Goal: Communication & Community: Answer question/provide support

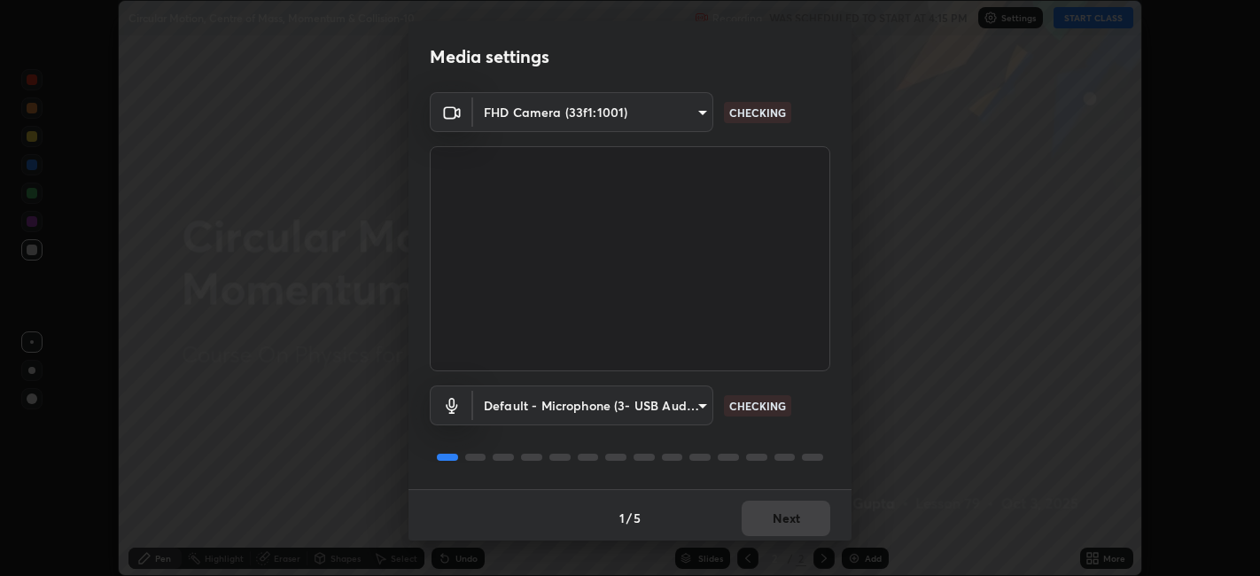
scroll to position [4, 0]
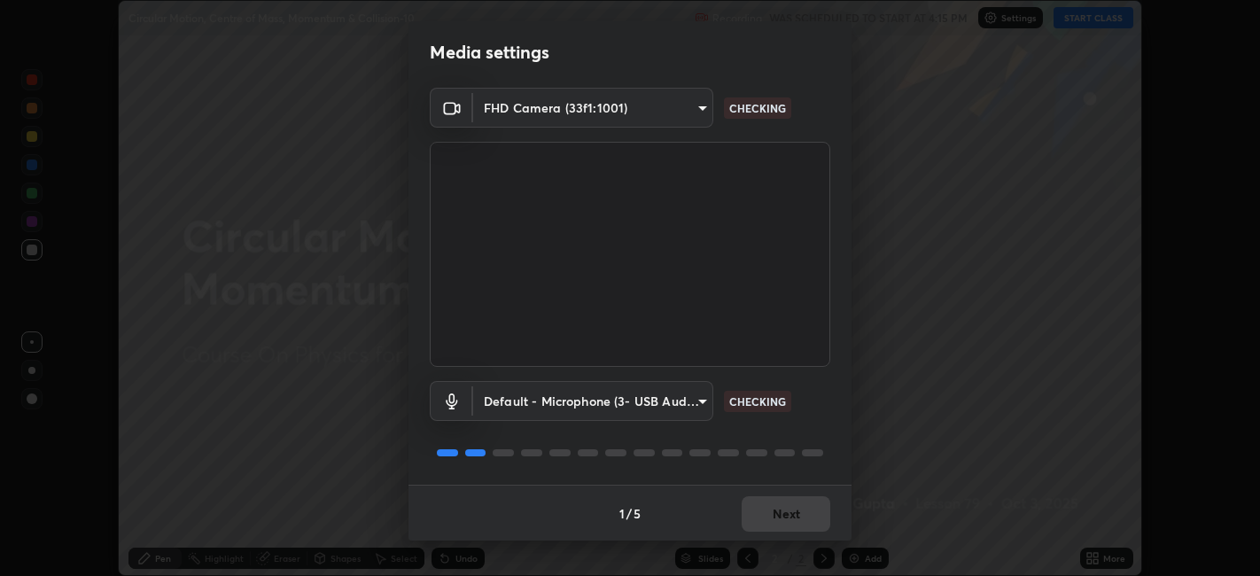
click at [793, 509] on div "1 / 5 Next" at bounding box center [630, 513] width 443 height 57
click at [797, 514] on div "1 / 5 Next" at bounding box center [630, 513] width 443 height 57
click at [795, 512] on div "1 / 5 Next" at bounding box center [630, 513] width 443 height 57
click at [795, 502] on div "1 / 5 Next" at bounding box center [630, 513] width 443 height 57
click at [794, 503] on div "1 / 5 Next" at bounding box center [630, 513] width 443 height 57
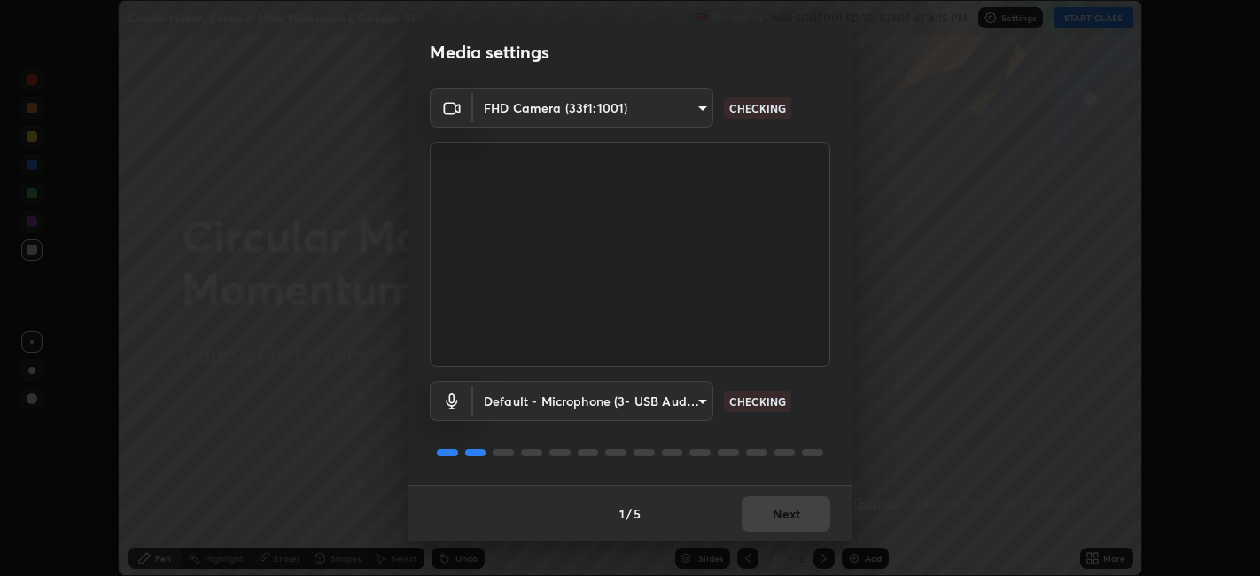
click at [796, 505] on div "1 / 5 Next" at bounding box center [630, 513] width 443 height 57
click at [772, 518] on div "1 / 5 Next" at bounding box center [630, 513] width 443 height 57
click at [772, 514] on div "1 / 5 Next" at bounding box center [630, 513] width 443 height 57
click at [772, 512] on button "Next" at bounding box center [786, 513] width 89 height 35
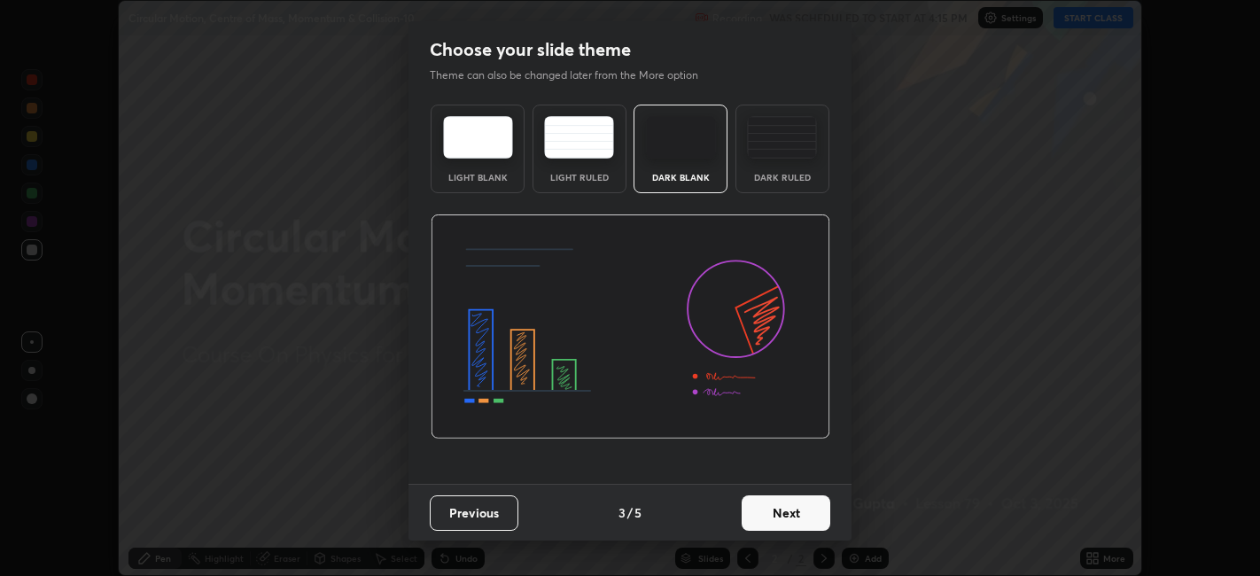
click at [767, 519] on button "Next" at bounding box center [786, 512] width 89 height 35
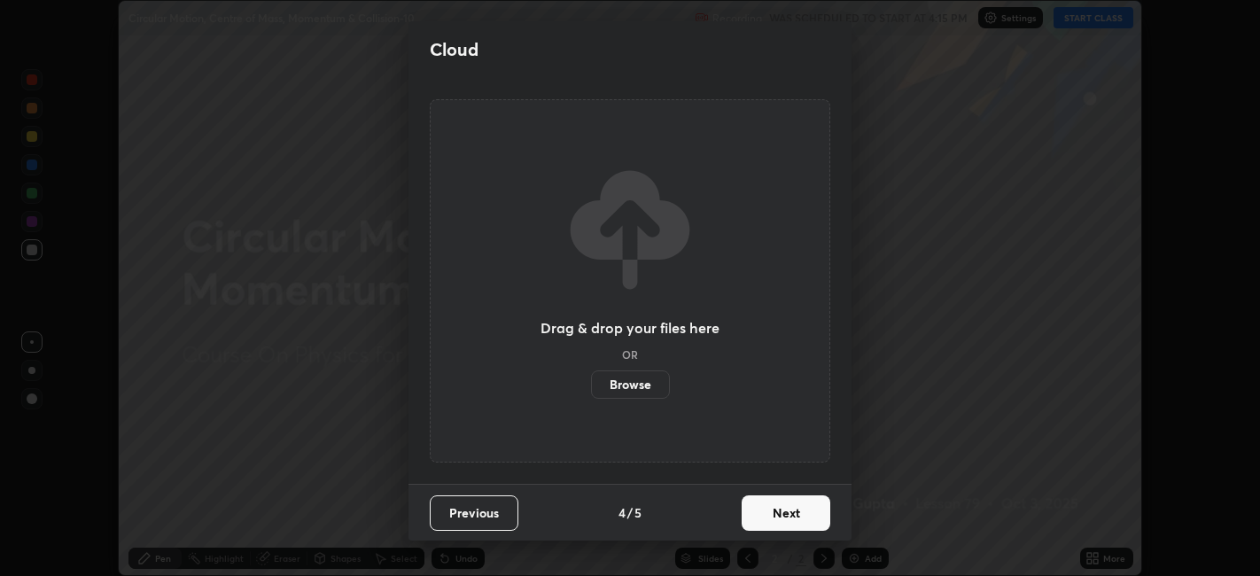
click at [775, 520] on button "Next" at bounding box center [786, 512] width 89 height 35
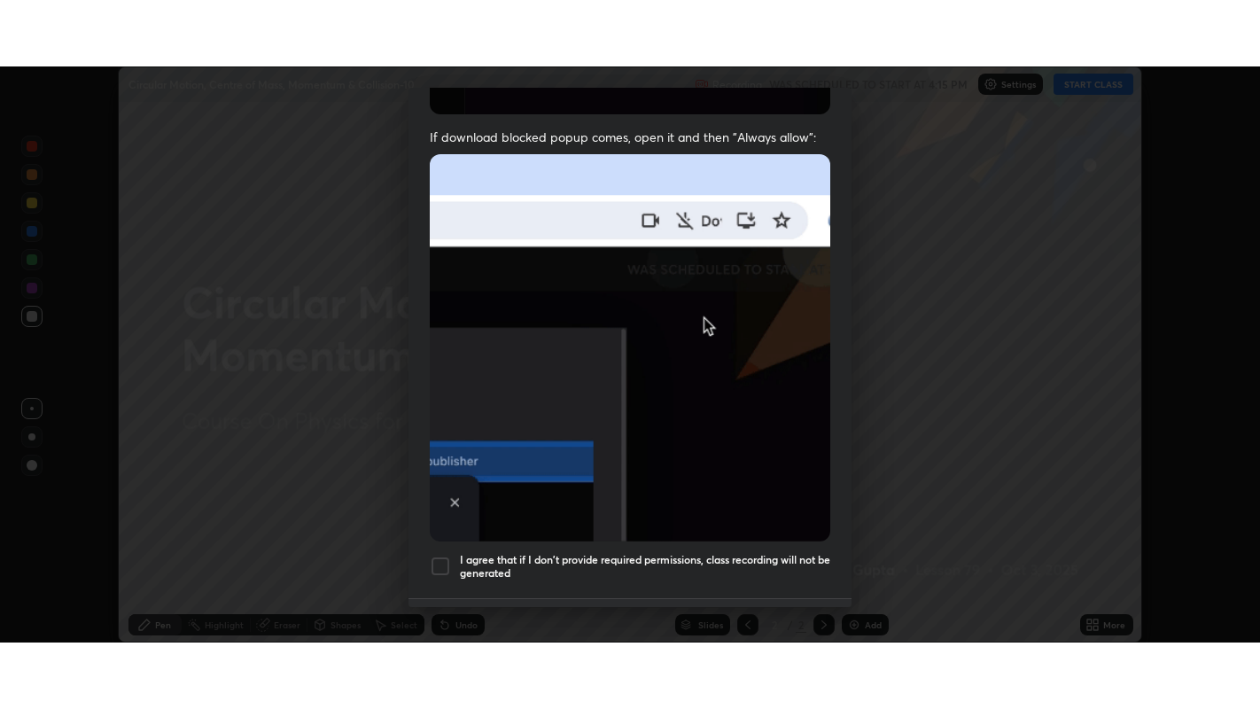
scroll to position [366, 0]
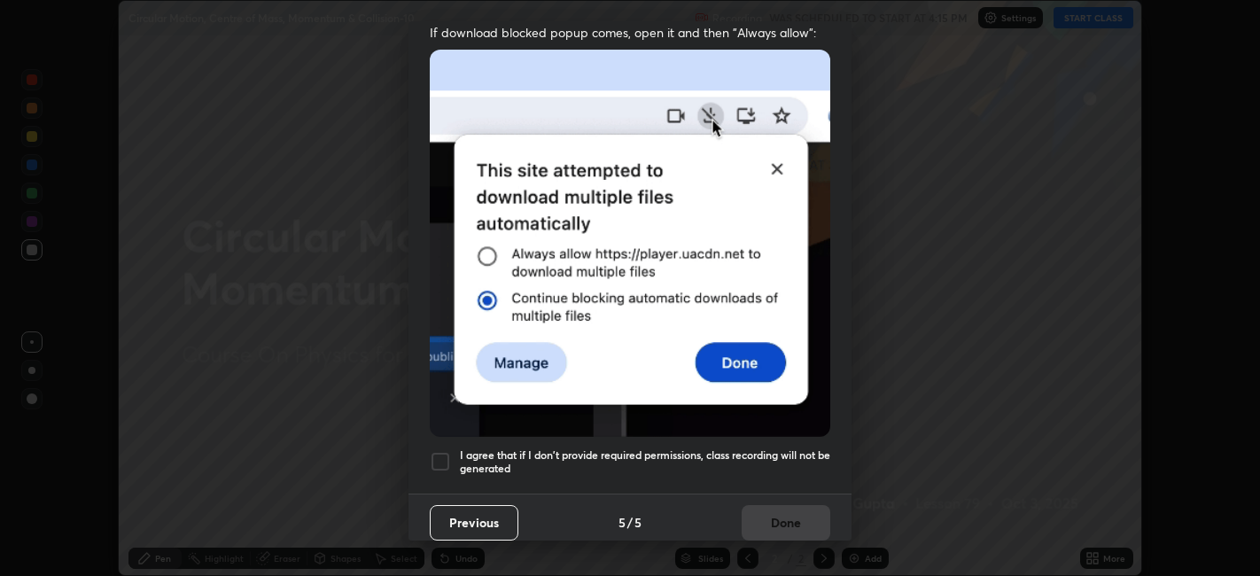
click at [774, 464] on h5 "I agree that if I don't provide required permissions, class recording will not …" at bounding box center [645, 461] width 370 height 27
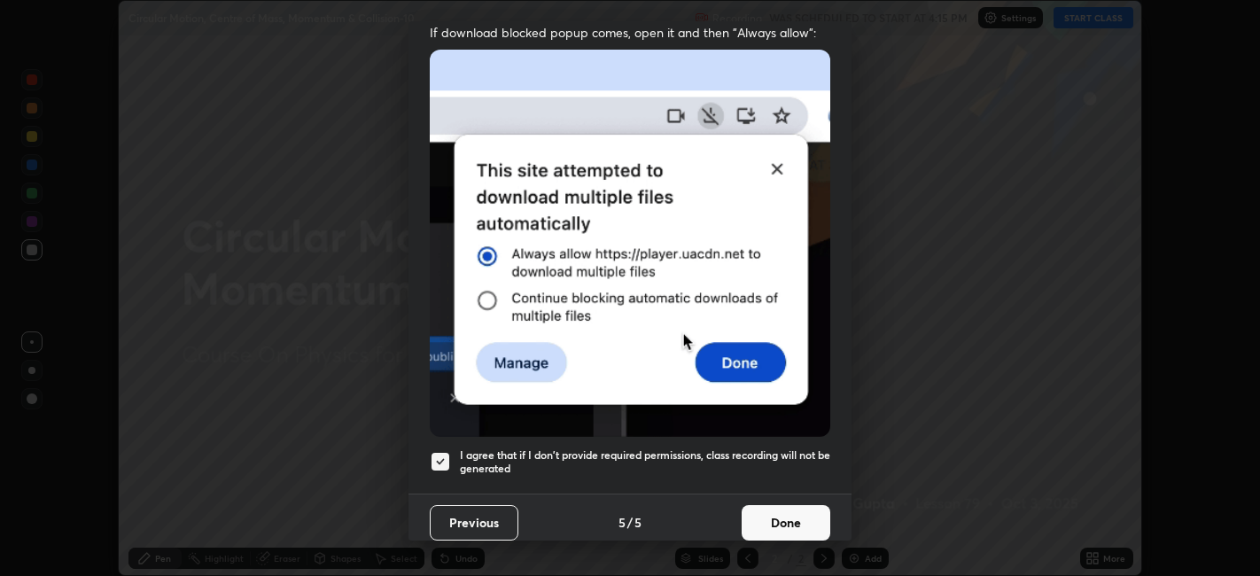
click at [787, 509] on button "Done" at bounding box center [786, 522] width 89 height 35
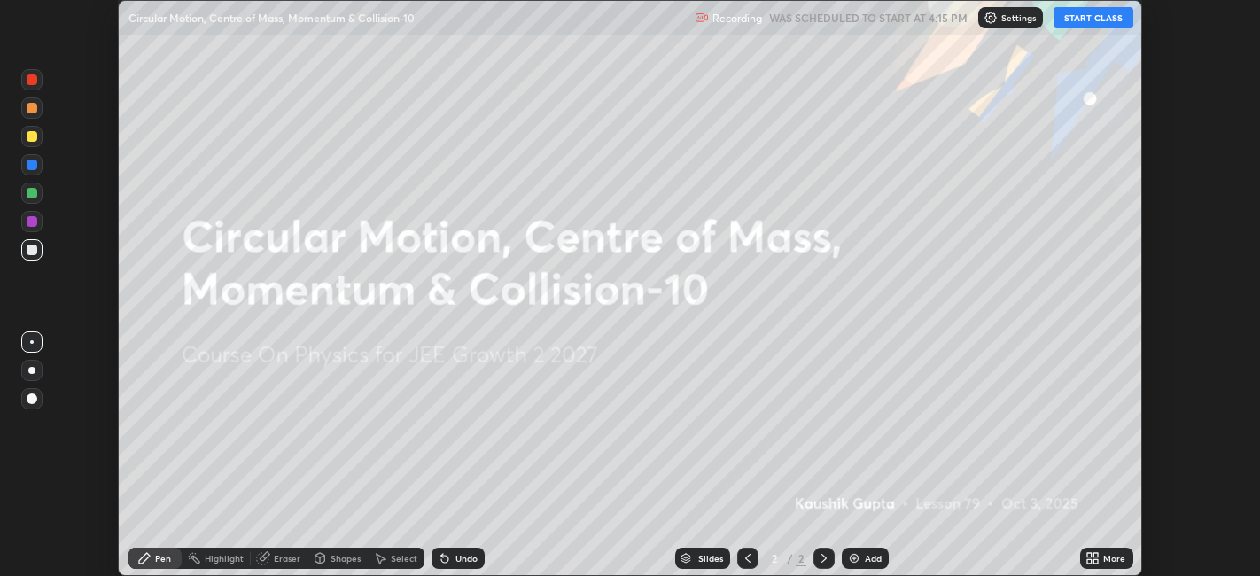
click at [1090, 561] on icon at bounding box center [1089, 561] width 4 height 4
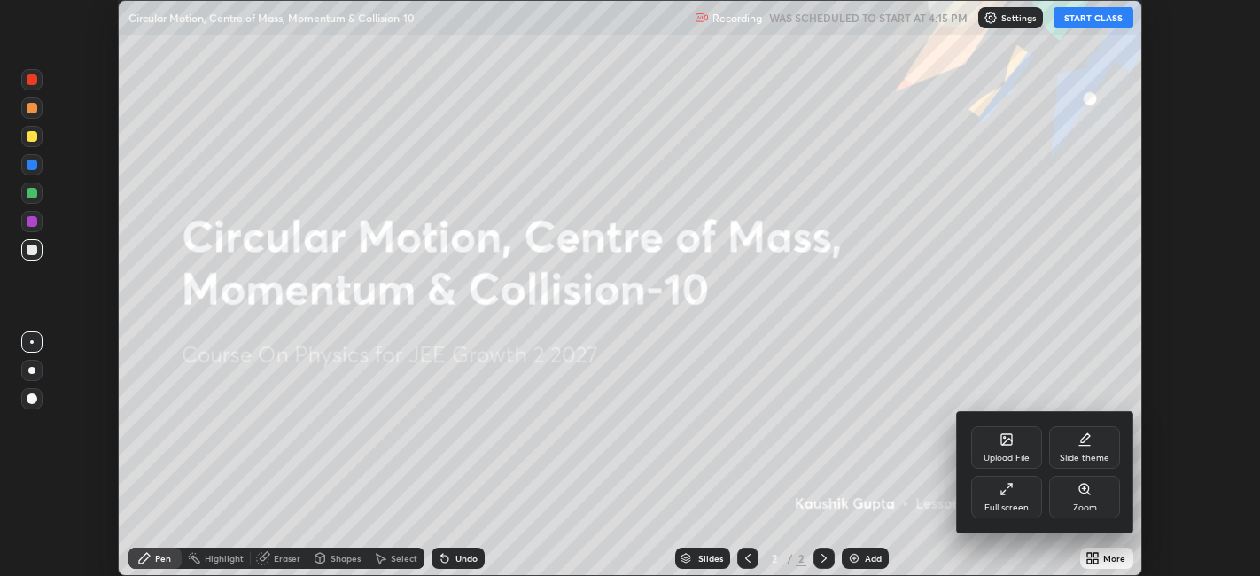
click at [1008, 508] on div "Full screen" at bounding box center [1007, 507] width 44 height 9
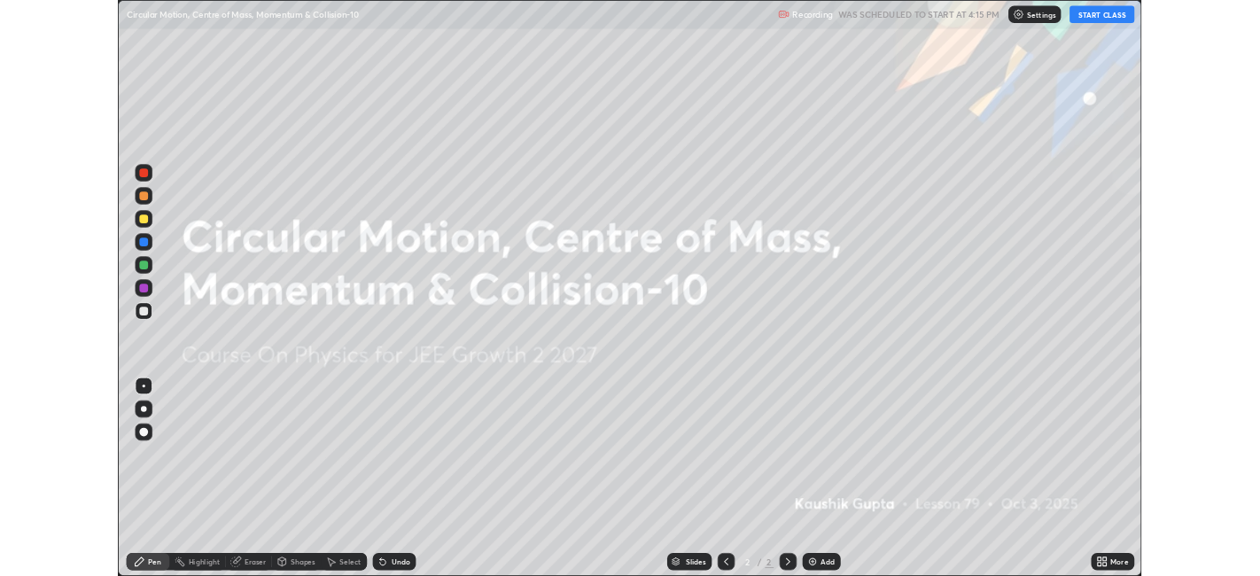
scroll to position [709, 1260]
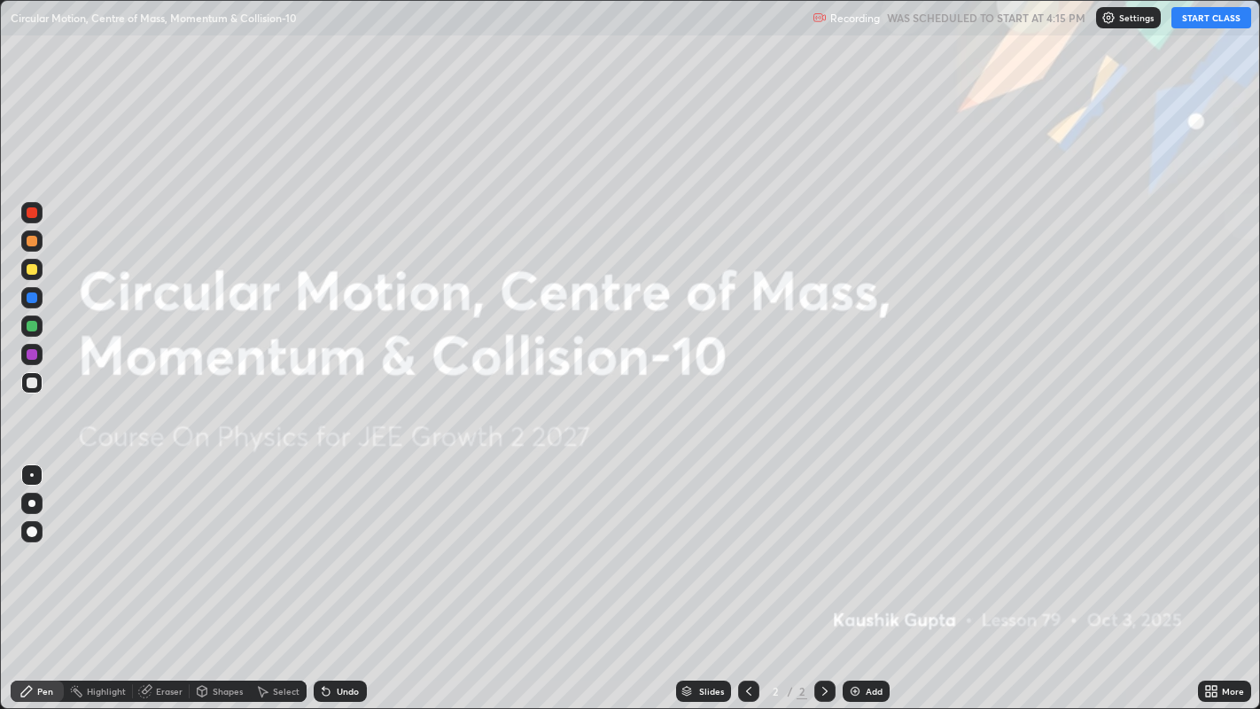
click at [1216, 21] on button "START CLASS" at bounding box center [1212, 17] width 80 height 21
click at [866, 575] on div "Add" at bounding box center [874, 691] width 17 height 9
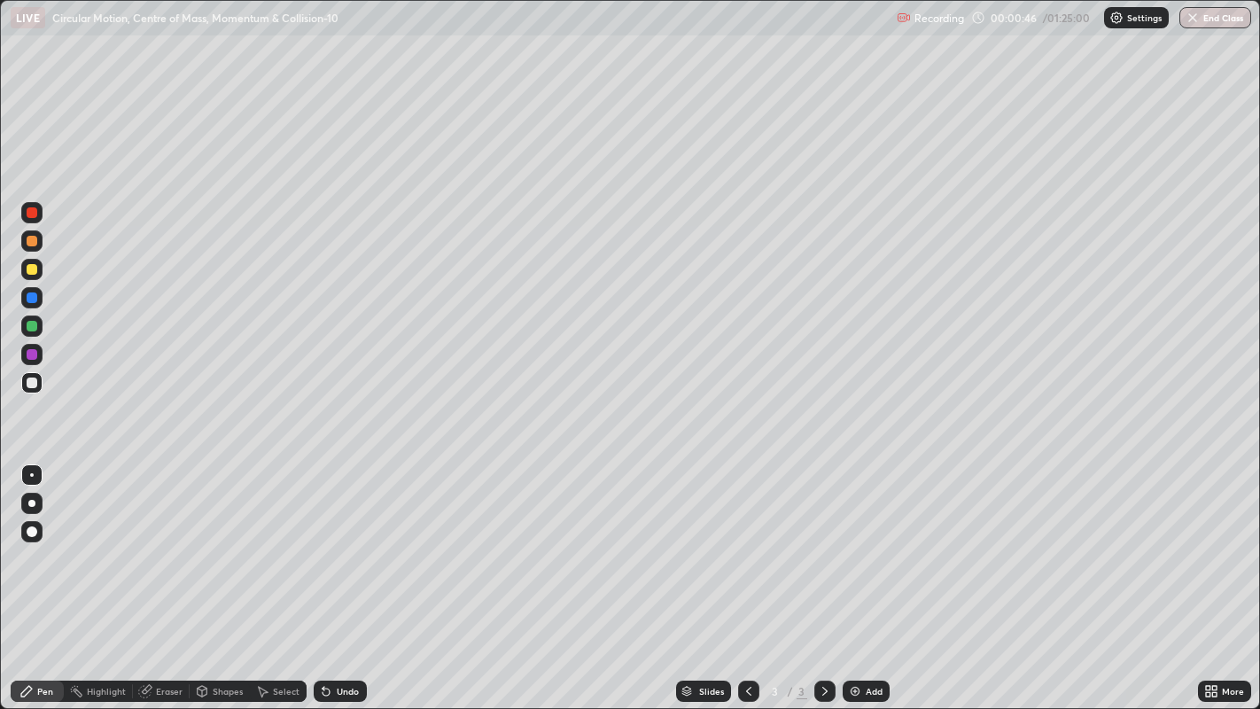
click at [34, 214] on div at bounding box center [32, 212] width 11 height 11
click at [323, 575] on icon at bounding box center [326, 692] width 7 height 7
click at [222, 575] on div "Shapes" at bounding box center [228, 691] width 30 height 9
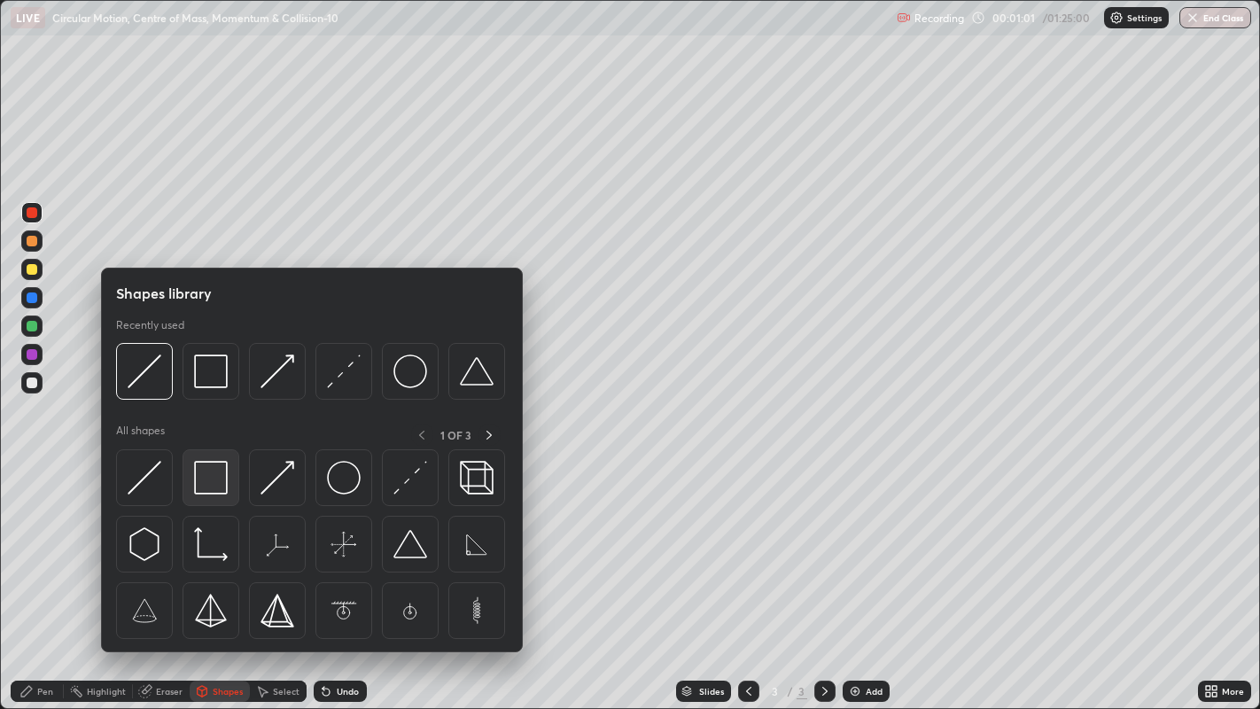
click at [204, 470] on img at bounding box center [211, 478] width 34 height 34
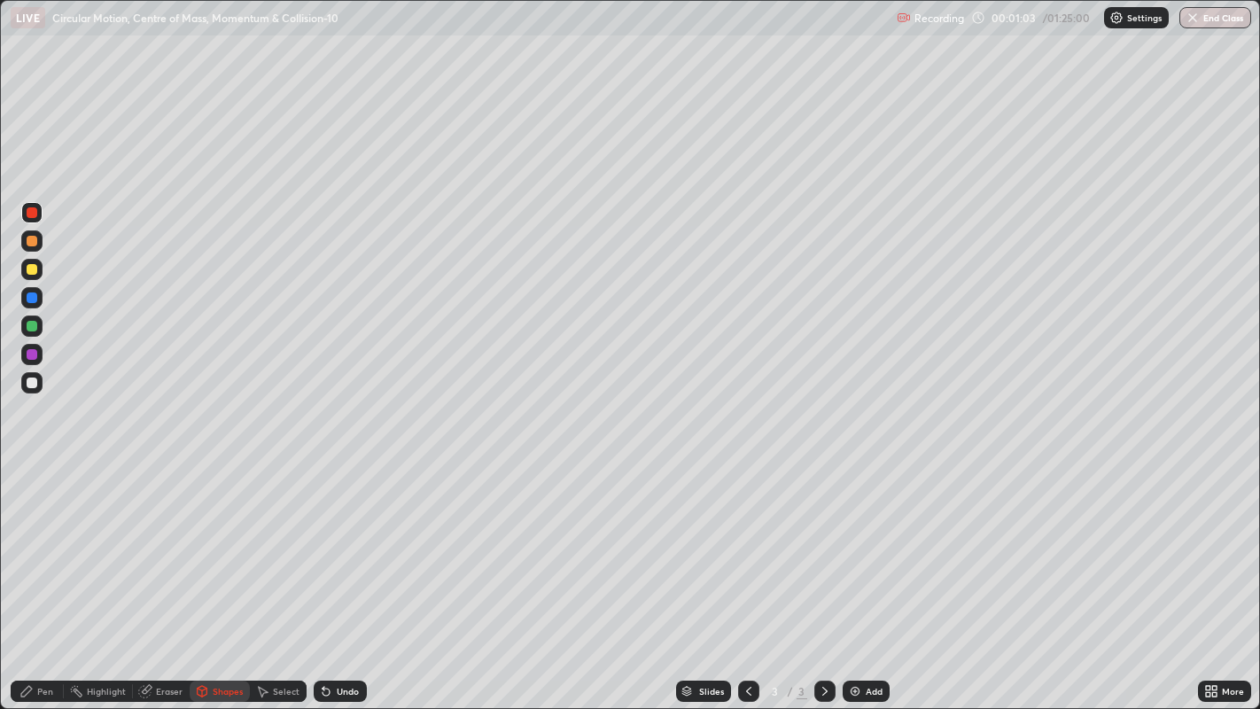
click at [56, 575] on div "Pen" at bounding box center [37, 691] width 53 height 21
click at [35, 356] on div at bounding box center [32, 354] width 11 height 11
click at [346, 575] on div "Undo" at bounding box center [348, 691] width 22 height 9
click at [337, 575] on div "Undo" at bounding box center [348, 691] width 22 height 9
click at [30, 244] on div at bounding box center [32, 241] width 11 height 11
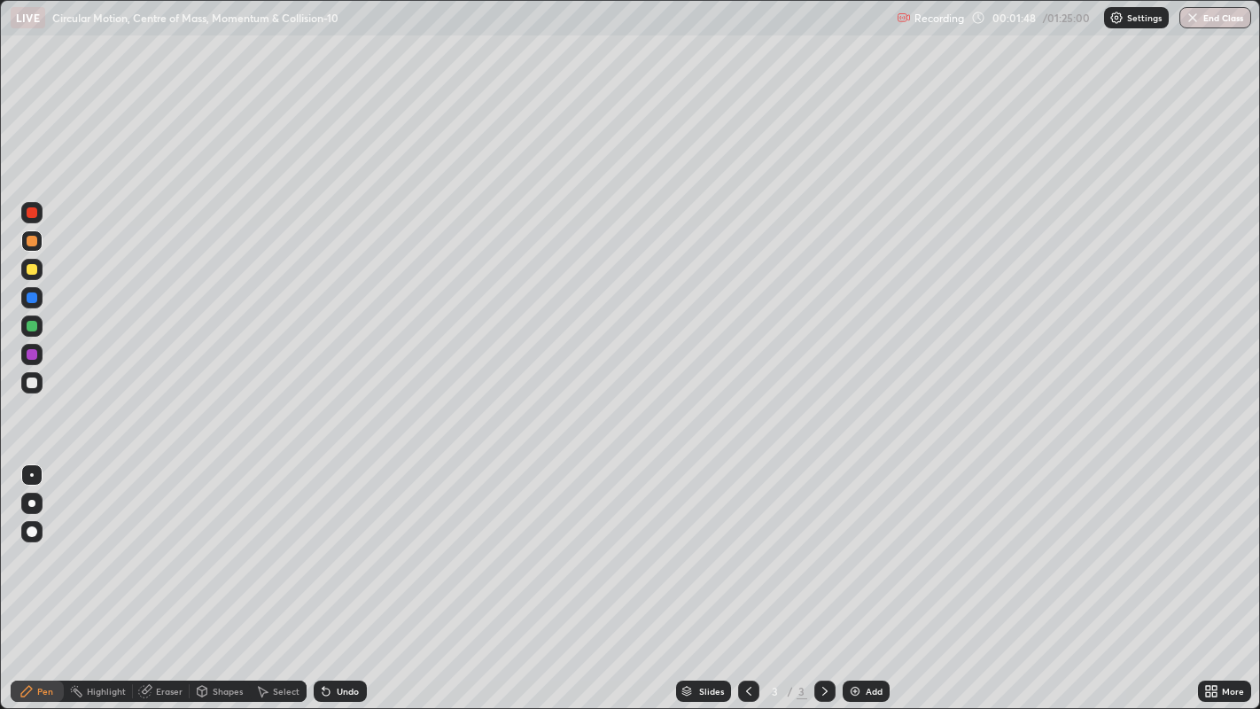
click at [323, 575] on icon at bounding box center [326, 692] width 7 height 7
click at [331, 575] on div "Undo" at bounding box center [340, 691] width 53 height 21
click at [348, 575] on div "Undo" at bounding box center [348, 691] width 22 height 9
click at [341, 575] on div "Undo" at bounding box center [340, 691] width 53 height 21
click at [31, 378] on div at bounding box center [32, 383] width 11 height 11
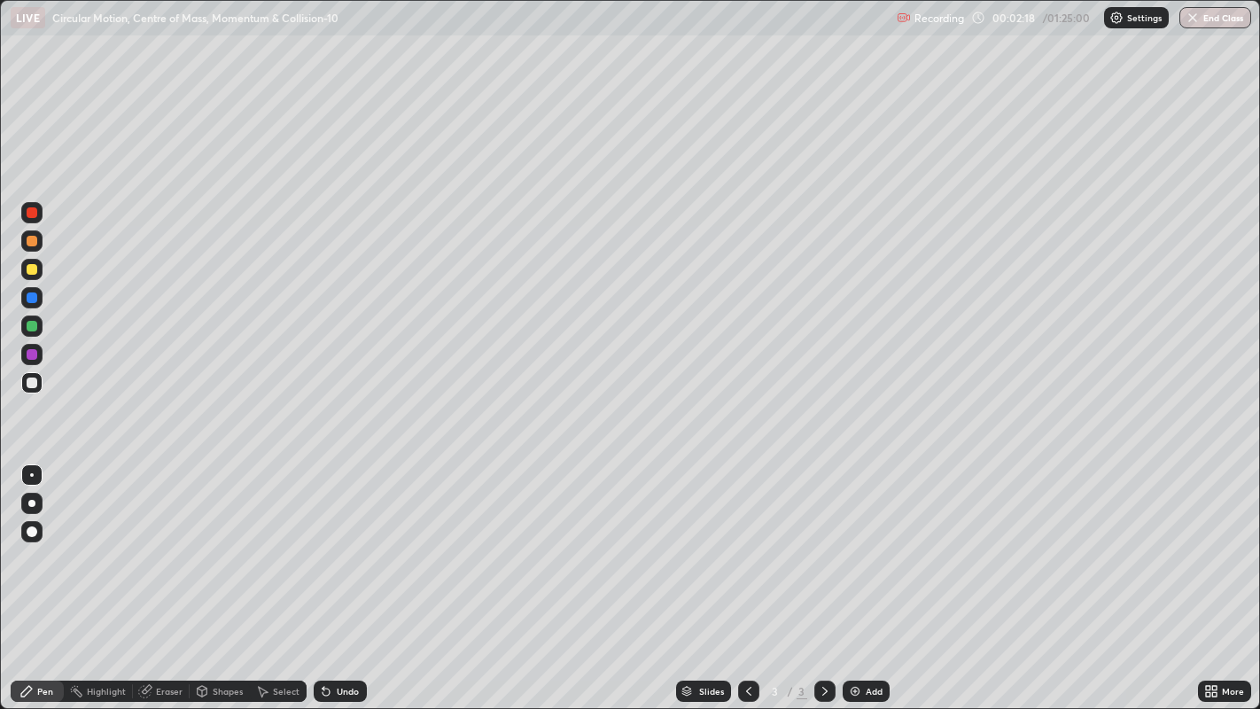
click at [339, 575] on div "Undo" at bounding box center [340, 691] width 53 height 21
click at [341, 575] on div "Undo" at bounding box center [340, 691] width 53 height 21
click at [344, 575] on div "Undo" at bounding box center [348, 691] width 22 height 9
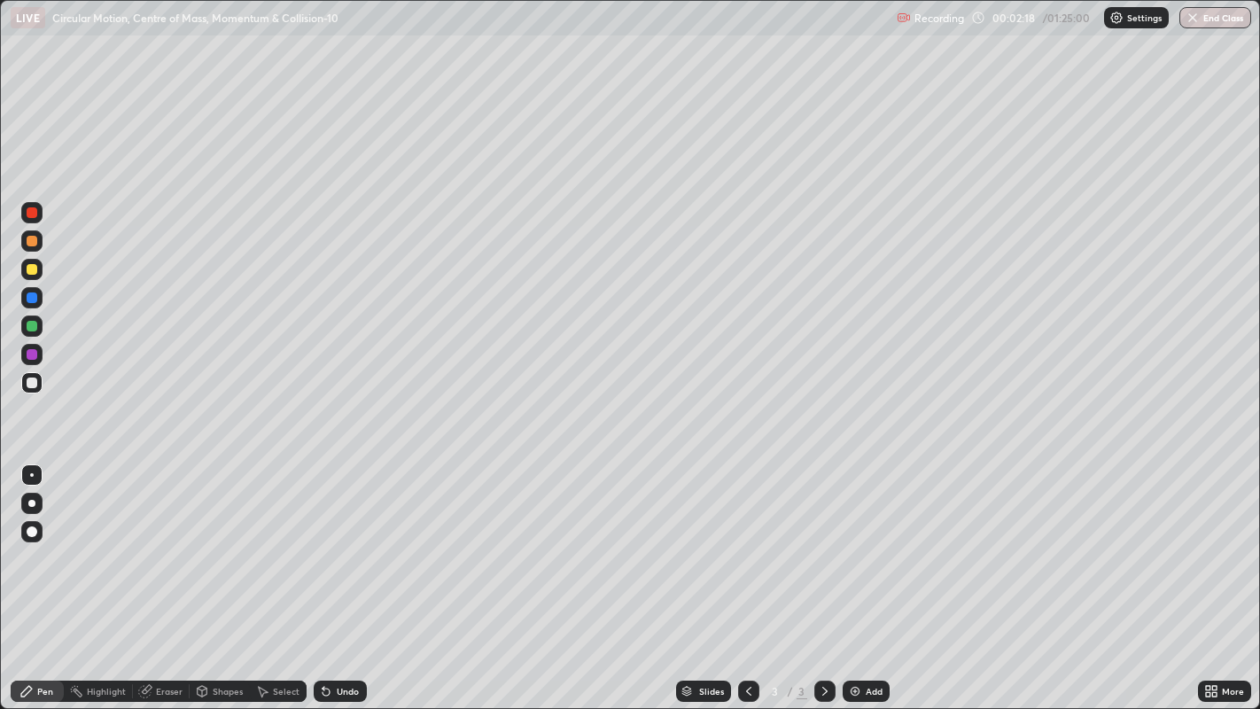
click at [344, 575] on div "Undo" at bounding box center [348, 691] width 22 height 9
click at [346, 575] on div "Undo" at bounding box center [340, 691] width 53 height 21
click at [347, 575] on div "Undo" at bounding box center [348, 691] width 22 height 9
click at [341, 575] on div "Undo" at bounding box center [340, 691] width 53 height 21
click at [339, 575] on div "Undo" at bounding box center [340, 691] width 53 height 21
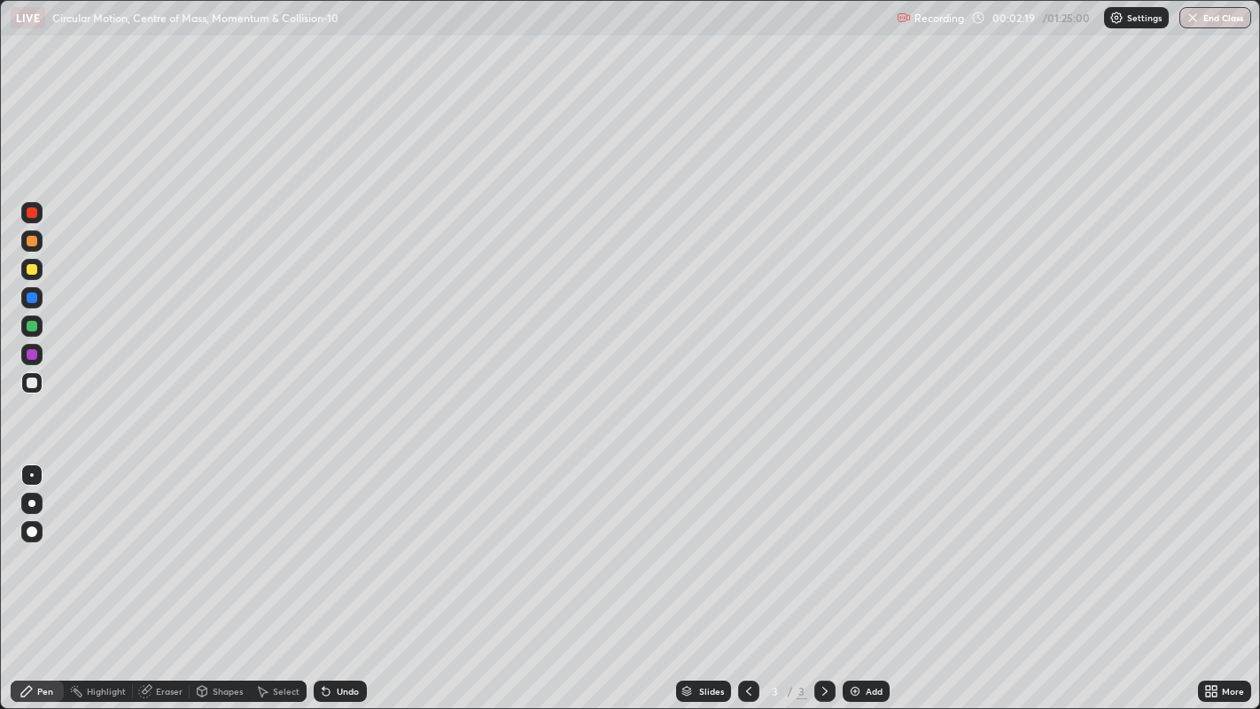
click at [338, 575] on div "Undo" at bounding box center [340, 691] width 53 height 21
click at [336, 575] on div "Undo" at bounding box center [340, 691] width 53 height 21
click at [332, 575] on div "Undo" at bounding box center [340, 691] width 53 height 21
click at [31, 326] on div at bounding box center [32, 326] width 11 height 11
click at [222, 575] on div "Shapes" at bounding box center [228, 691] width 30 height 9
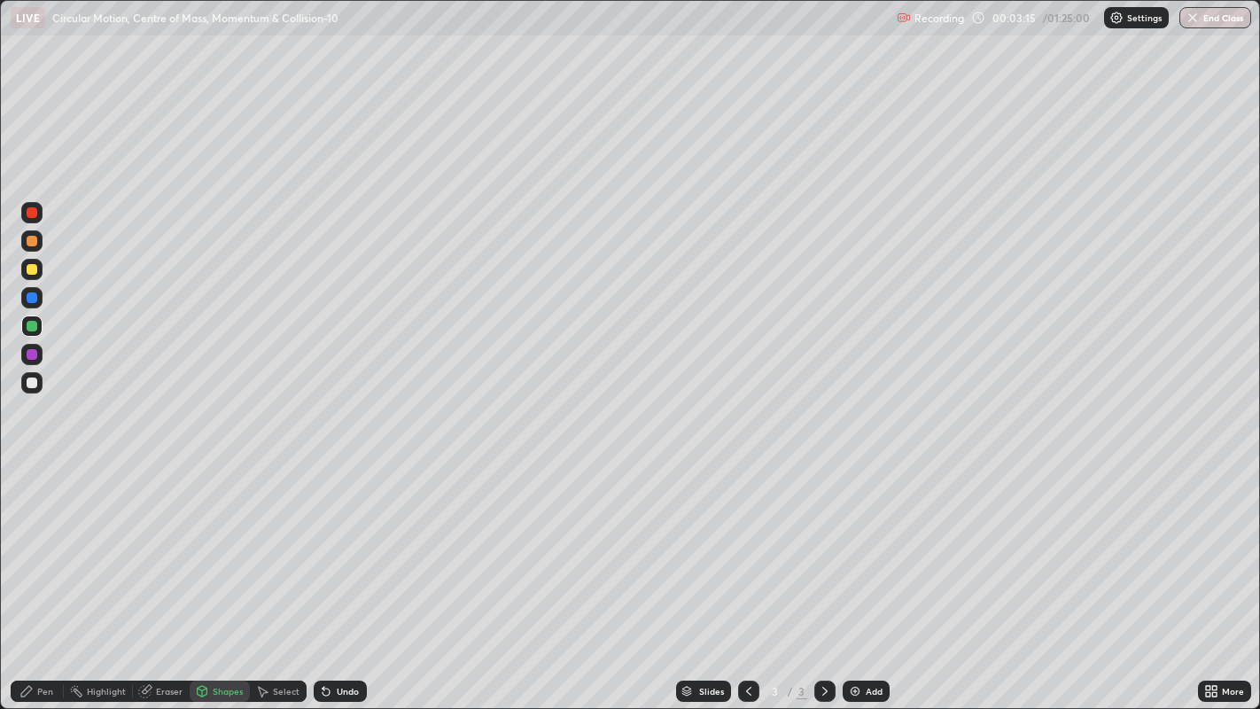
click at [52, 575] on div "Pen" at bounding box center [45, 691] width 16 height 9
click at [160, 575] on div "Eraser" at bounding box center [169, 691] width 27 height 9
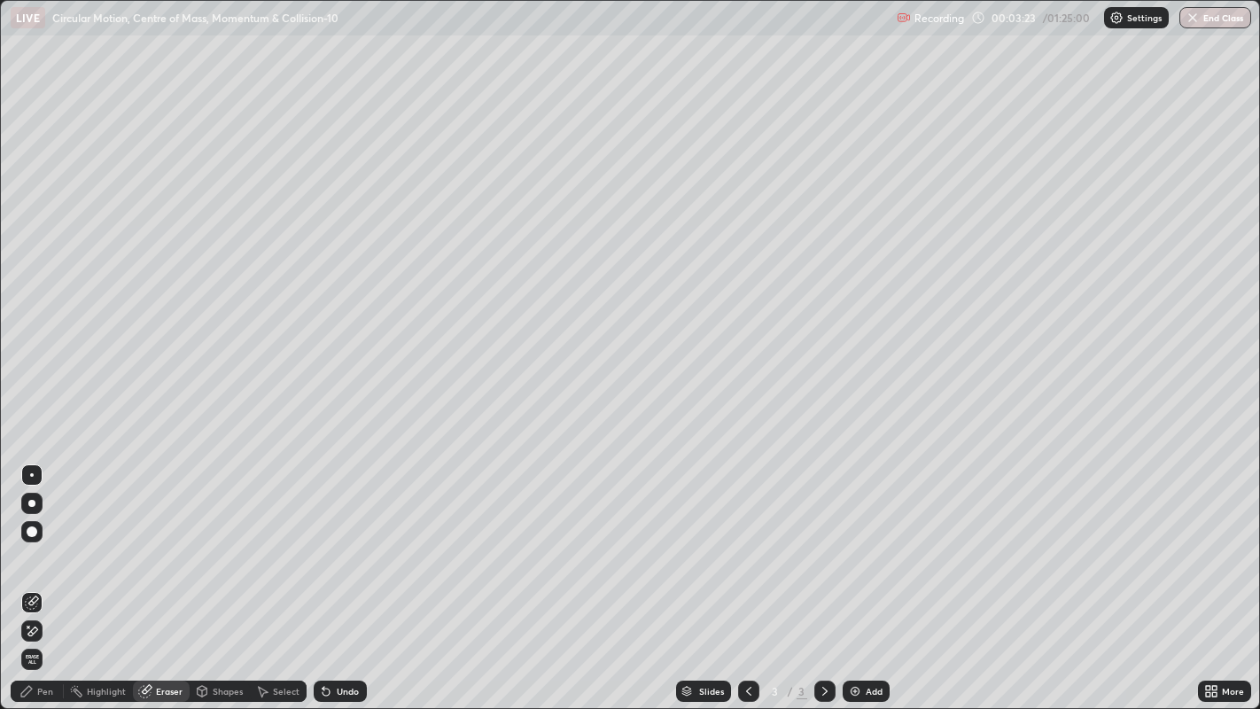
click at [39, 575] on div "Pen" at bounding box center [45, 691] width 16 height 9
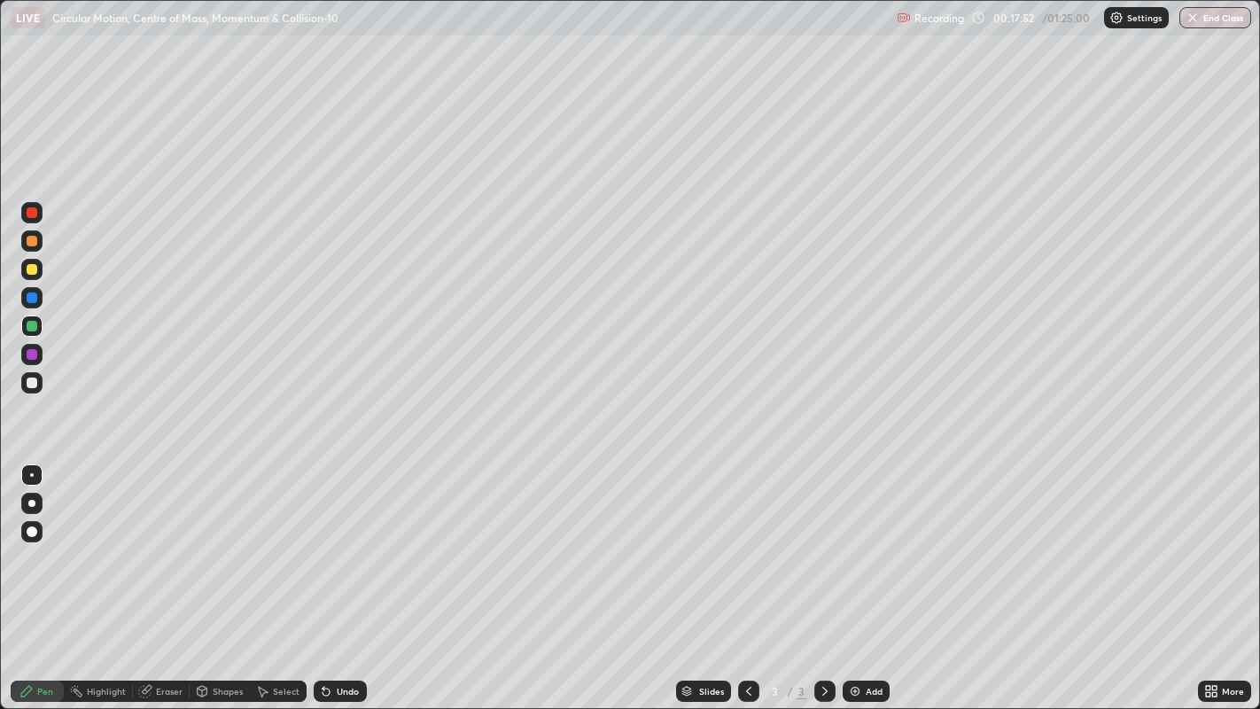
click at [36, 302] on div at bounding box center [31, 297] width 21 height 21
click at [32, 240] on div at bounding box center [32, 241] width 11 height 11
click at [338, 575] on div "Undo" at bounding box center [348, 691] width 22 height 9
click at [0, 556] on div "Setting up your live class" at bounding box center [630, 354] width 1260 height 709
click at [865, 575] on div "Add" at bounding box center [866, 691] width 47 height 21
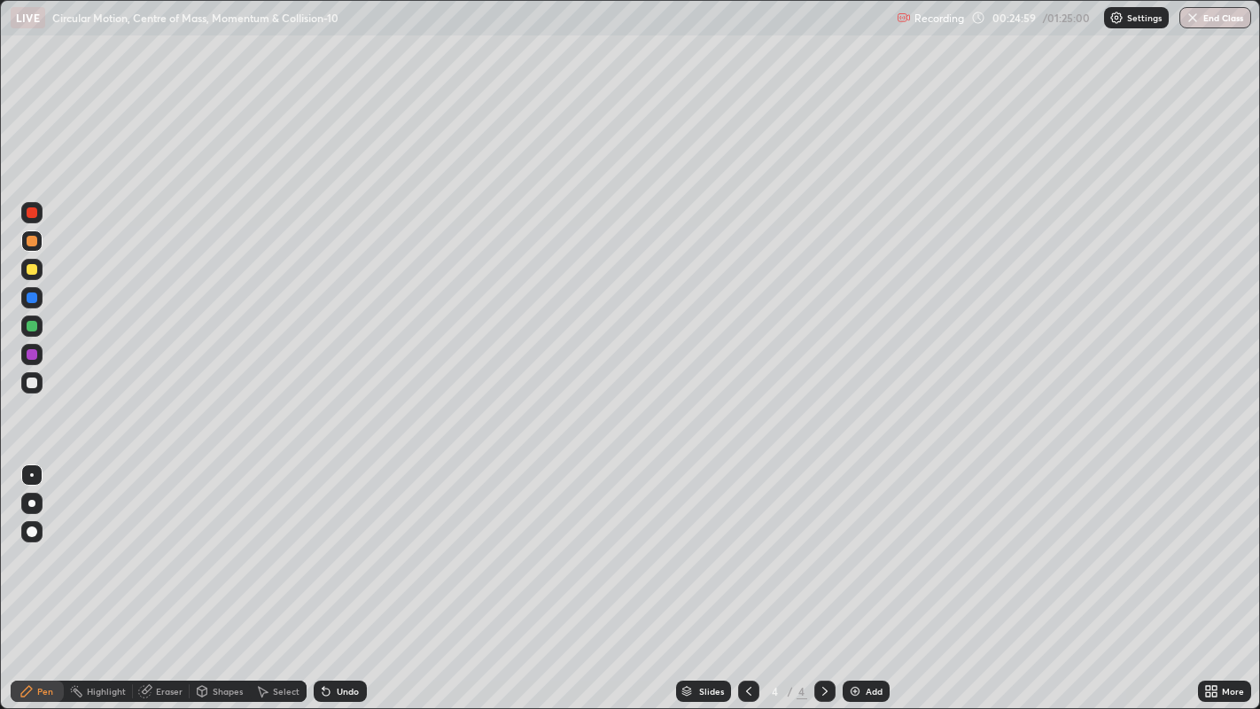
click at [28, 213] on div at bounding box center [32, 212] width 11 height 11
click at [26, 215] on div at bounding box center [31, 212] width 21 height 21
click at [323, 575] on icon at bounding box center [326, 692] width 7 height 7
click at [745, 575] on icon at bounding box center [749, 691] width 14 height 14
click at [822, 575] on icon at bounding box center [825, 691] width 14 height 14
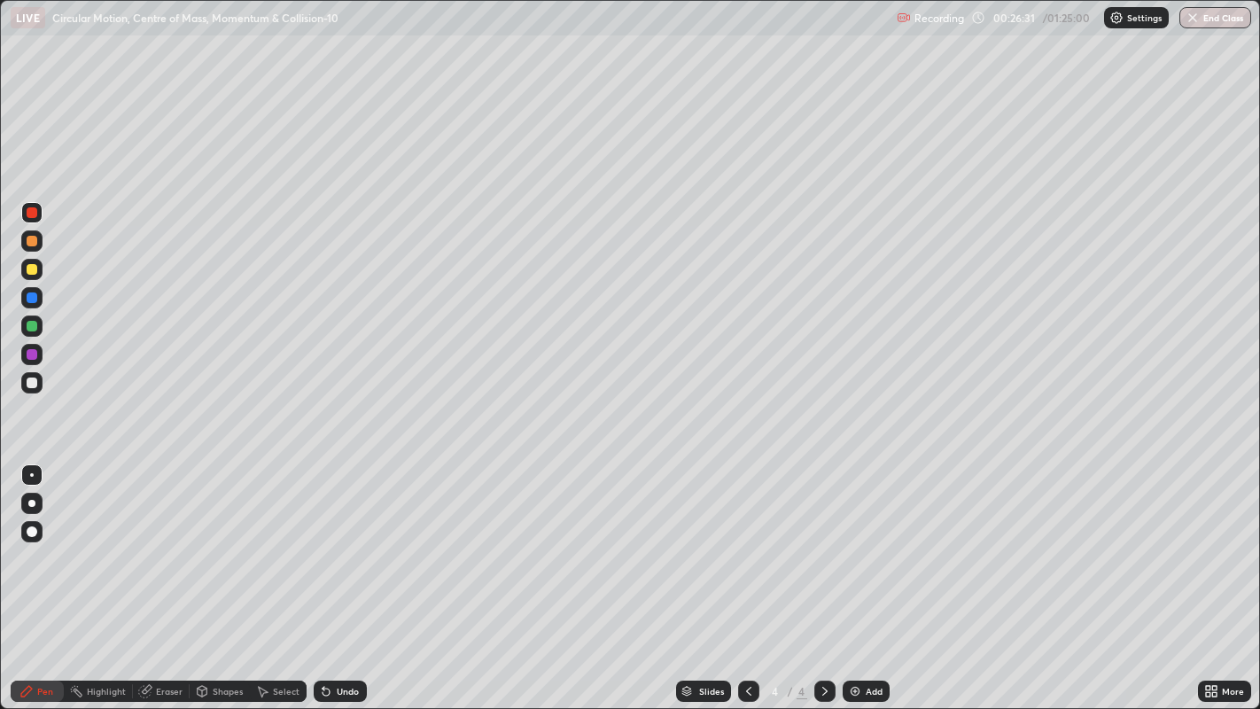
click at [30, 354] on div at bounding box center [32, 354] width 11 height 11
click at [749, 575] on icon at bounding box center [749, 691] width 14 height 14
click at [31, 295] on div at bounding box center [32, 297] width 11 height 11
click at [34, 355] on div at bounding box center [32, 354] width 11 height 11
click at [820, 575] on icon at bounding box center [825, 691] width 14 height 14
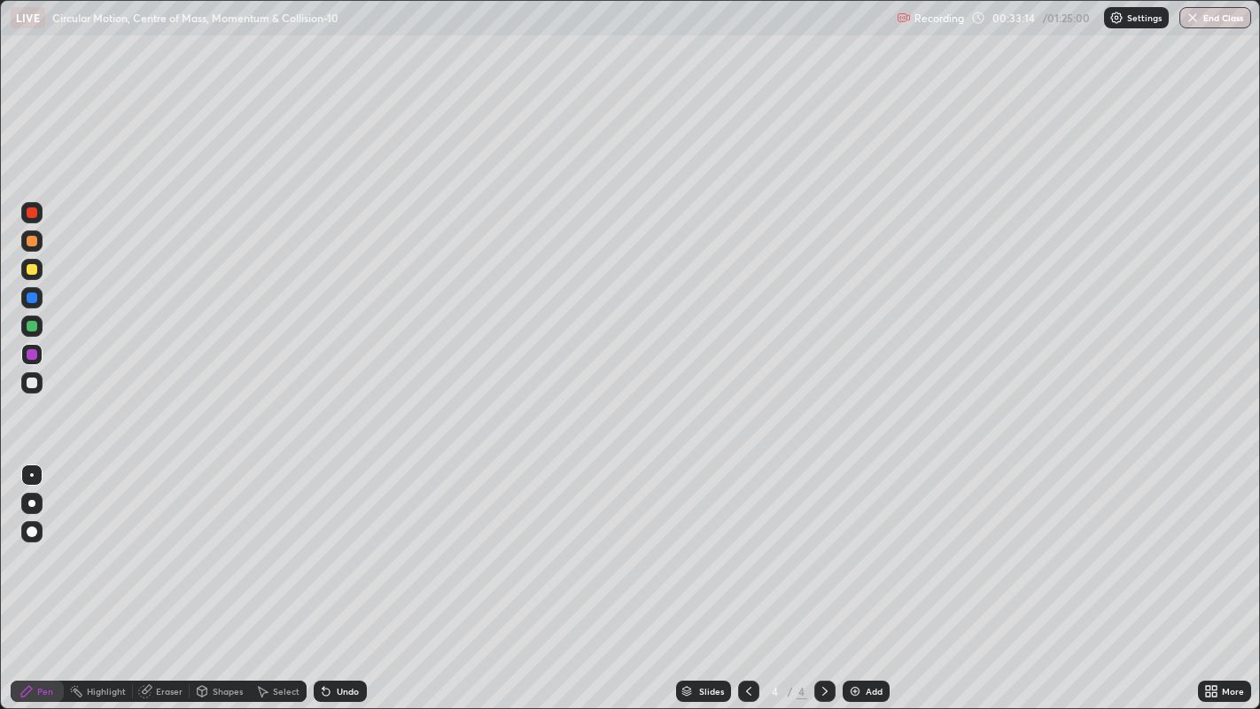
click at [34, 382] on div at bounding box center [32, 383] width 11 height 11
click at [33, 269] on div at bounding box center [32, 269] width 11 height 11
click at [867, 575] on div "Add" at bounding box center [874, 691] width 17 height 9
click at [31, 383] on div at bounding box center [32, 383] width 11 height 11
click at [341, 575] on div "Undo" at bounding box center [348, 691] width 22 height 9
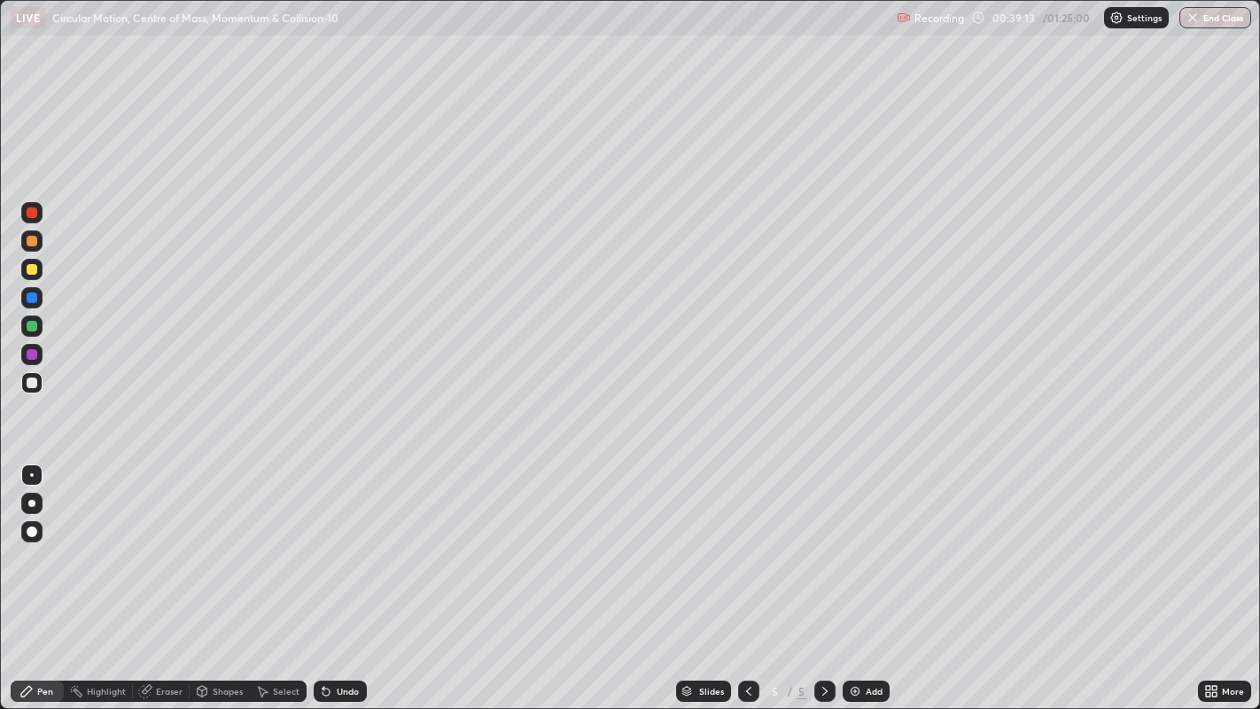
click at [34, 211] on div at bounding box center [32, 212] width 11 height 11
click at [33, 244] on div at bounding box center [32, 241] width 11 height 11
click at [41, 358] on div at bounding box center [31, 354] width 21 height 21
click at [33, 269] on div at bounding box center [32, 269] width 11 height 11
click at [346, 575] on div "Undo" at bounding box center [348, 691] width 22 height 9
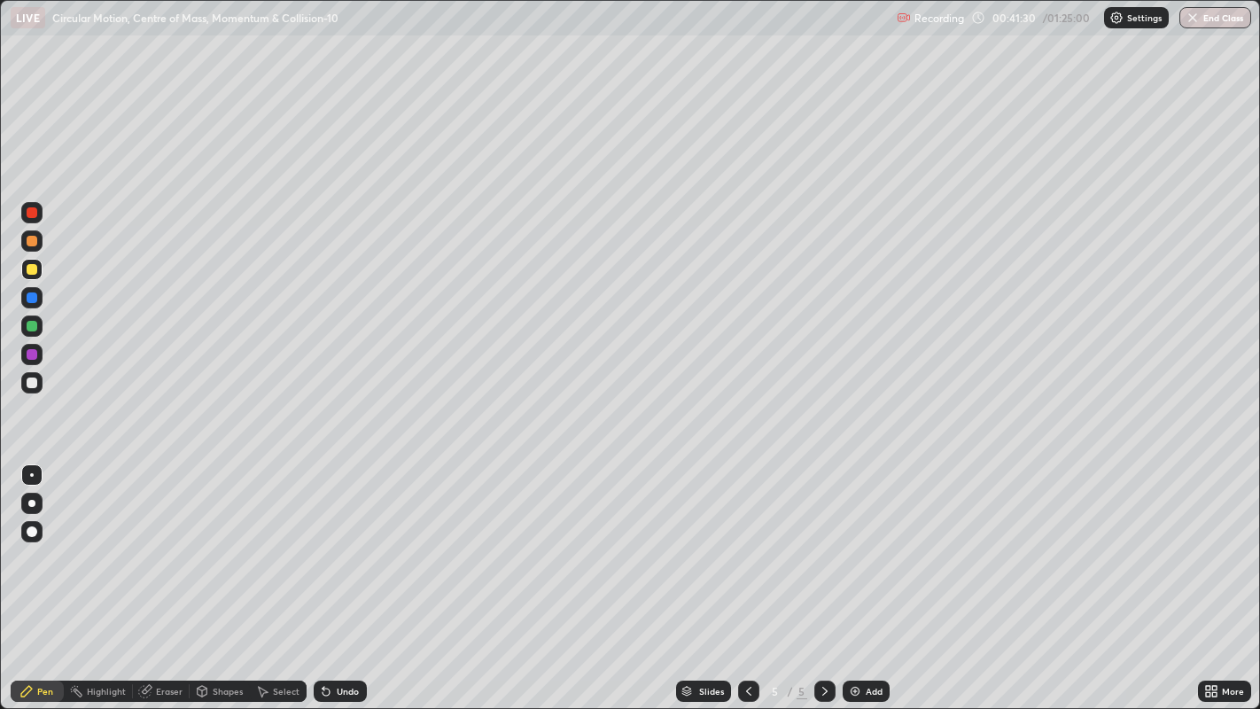
click at [338, 575] on div "Undo" at bounding box center [348, 691] width 22 height 9
click at [353, 575] on div "Undo" at bounding box center [348, 691] width 22 height 9
click at [32, 327] on div at bounding box center [32, 326] width 11 height 11
click at [340, 575] on div "Undo" at bounding box center [348, 691] width 22 height 9
click at [337, 575] on div "Undo" at bounding box center [348, 691] width 22 height 9
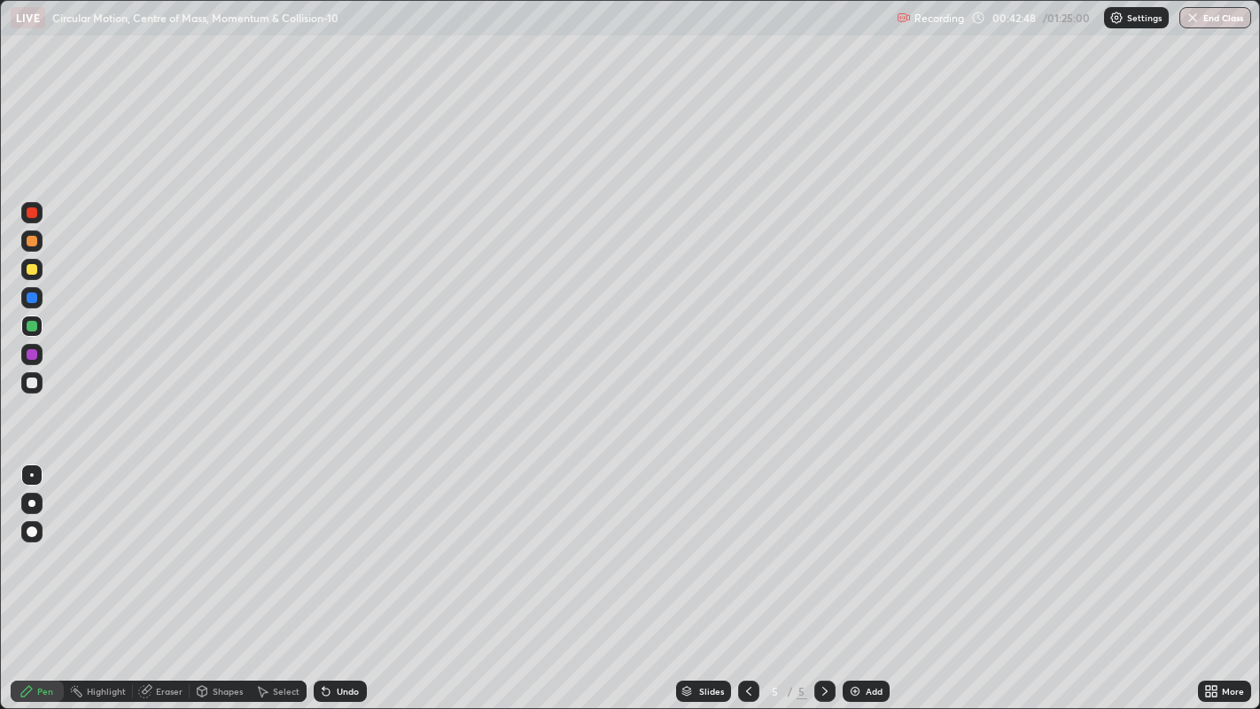
click at [347, 575] on div "Undo" at bounding box center [348, 691] width 22 height 9
click at [333, 575] on div "Undo" at bounding box center [340, 691] width 53 height 21
click at [31, 214] on div at bounding box center [32, 212] width 11 height 11
click at [345, 575] on div "Undo" at bounding box center [348, 691] width 22 height 9
click at [875, 575] on div "Add" at bounding box center [874, 691] width 17 height 9
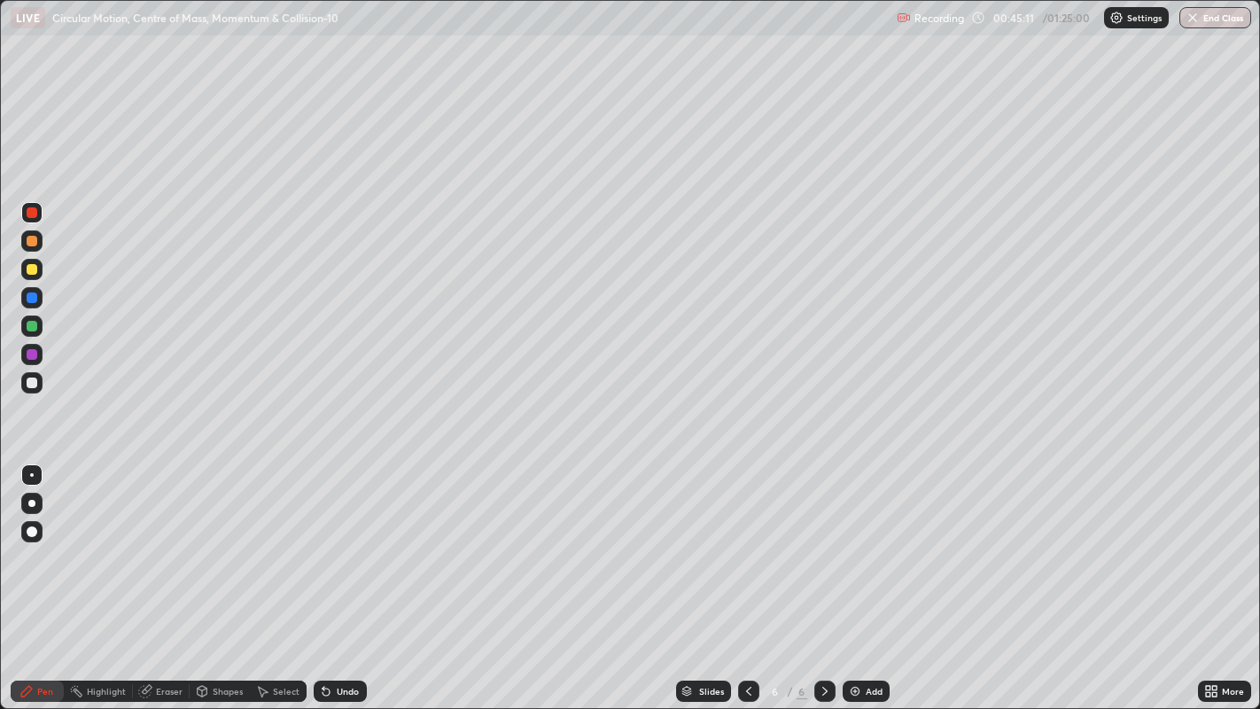
click at [36, 385] on div at bounding box center [32, 383] width 11 height 11
click at [324, 575] on icon at bounding box center [326, 692] width 7 height 7
click at [29, 218] on div at bounding box center [31, 212] width 21 height 21
click at [335, 575] on div "Undo" at bounding box center [340, 691] width 53 height 21
click at [35, 386] on div at bounding box center [32, 383] width 11 height 11
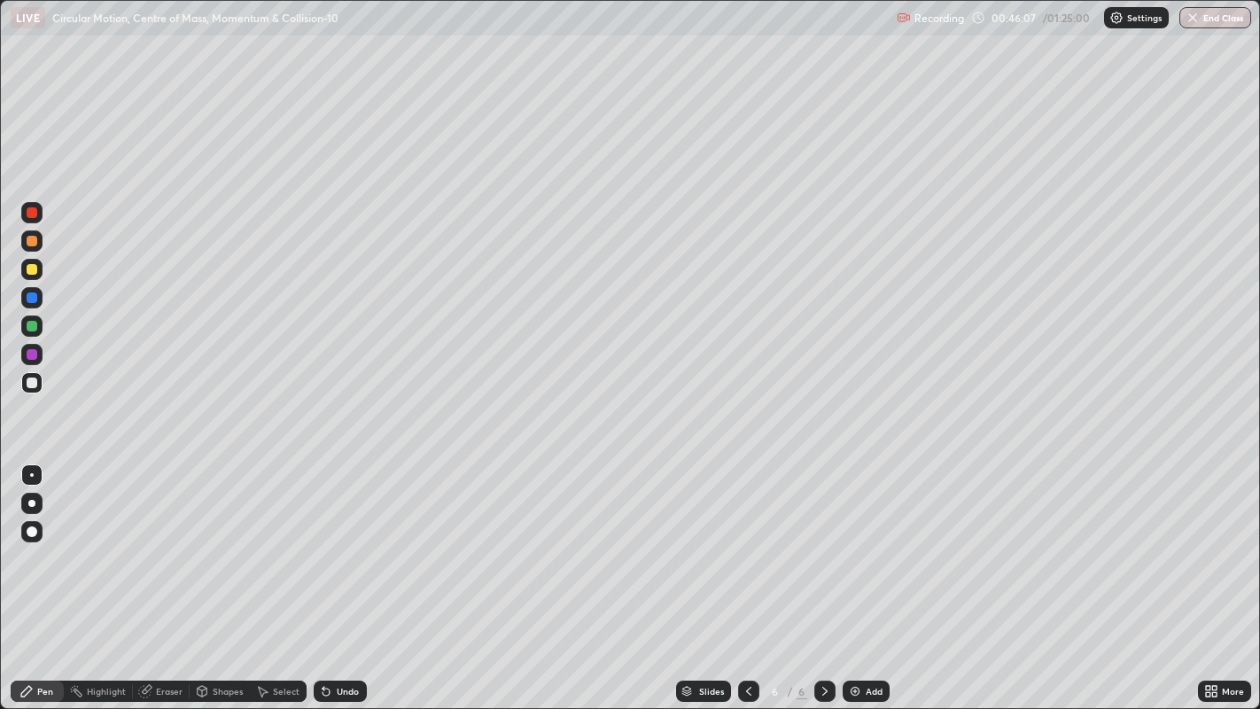
click at [334, 575] on div "Undo" at bounding box center [340, 691] width 53 height 21
click at [337, 575] on div "Undo" at bounding box center [348, 691] width 22 height 9
click at [30, 349] on div at bounding box center [32, 354] width 11 height 11
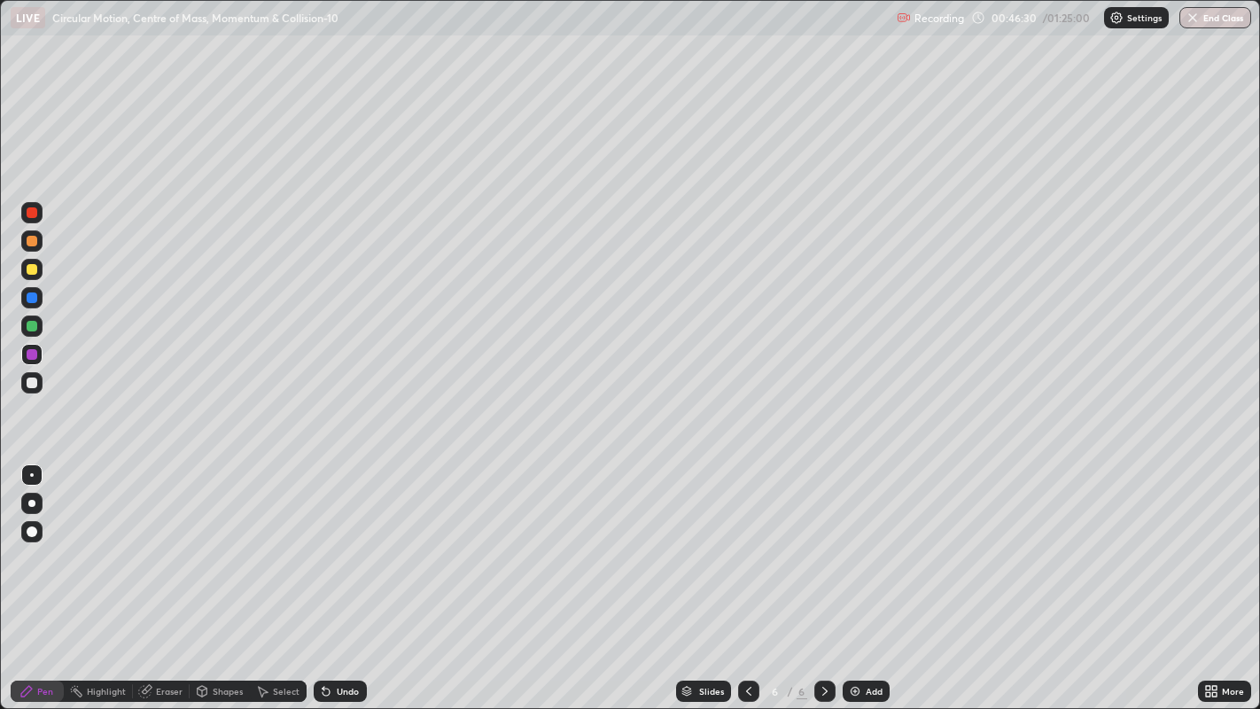
click at [324, 575] on icon at bounding box center [326, 692] width 7 height 7
click at [323, 575] on icon at bounding box center [326, 692] width 7 height 7
click at [326, 575] on icon at bounding box center [326, 691] width 14 height 14
click at [323, 575] on icon at bounding box center [326, 692] width 7 height 7
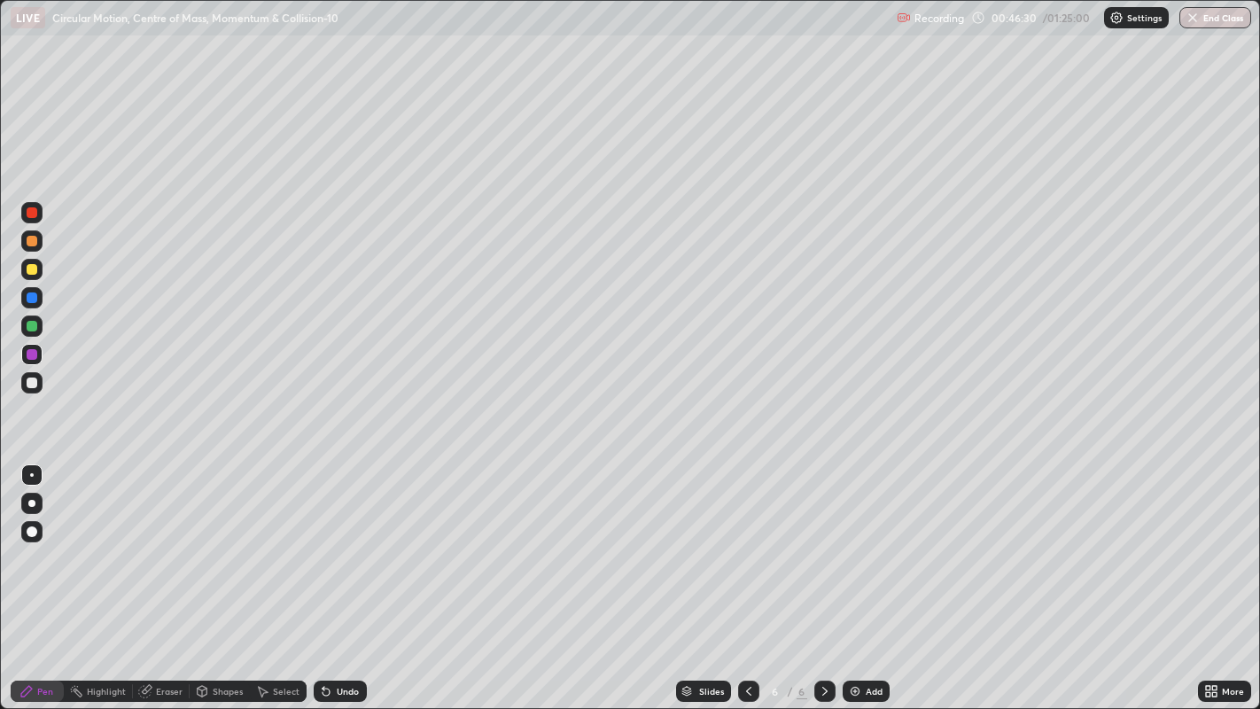
click at [323, 575] on icon at bounding box center [326, 692] width 7 height 7
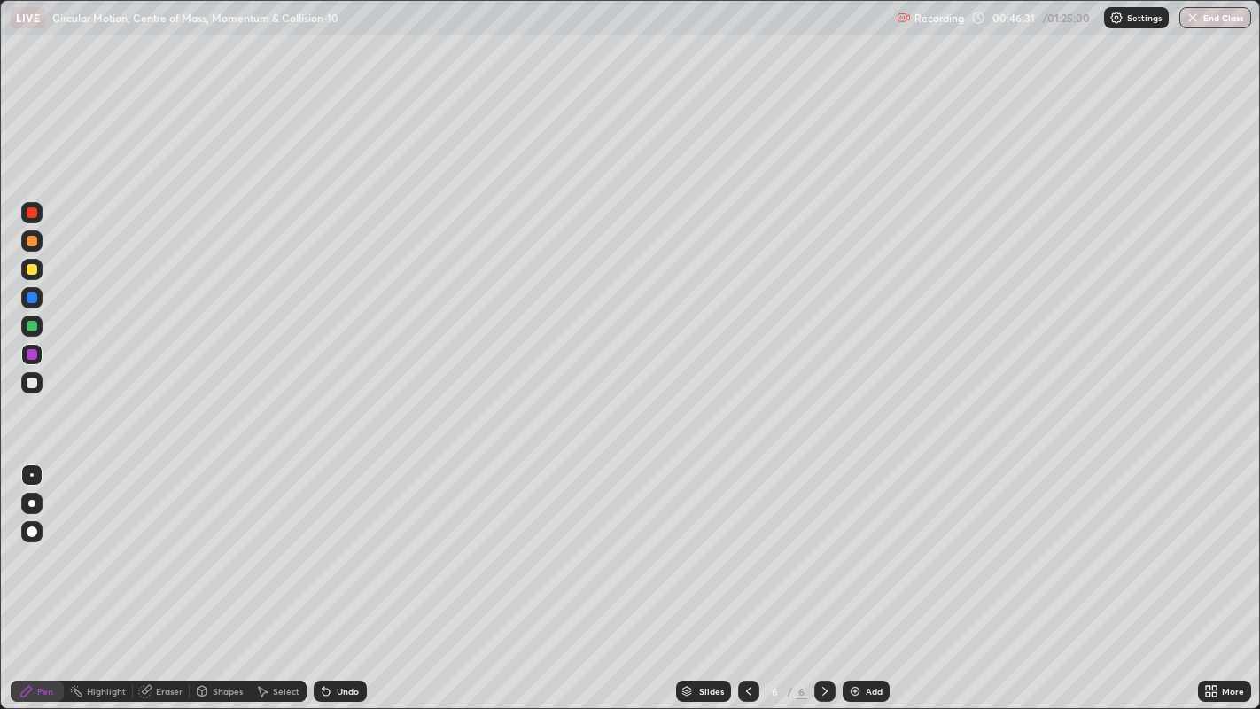
click at [323, 575] on icon at bounding box center [326, 692] width 7 height 7
click at [324, 575] on icon at bounding box center [326, 692] width 7 height 7
click at [331, 575] on div "Undo" at bounding box center [340, 691] width 53 height 21
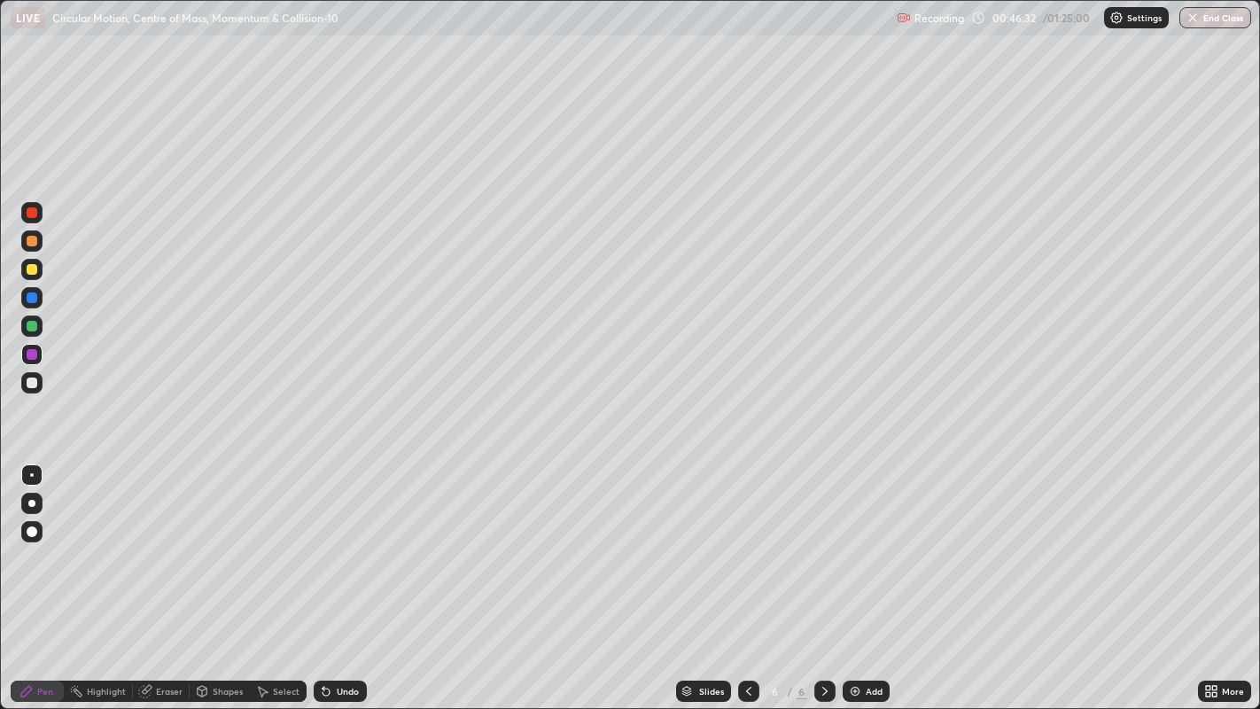
click at [332, 575] on div "Undo" at bounding box center [340, 691] width 53 height 21
click at [337, 575] on div "Undo" at bounding box center [348, 691] width 22 height 9
click at [323, 575] on icon at bounding box center [326, 692] width 7 height 7
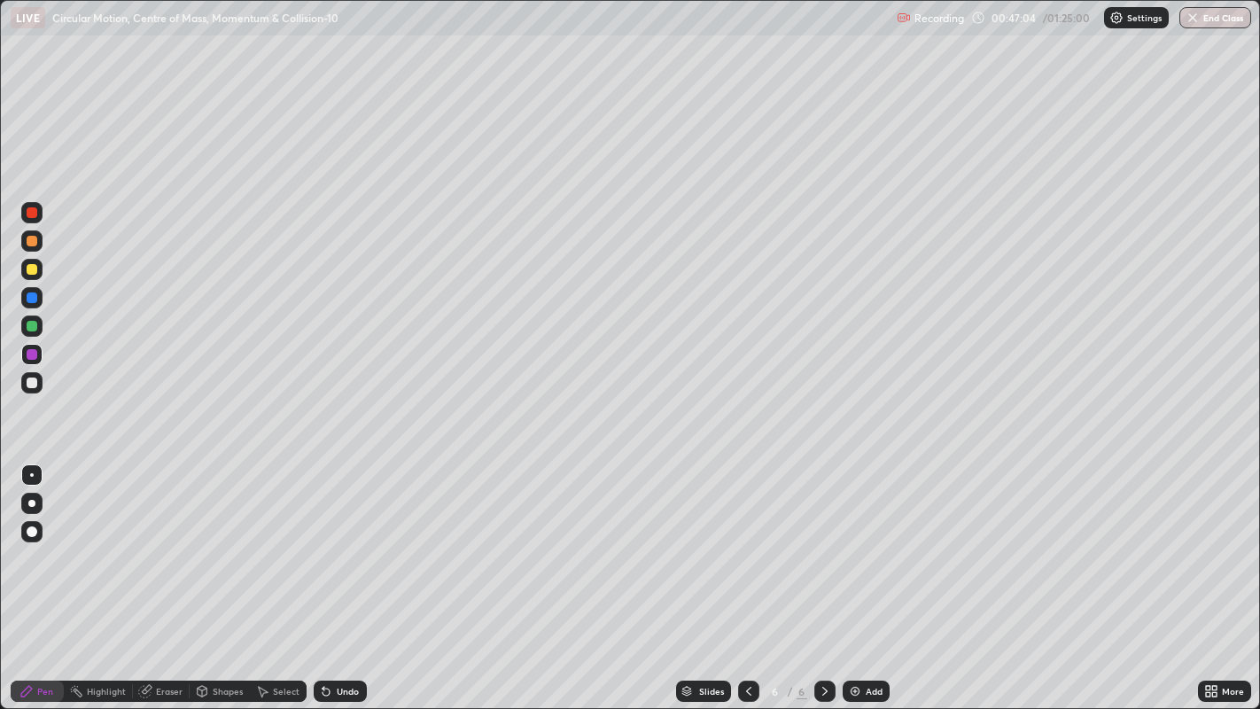
click at [346, 575] on div "Undo" at bounding box center [348, 691] width 22 height 9
click at [345, 575] on div "Undo" at bounding box center [348, 691] width 22 height 9
click at [339, 575] on div "Undo" at bounding box center [348, 691] width 22 height 9
click at [33, 329] on div at bounding box center [32, 326] width 11 height 11
click at [346, 575] on div "Undo" at bounding box center [348, 691] width 22 height 9
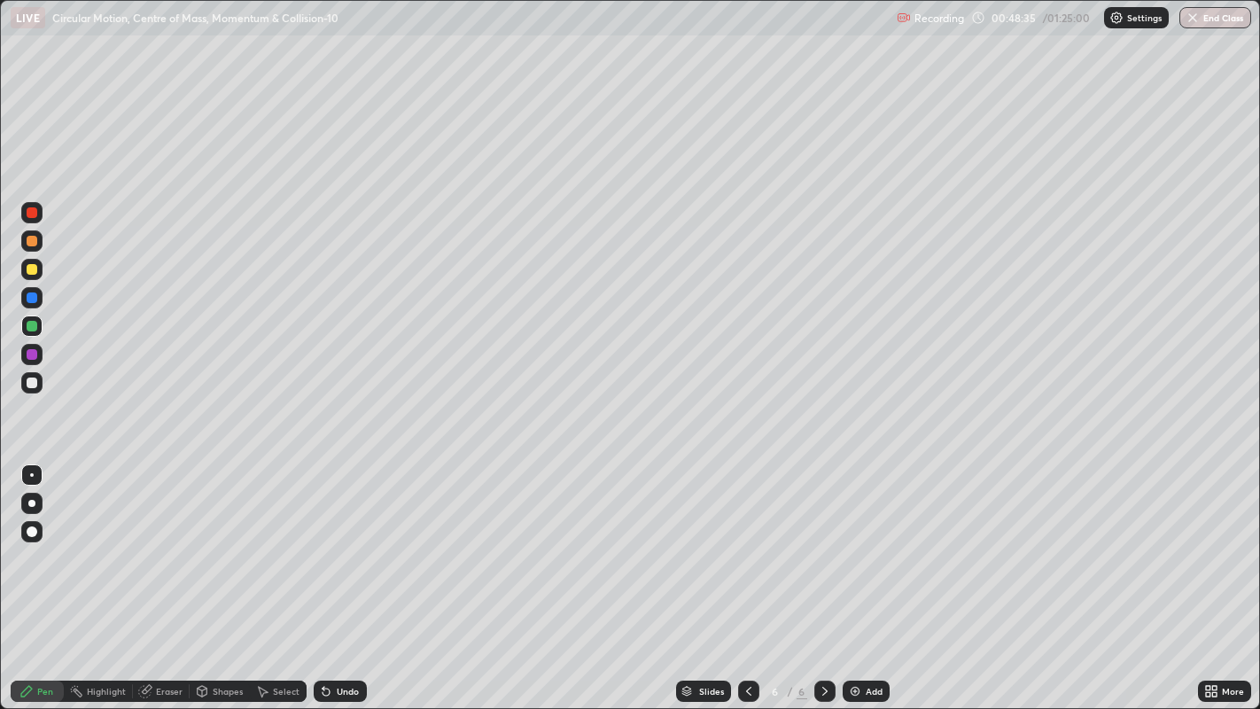
click at [338, 575] on div "Undo" at bounding box center [348, 691] width 22 height 9
click at [337, 575] on div "Undo" at bounding box center [348, 691] width 22 height 9
click at [334, 575] on div "Undo" at bounding box center [340, 691] width 53 height 21
click at [879, 575] on div "Add" at bounding box center [874, 691] width 17 height 9
click at [32, 385] on div at bounding box center [32, 383] width 11 height 11
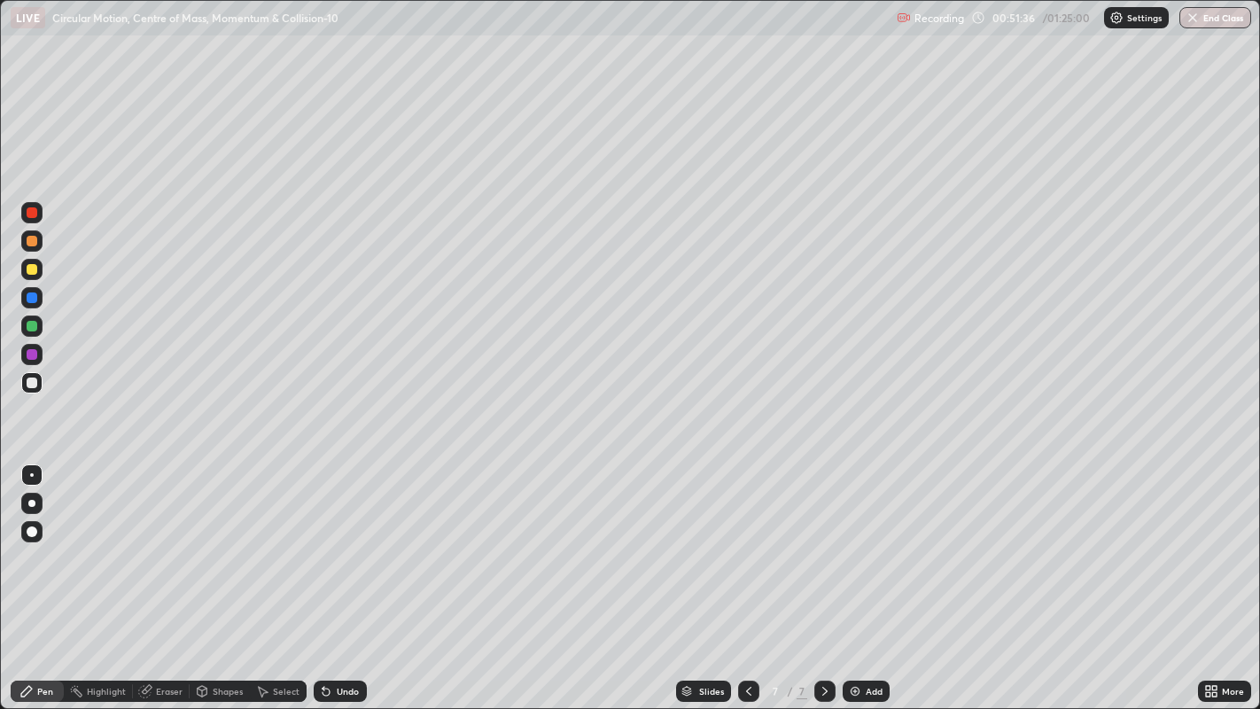
click at [323, 575] on icon at bounding box center [326, 692] width 7 height 7
click at [335, 575] on div "Undo" at bounding box center [340, 691] width 53 height 21
click at [30, 325] on div at bounding box center [32, 326] width 11 height 11
click at [327, 575] on icon at bounding box center [326, 691] width 14 height 14
click at [323, 575] on icon at bounding box center [326, 692] width 7 height 7
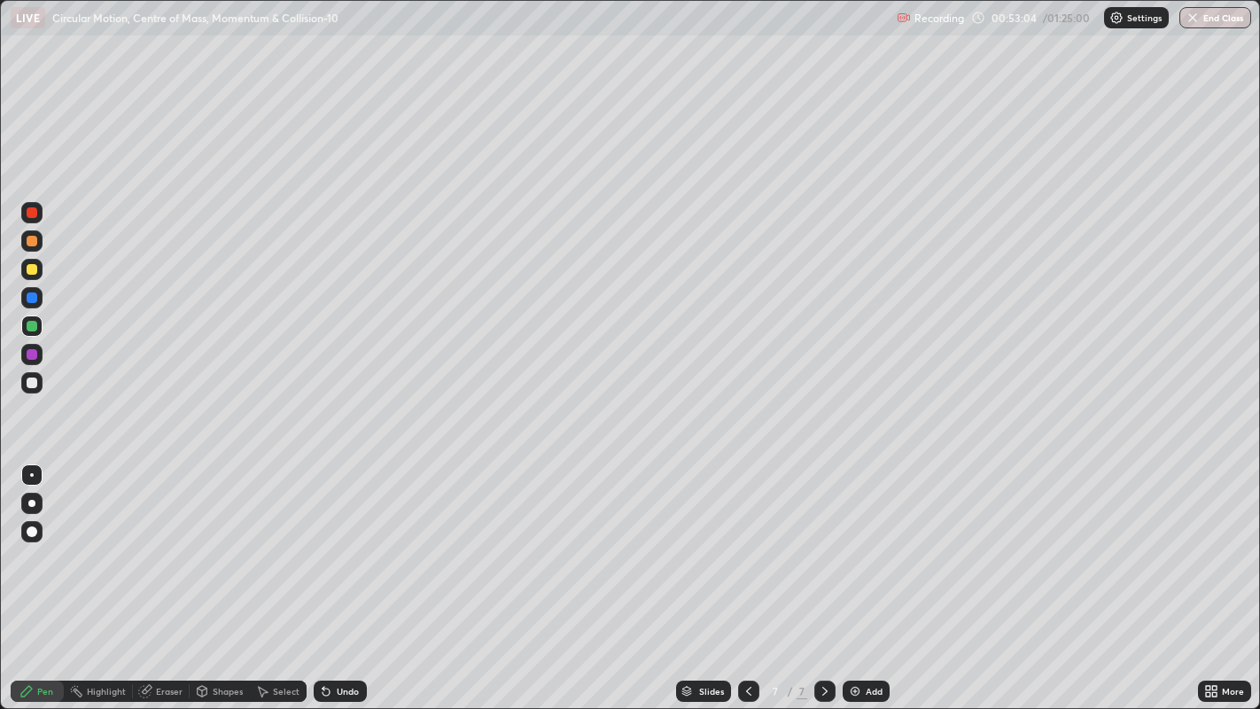
click at [347, 575] on div "Undo" at bounding box center [348, 691] width 22 height 9
click at [41, 361] on div at bounding box center [31, 354] width 21 height 21
click at [166, 575] on div "Eraser" at bounding box center [161, 691] width 57 height 21
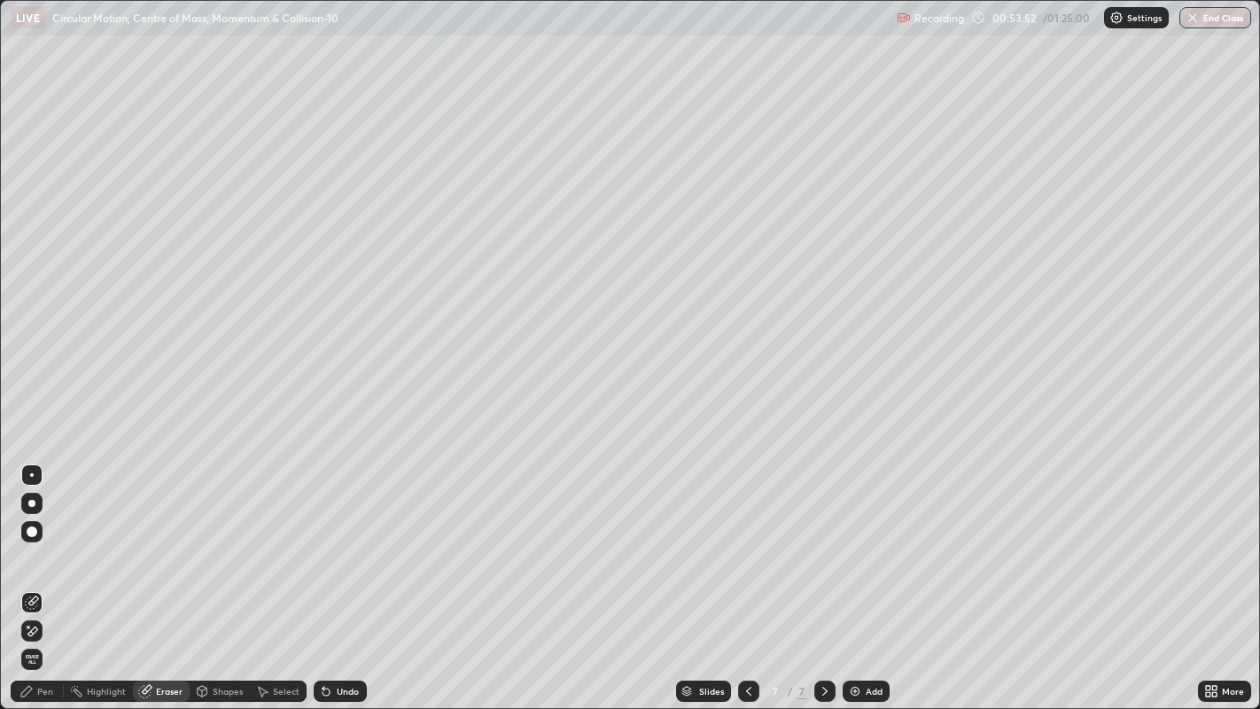
click at [35, 575] on div "Pen" at bounding box center [37, 691] width 53 height 21
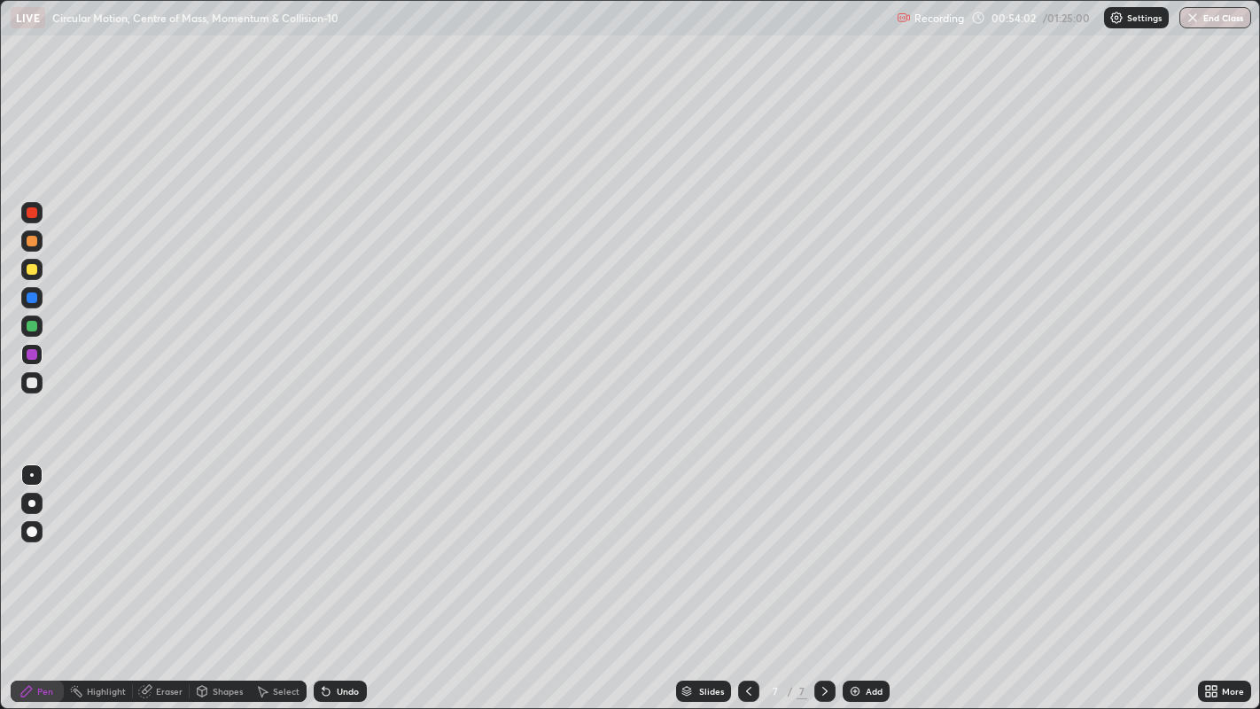
click at [344, 575] on div "Undo" at bounding box center [340, 691] width 53 height 21
click at [36, 323] on div at bounding box center [32, 326] width 11 height 11
click at [342, 575] on div "Undo" at bounding box center [348, 691] width 22 height 9
click at [284, 575] on div "Select" at bounding box center [286, 691] width 27 height 9
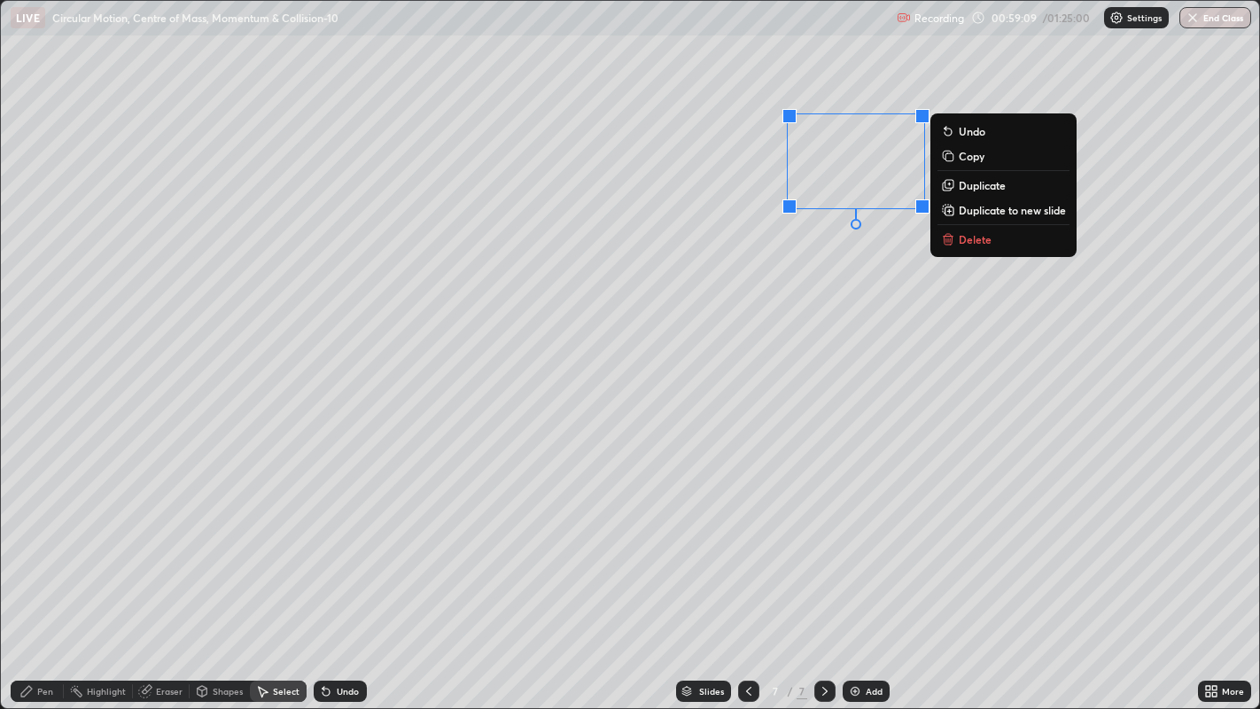
click at [46, 575] on div "Pen" at bounding box center [45, 691] width 16 height 9
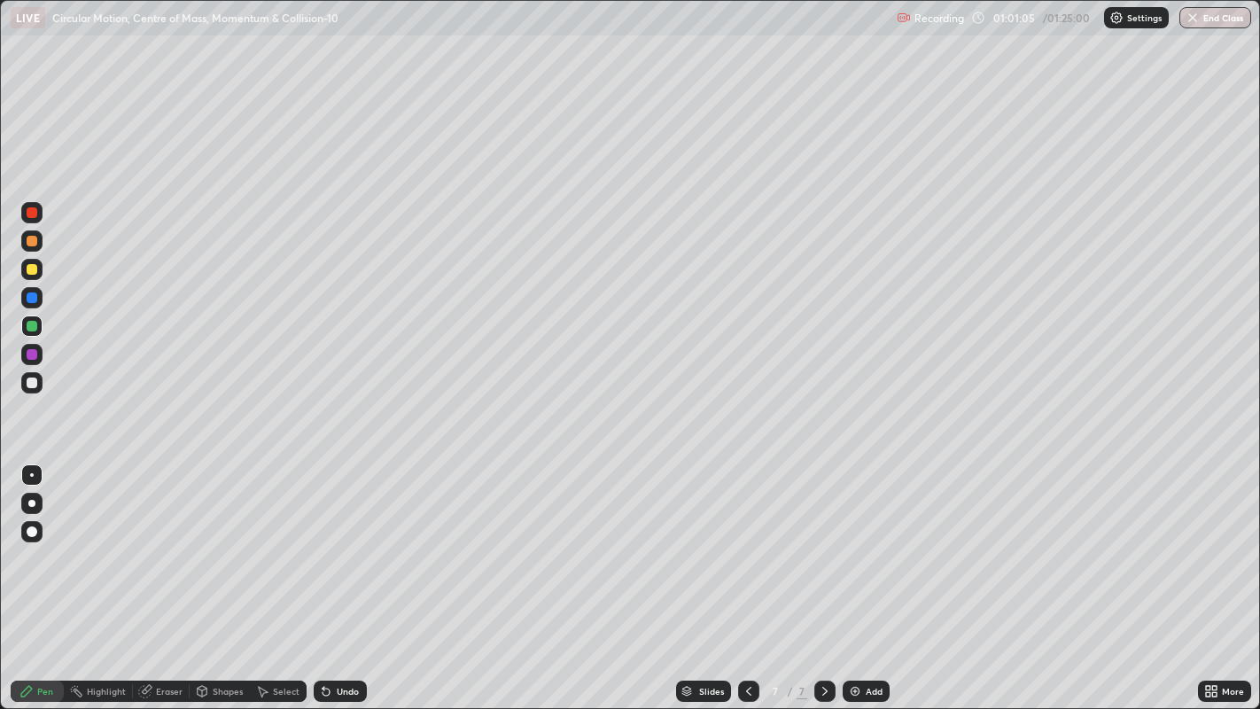
click at [354, 575] on div "Undo" at bounding box center [348, 691] width 22 height 9
click at [871, 575] on div "Add" at bounding box center [874, 691] width 17 height 9
click at [31, 384] on div at bounding box center [32, 383] width 11 height 11
click at [302, 575] on div "Select" at bounding box center [278, 691] width 57 height 21
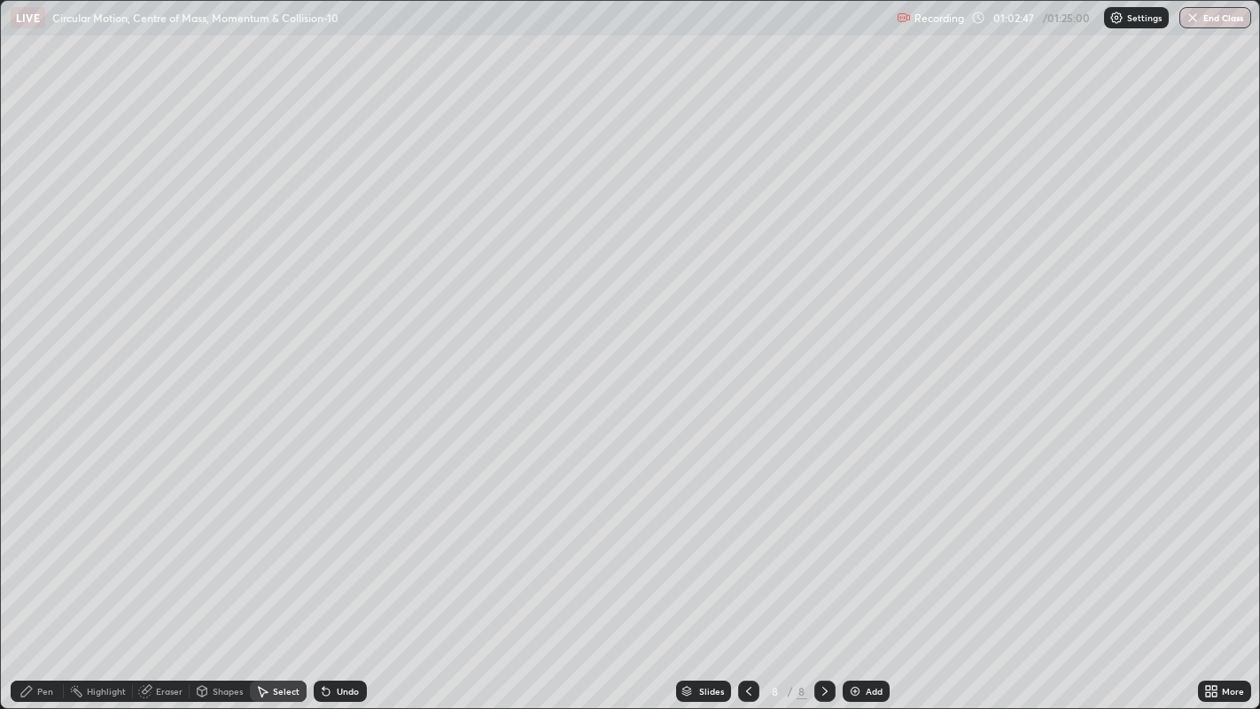
click at [339, 575] on div "Undo" at bounding box center [340, 691] width 53 height 21
click at [42, 575] on div "Pen" at bounding box center [37, 691] width 53 height 21
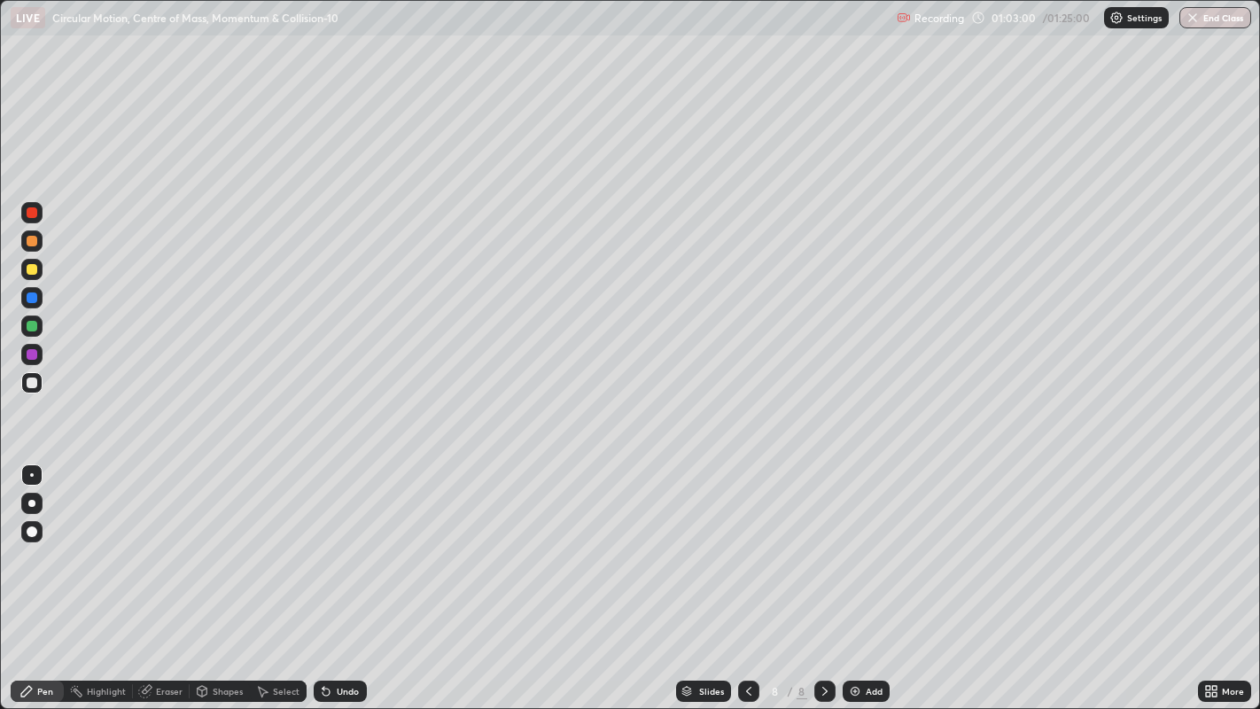
click at [35, 245] on div at bounding box center [32, 241] width 11 height 11
click at [33, 212] on div at bounding box center [32, 212] width 11 height 11
click at [34, 354] on div at bounding box center [32, 354] width 11 height 11
click at [160, 575] on div "Eraser" at bounding box center [169, 691] width 27 height 9
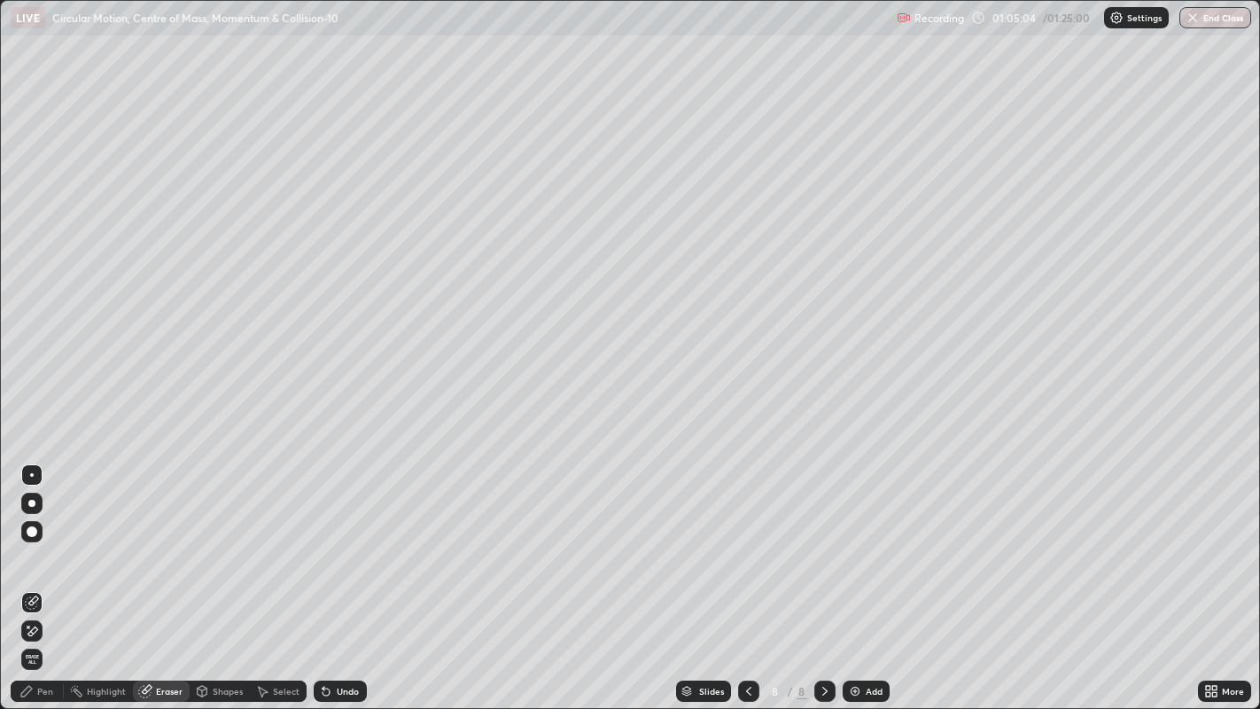
click at [46, 575] on div "Pen" at bounding box center [45, 691] width 16 height 9
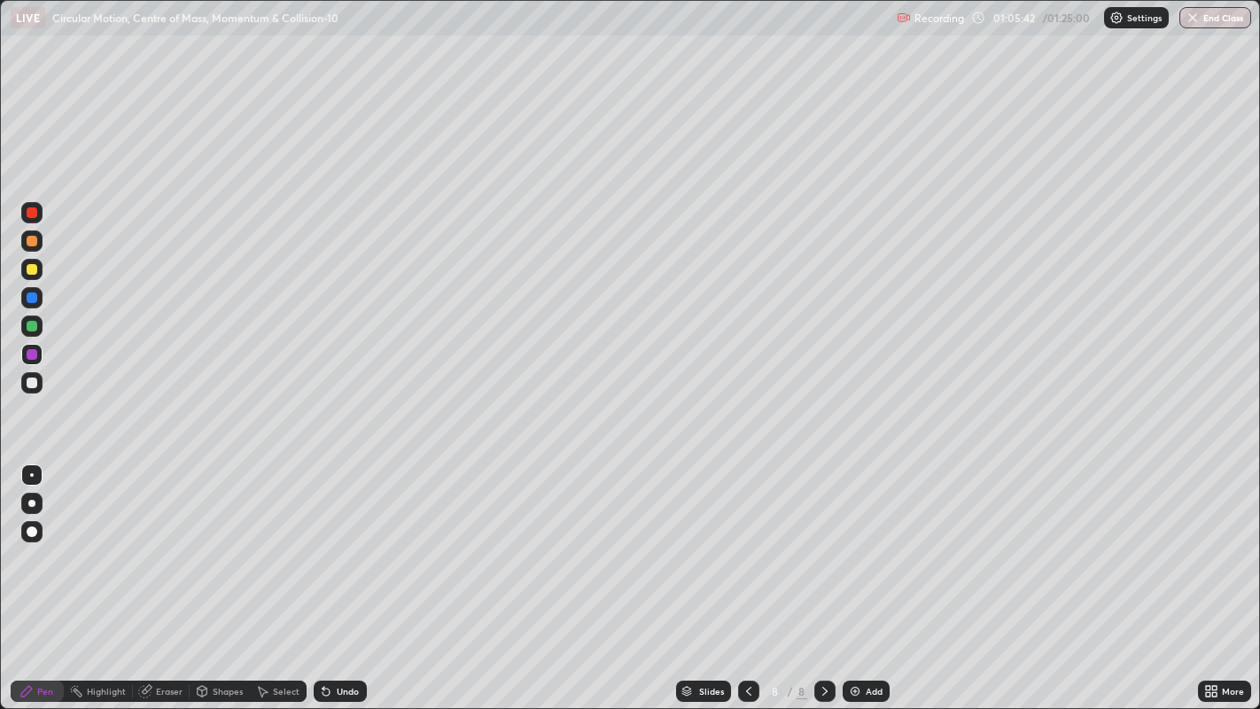
click at [860, 575] on div "Add" at bounding box center [866, 691] width 47 height 21
click at [33, 380] on div at bounding box center [32, 383] width 11 height 11
click at [344, 575] on div "Undo" at bounding box center [348, 691] width 22 height 9
click at [334, 575] on div "Undo" at bounding box center [340, 691] width 53 height 21
click at [332, 575] on div "Undo" at bounding box center [340, 691] width 53 height 21
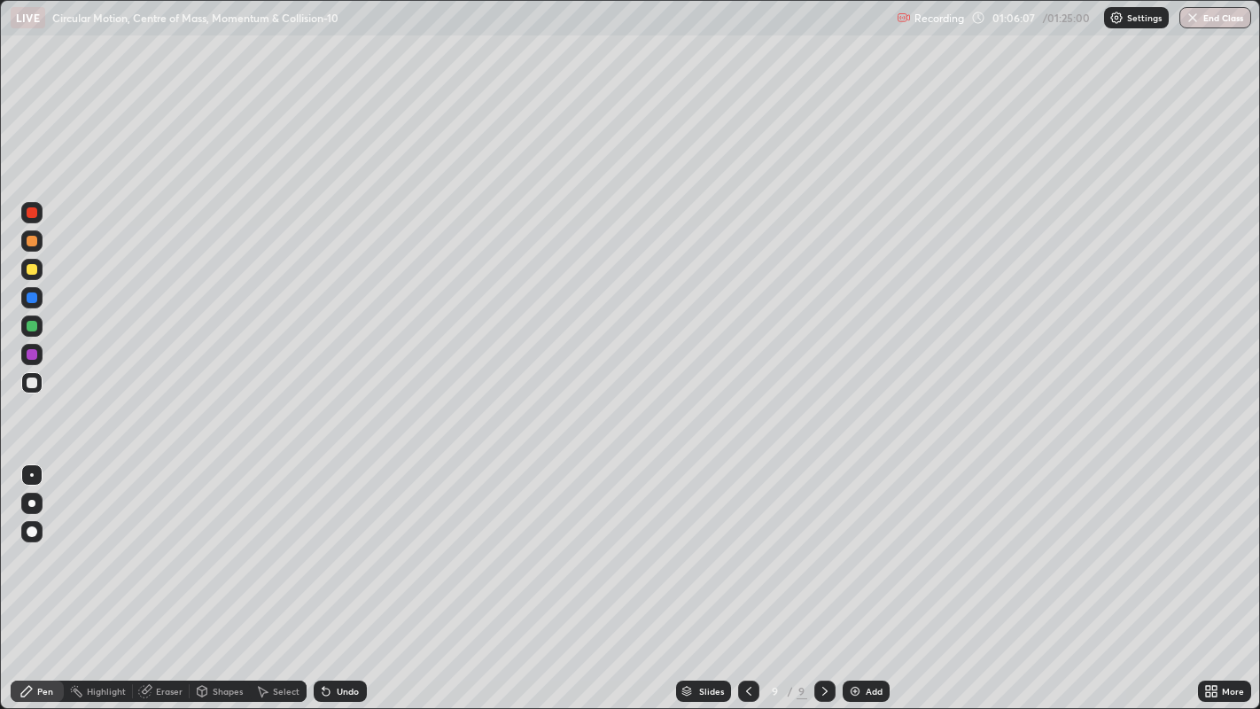
click at [332, 575] on div "Undo" at bounding box center [340, 691] width 53 height 21
click at [333, 575] on div "Undo" at bounding box center [340, 691] width 53 height 21
click at [332, 575] on div "Undo" at bounding box center [340, 691] width 53 height 21
click at [323, 575] on icon at bounding box center [326, 692] width 7 height 7
click at [344, 575] on div "Undo" at bounding box center [348, 691] width 22 height 9
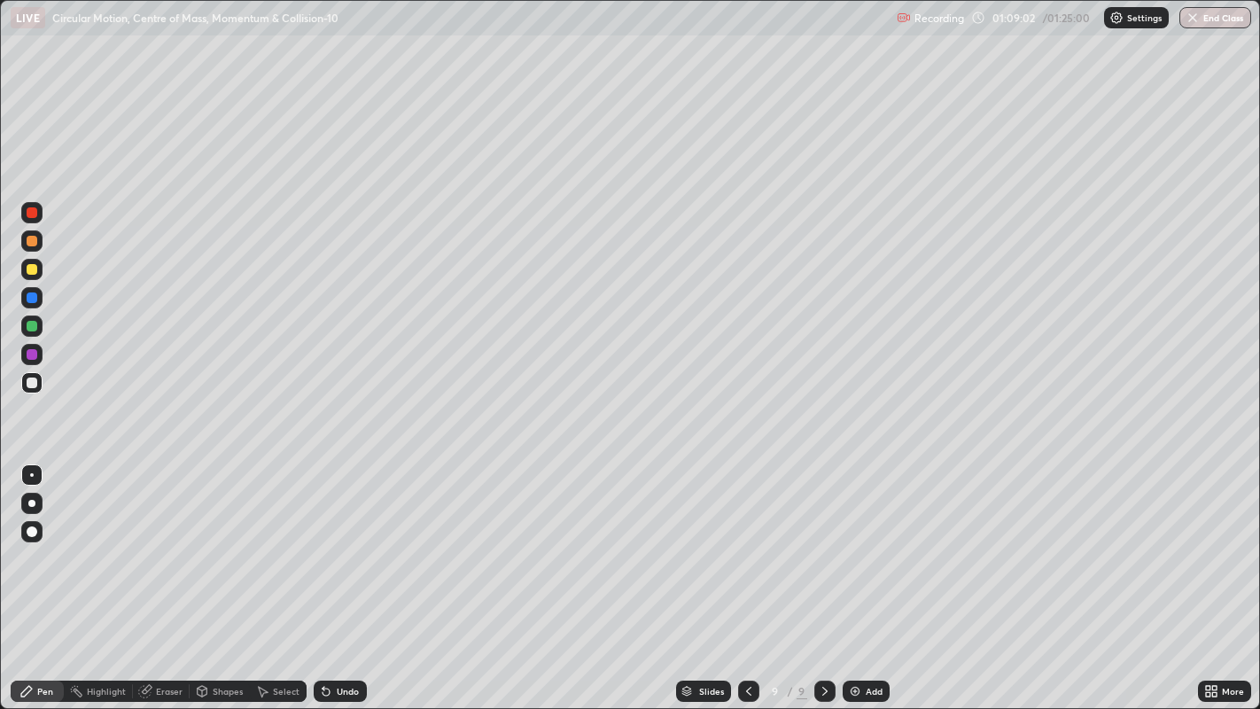
click at [343, 575] on div "Undo" at bounding box center [348, 691] width 22 height 9
click at [343, 575] on div "Undo" at bounding box center [340, 691] width 53 height 21
click at [340, 575] on div "Undo" at bounding box center [340, 691] width 53 height 21
click at [342, 575] on div "Undo" at bounding box center [340, 691] width 53 height 21
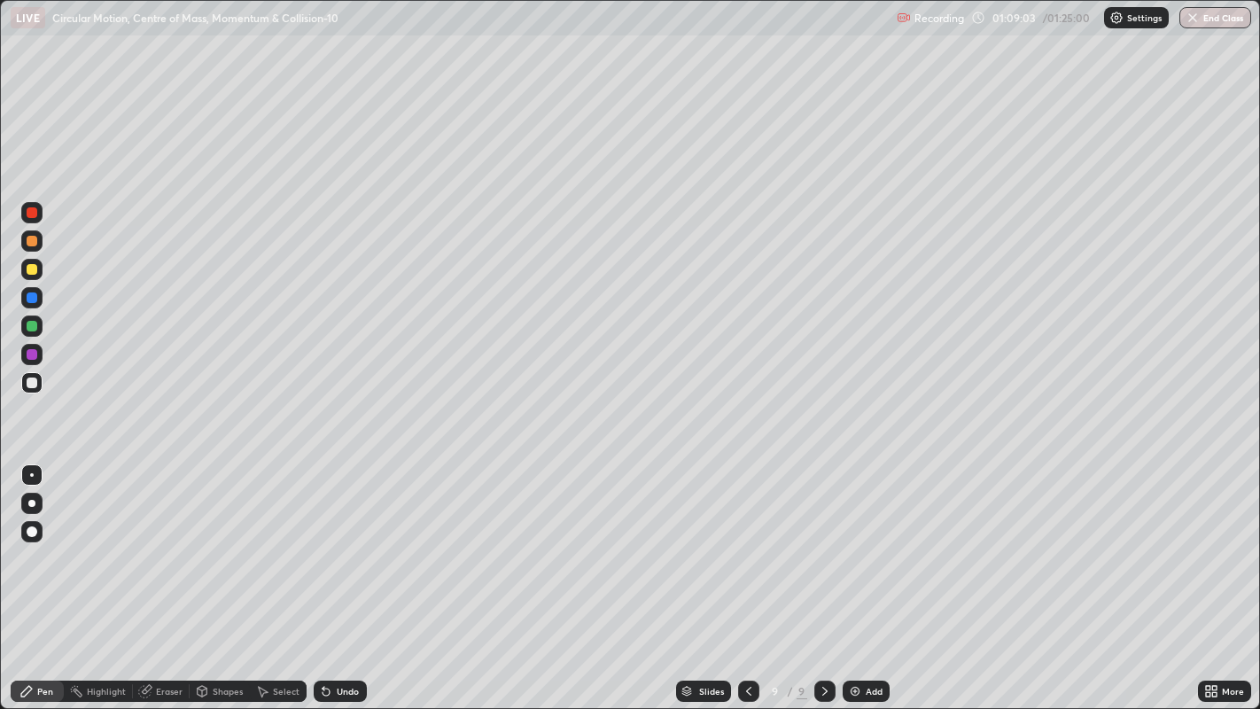
click at [344, 575] on div "Undo" at bounding box center [340, 691] width 53 height 21
click at [32, 270] on div at bounding box center [32, 269] width 11 height 11
click at [326, 575] on icon at bounding box center [326, 692] width 7 height 7
click at [345, 575] on div "Undo" at bounding box center [348, 691] width 22 height 9
click at [38, 298] on div at bounding box center [31, 297] width 21 height 21
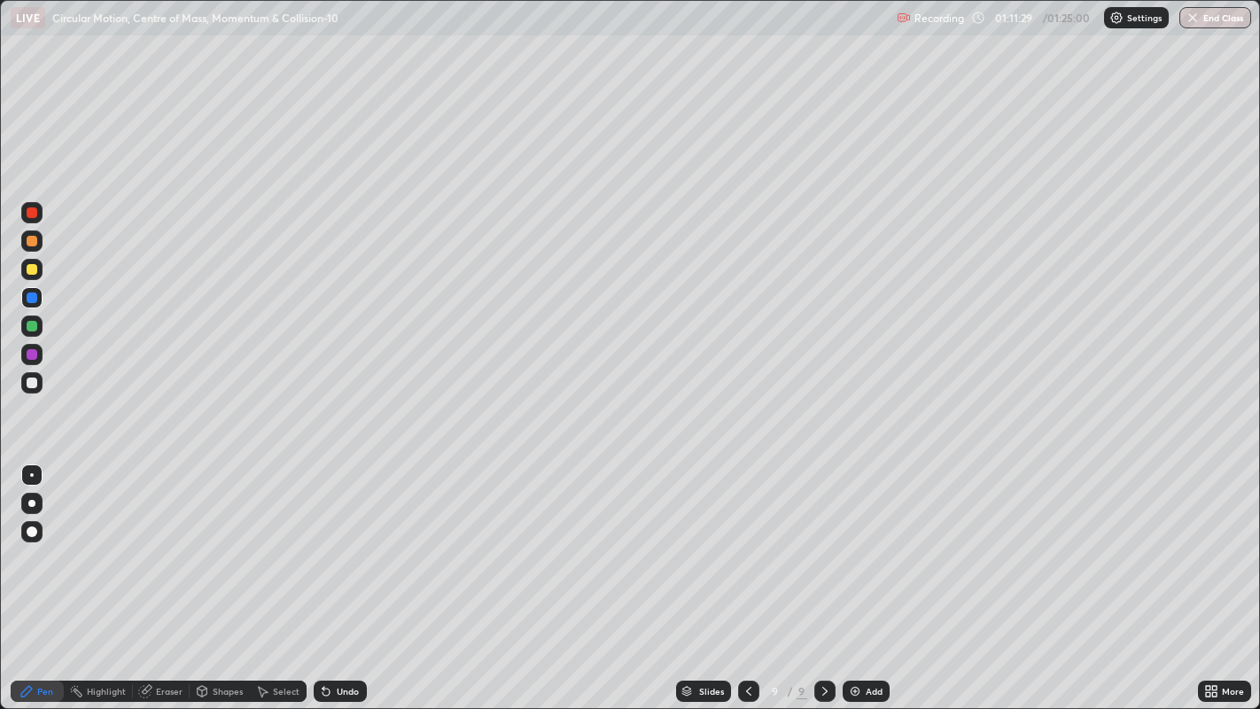
click at [345, 575] on div "Undo" at bounding box center [348, 691] width 22 height 9
click at [33, 243] on div at bounding box center [32, 241] width 11 height 11
click at [40, 278] on div at bounding box center [31, 269] width 21 height 28
click at [33, 214] on div at bounding box center [32, 212] width 11 height 11
click at [35, 323] on div at bounding box center [32, 326] width 11 height 11
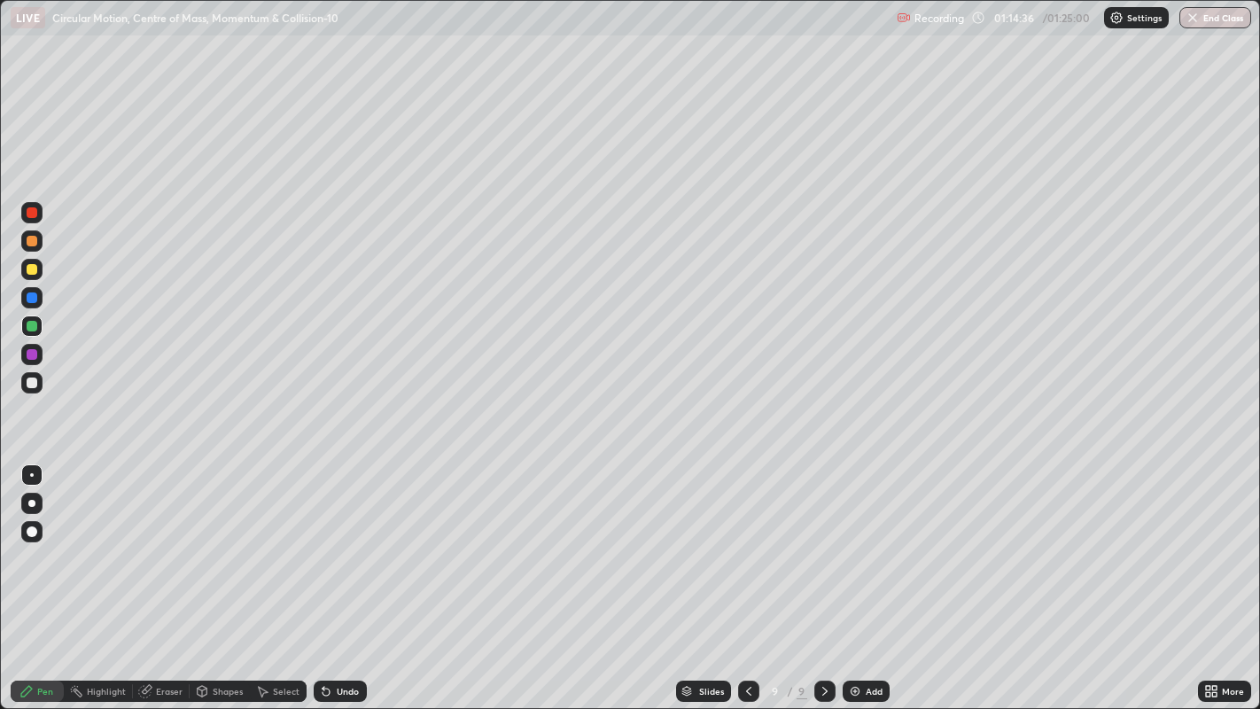
click at [323, 575] on icon at bounding box center [326, 692] width 7 height 7
click at [355, 575] on div "Undo" at bounding box center [340, 691] width 53 height 21
click at [37, 385] on div at bounding box center [31, 382] width 21 height 21
click at [336, 575] on div "Undo" at bounding box center [340, 691] width 53 height 21
click at [334, 575] on div "Undo" at bounding box center [340, 691] width 53 height 21
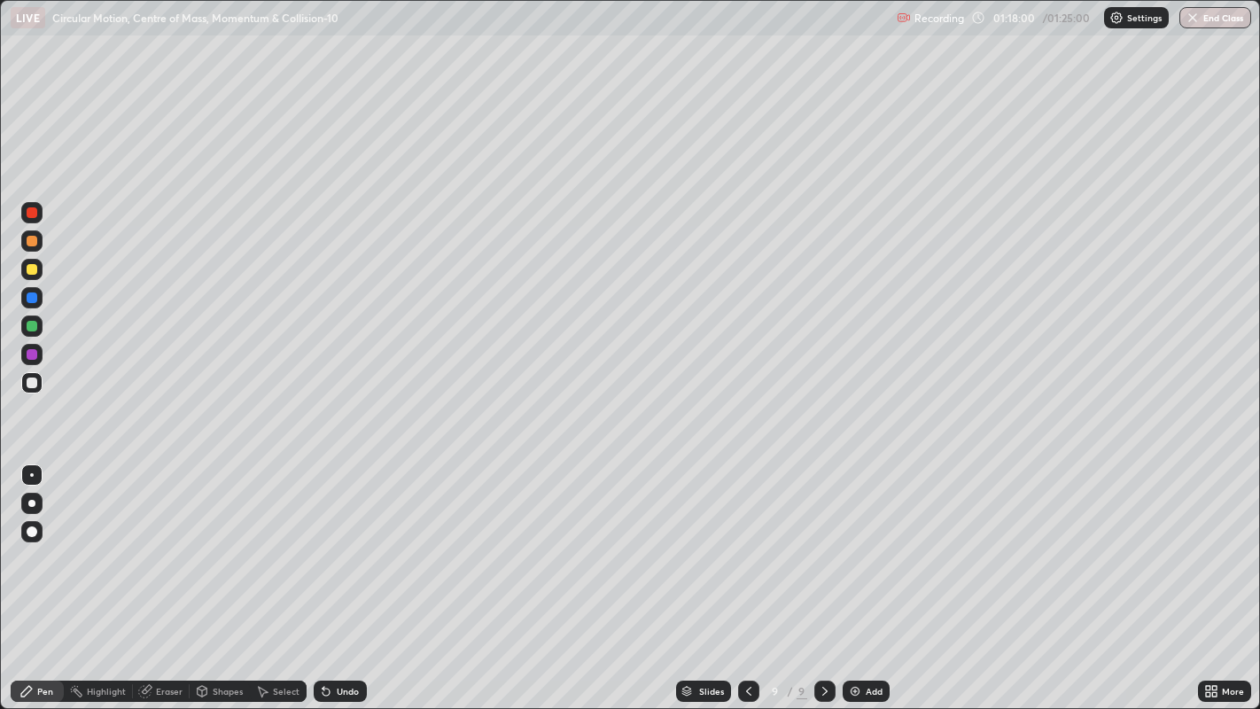
click at [331, 575] on div "Undo" at bounding box center [340, 691] width 53 height 21
click at [333, 575] on div "Undo" at bounding box center [340, 691] width 53 height 21
click at [876, 575] on div "Add" at bounding box center [874, 691] width 17 height 9
click at [36, 214] on div at bounding box center [32, 212] width 11 height 11
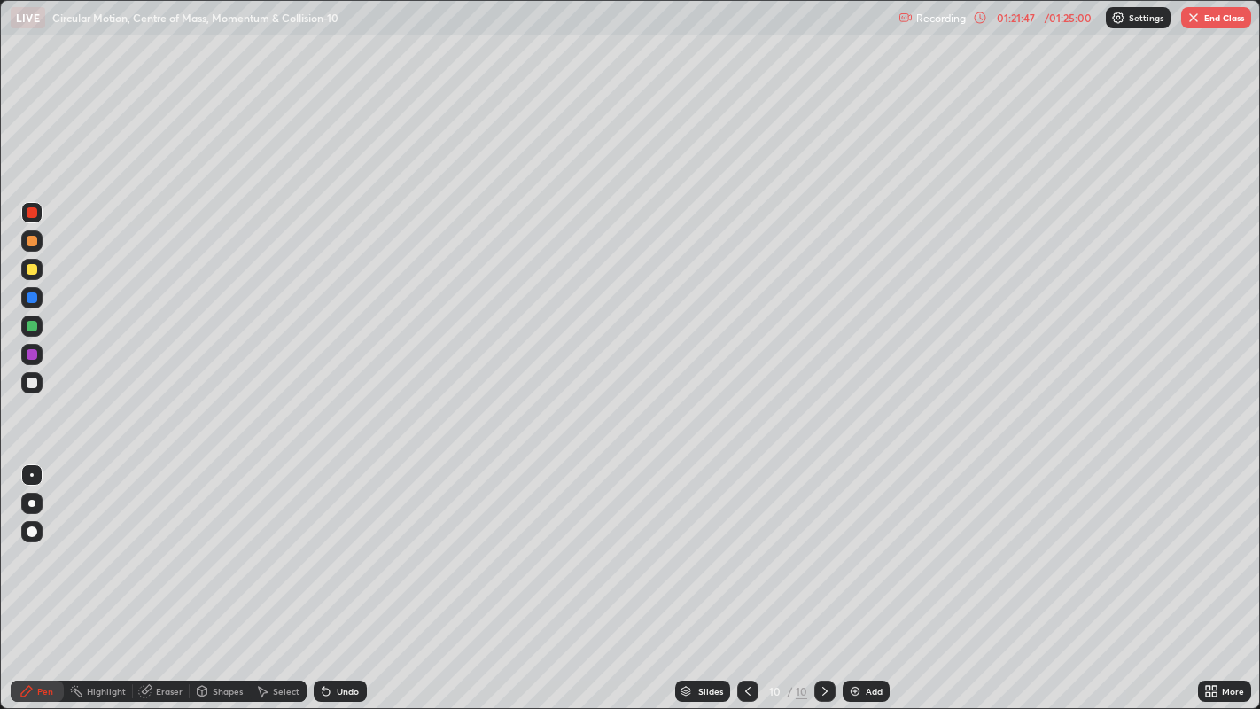
click at [877, 575] on div "Add" at bounding box center [866, 691] width 47 height 21
click at [35, 387] on div at bounding box center [32, 383] width 11 height 11
click at [31, 272] on div at bounding box center [32, 269] width 11 height 11
click at [343, 575] on div "Undo" at bounding box center [348, 691] width 22 height 9
click at [341, 575] on div "Undo" at bounding box center [340, 691] width 53 height 21
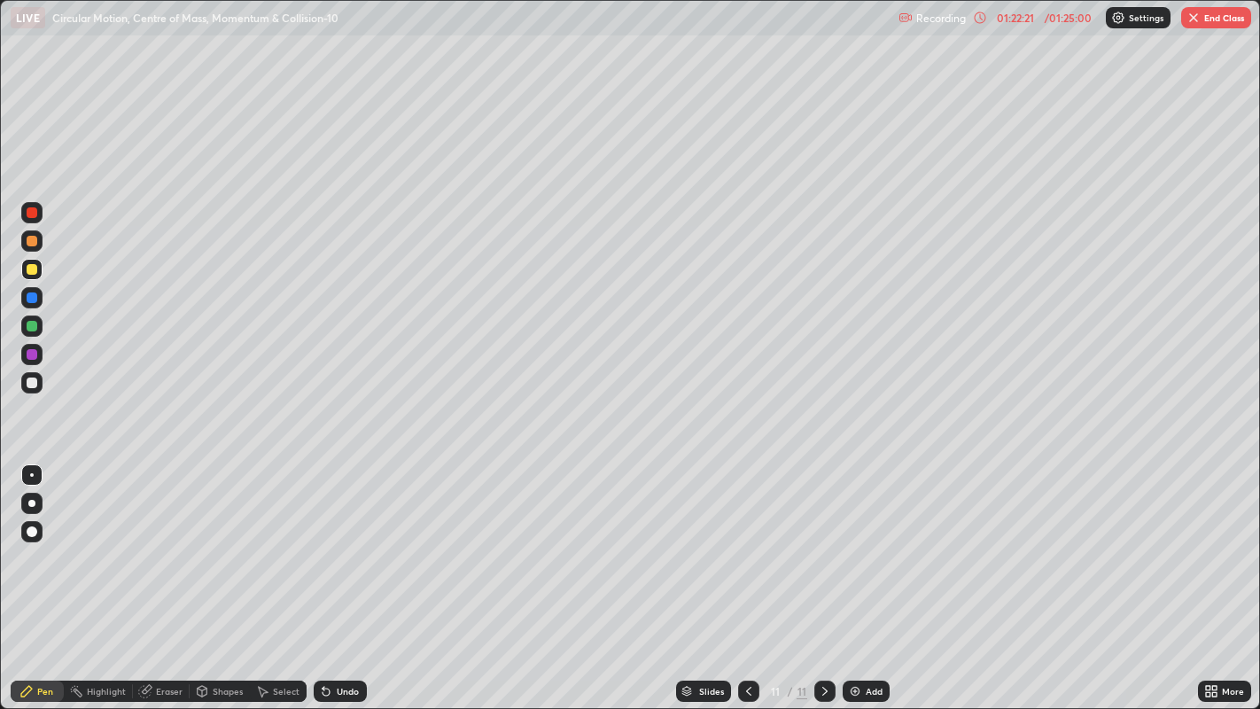
click at [868, 575] on div "Add" at bounding box center [874, 691] width 17 height 9
click at [34, 382] on div at bounding box center [32, 383] width 11 height 11
click at [30, 354] on div at bounding box center [32, 354] width 11 height 11
click at [1026, 21] on div "01:24:24" at bounding box center [1016, 17] width 50 height 11
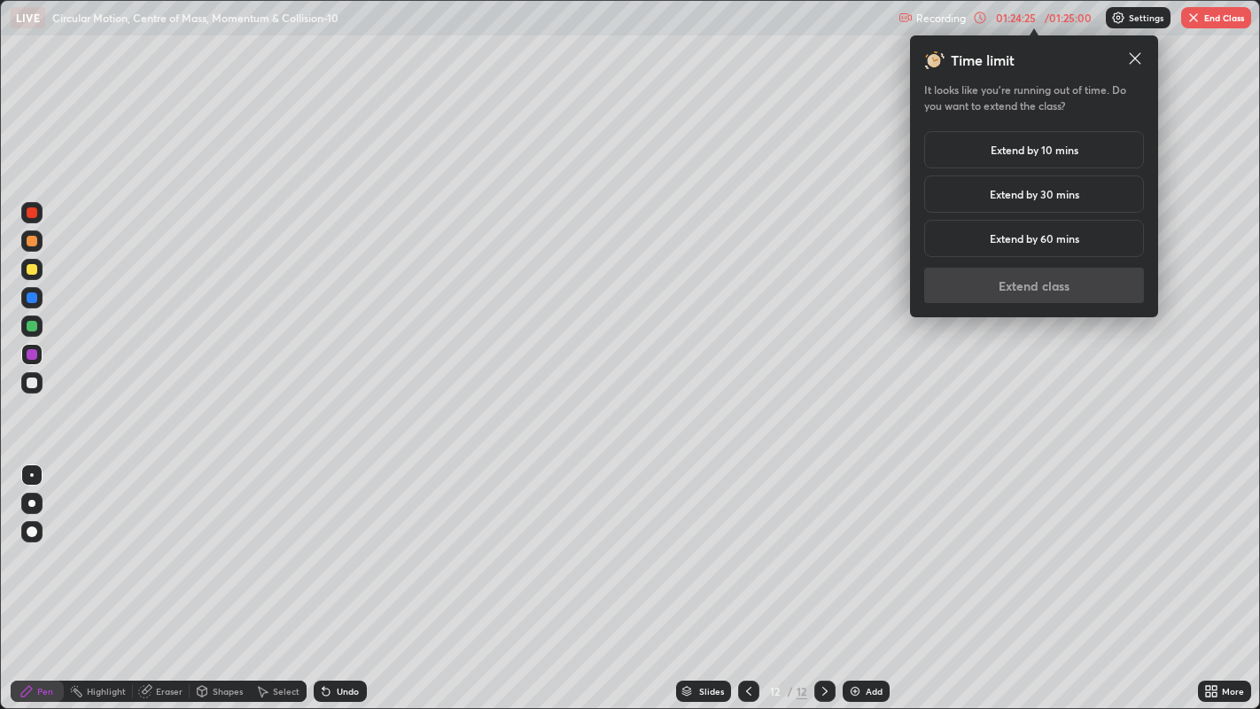
click at [1047, 155] on h5 "Extend by 10 mins" at bounding box center [1035, 150] width 88 height 16
click at [1027, 290] on button "Extend class" at bounding box center [1034, 285] width 220 height 35
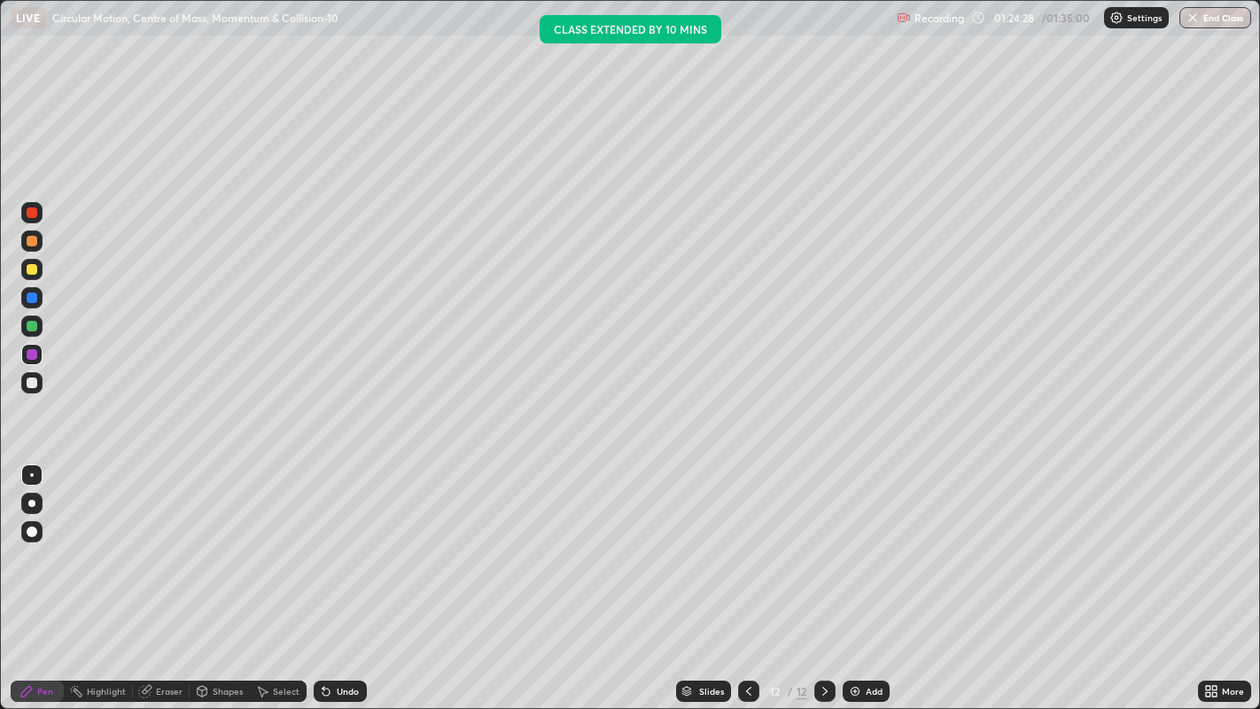
click at [30, 269] on div at bounding box center [32, 269] width 11 height 11
click at [30, 353] on div at bounding box center [32, 354] width 11 height 11
click at [32, 385] on div at bounding box center [32, 383] width 11 height 11
click at [363, 575] on div "Undo" at bounding box center [340, 691] width 53 height 21
click at [362, 575] on div "Undo" at bounding box center [340, 691] width 53 height 21
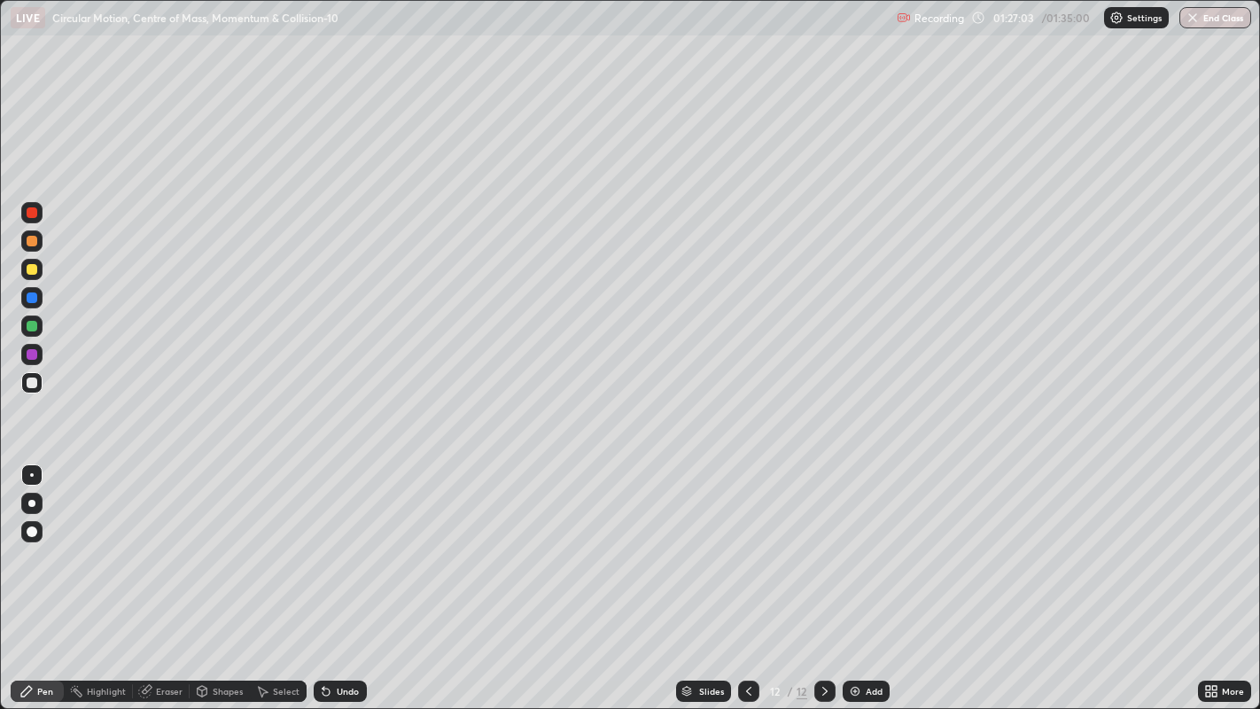
click at [33, 329] on div at bounding box center [32, 326] width 11 height 11
click at [32, 382] on div at bounding box center [32, 383] width 11 height 11
click at [881, 575] on div "Add" at bounding box center [874, 691] width 17 height 9
click at [34, 213] on div at bounding box center [32, 212] width 11 height 11
click at [323, 575] on icon at bounding box center [326, 692] width 7 height 7
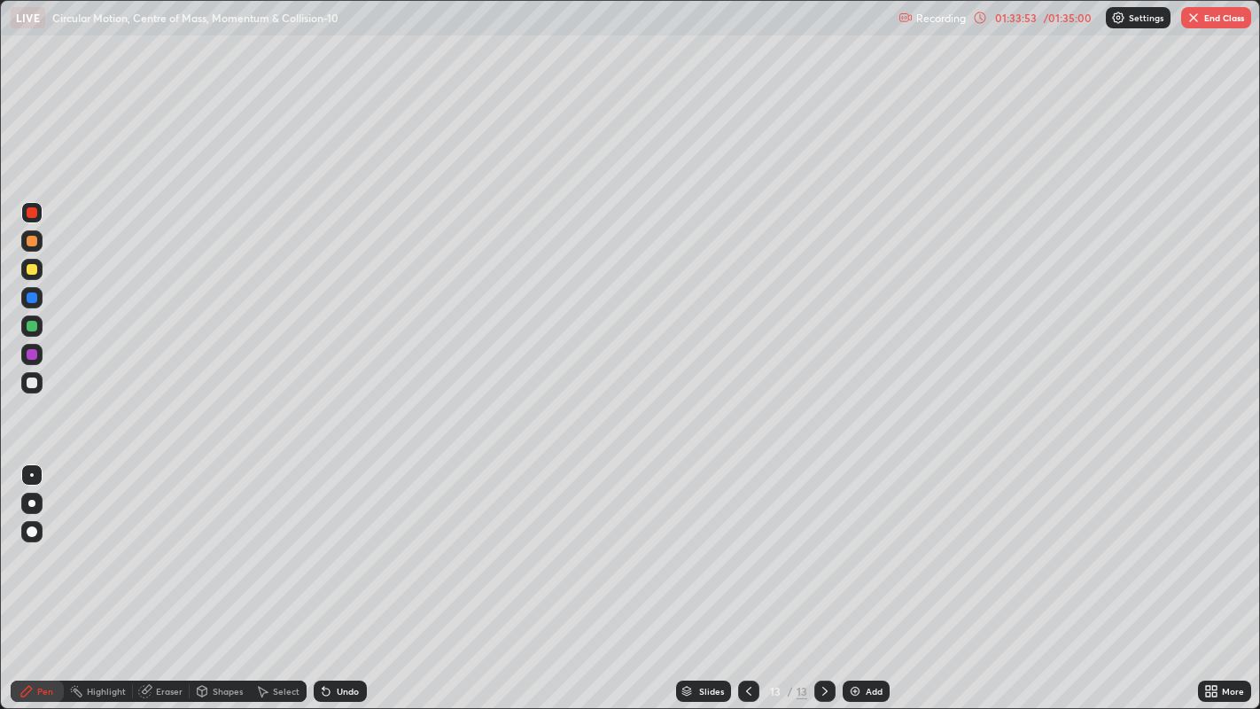
click at [746, 575] on icon at bounding box center [749, 691] width 14 height 14
click at [754, 575] on icon at bounding box center [749, 691] width 14 height 14
click at [754, 575] on div at bounding box center [748, 691] width 21 height 21
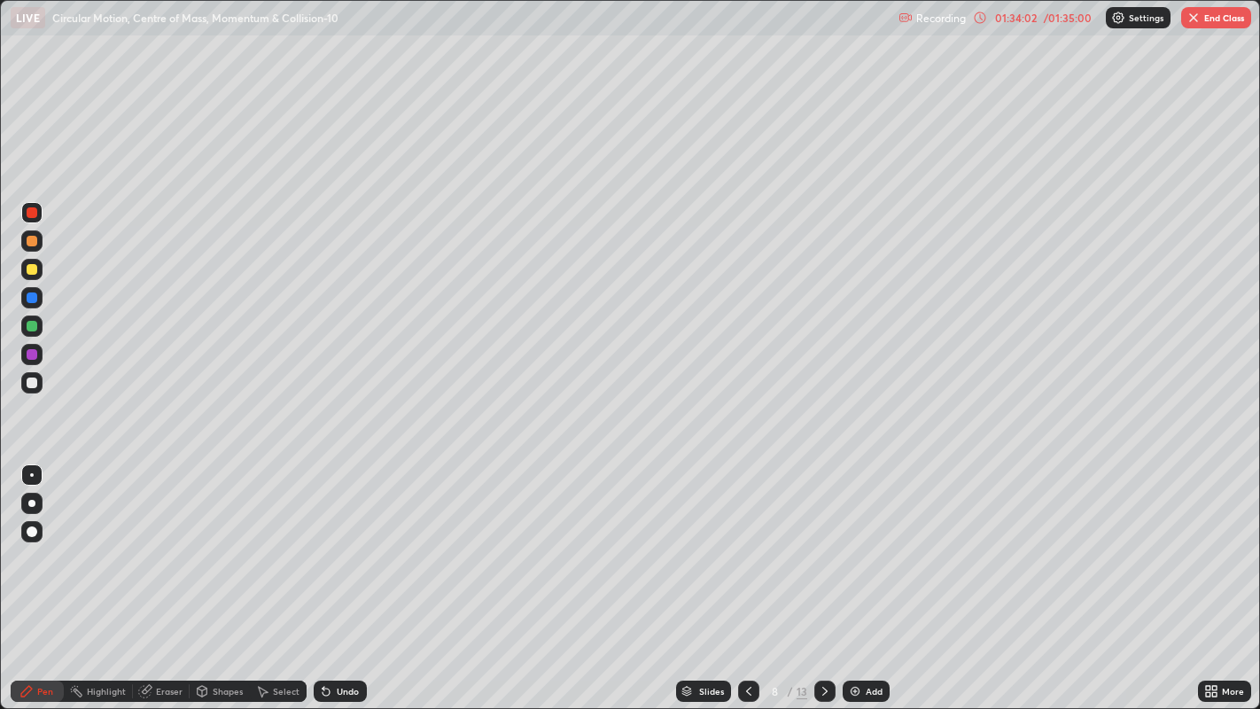
click at [745, 575] on icon at bounding box center [749, 691] width 14 height 14
click at [748, 575] on icon at bounding box center [748, 691] width 5 height 9
click at [744, 575] on icon at bounding box center [749, 691] width 14 height 14
click at [747, 575] on icon at bounding box center [749, 691] width 14 height 14
click at [757, 575] on div at bounding box center [748, 691] width 21 height 21
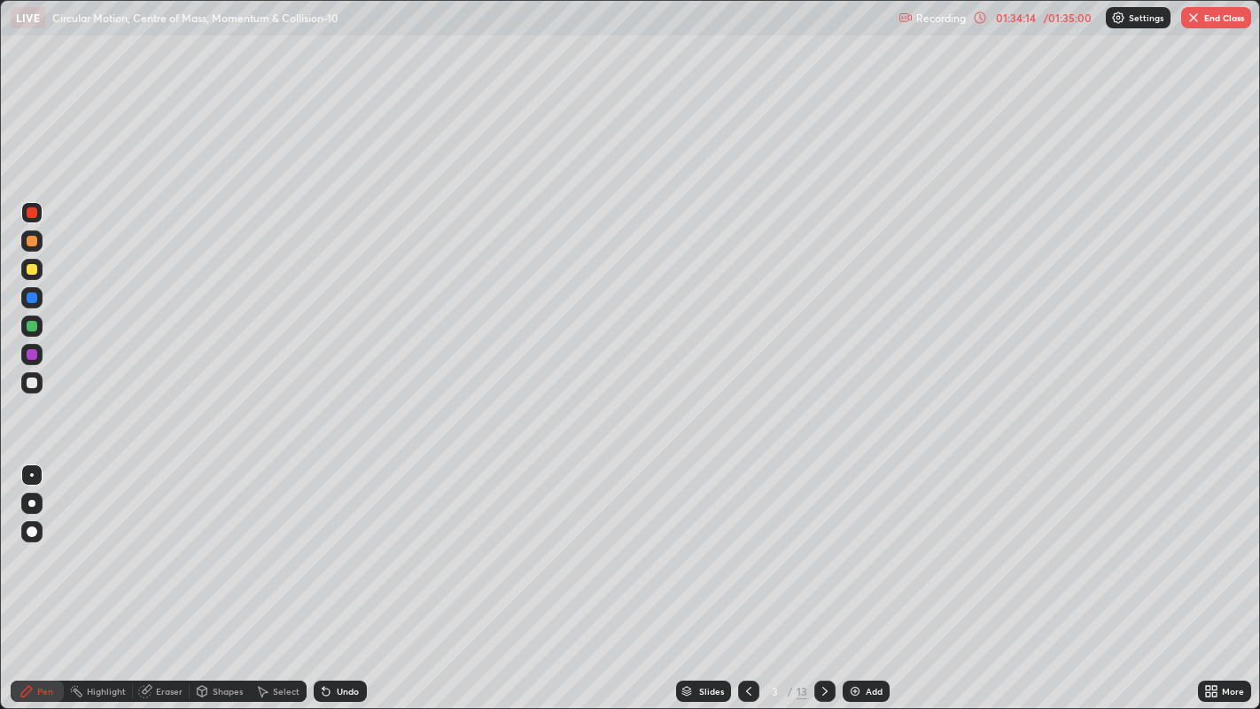
click at [822, 575] on icon at bounding box center [824, 691] width 5 height 9
click at [824, 575] on icon at bounding box center [825, 691] width 14 height 14
click at [822, 575] on icon at bounding box center [825, 691] width 14 height 14
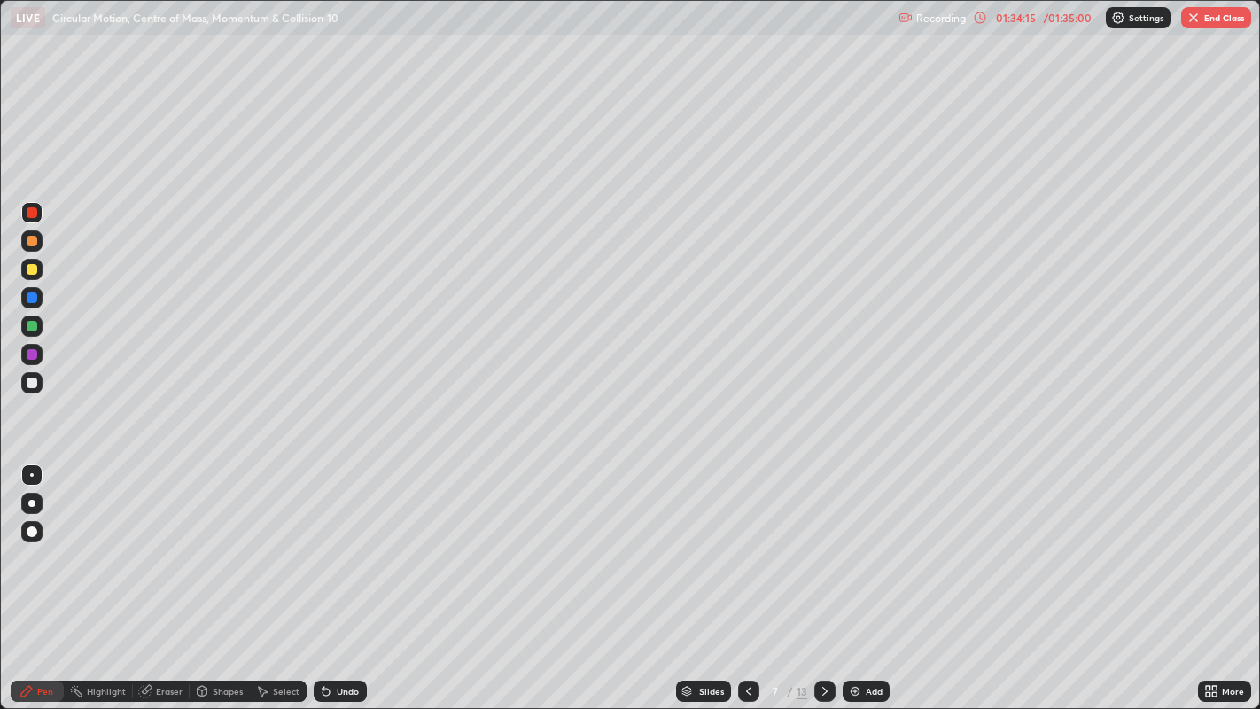
click at [823, 575] on icon at bounding box center [825, 691] width 14 height 14
click at [749, 575] on icon at bounding box center [749, 691] width 14 height 14
click at [746, 575] on icon at bounding box center [749, 691] width 14 height 14
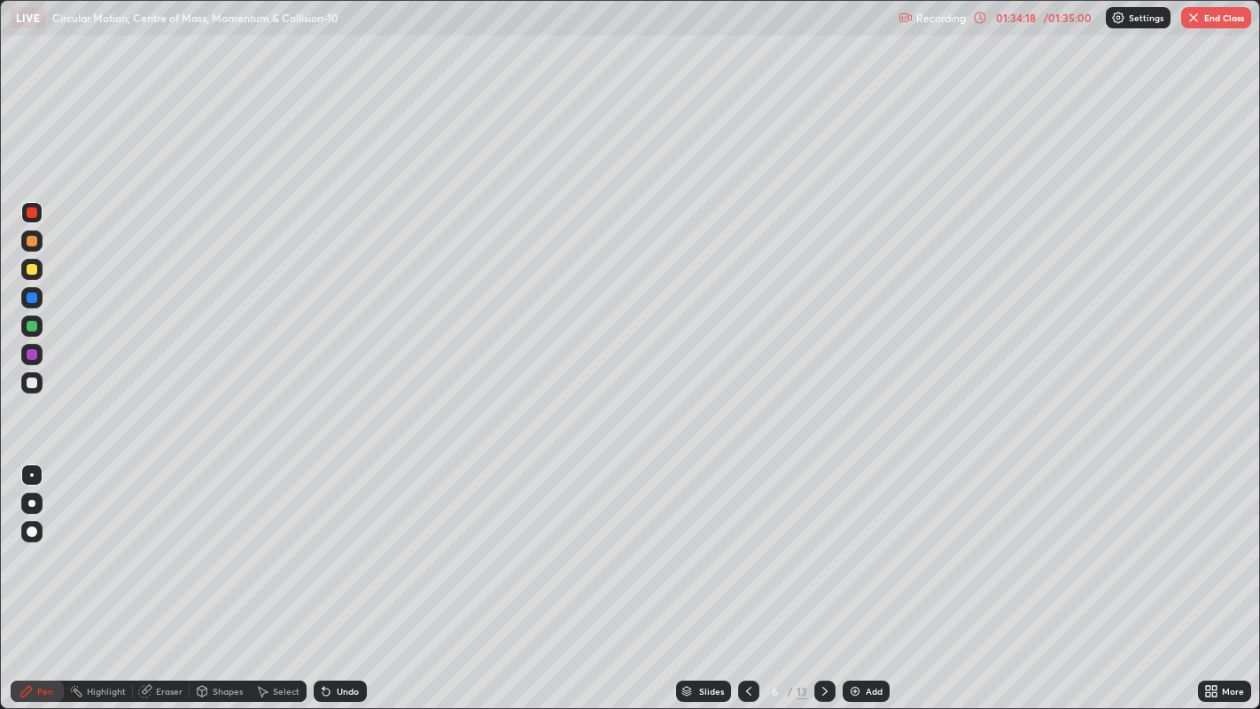
click at [746, 575] on icon at bounding box center [749, 691] width 14 height 14
click at [757, 575] on div at bounding box center [748, 691] width 21 height 21
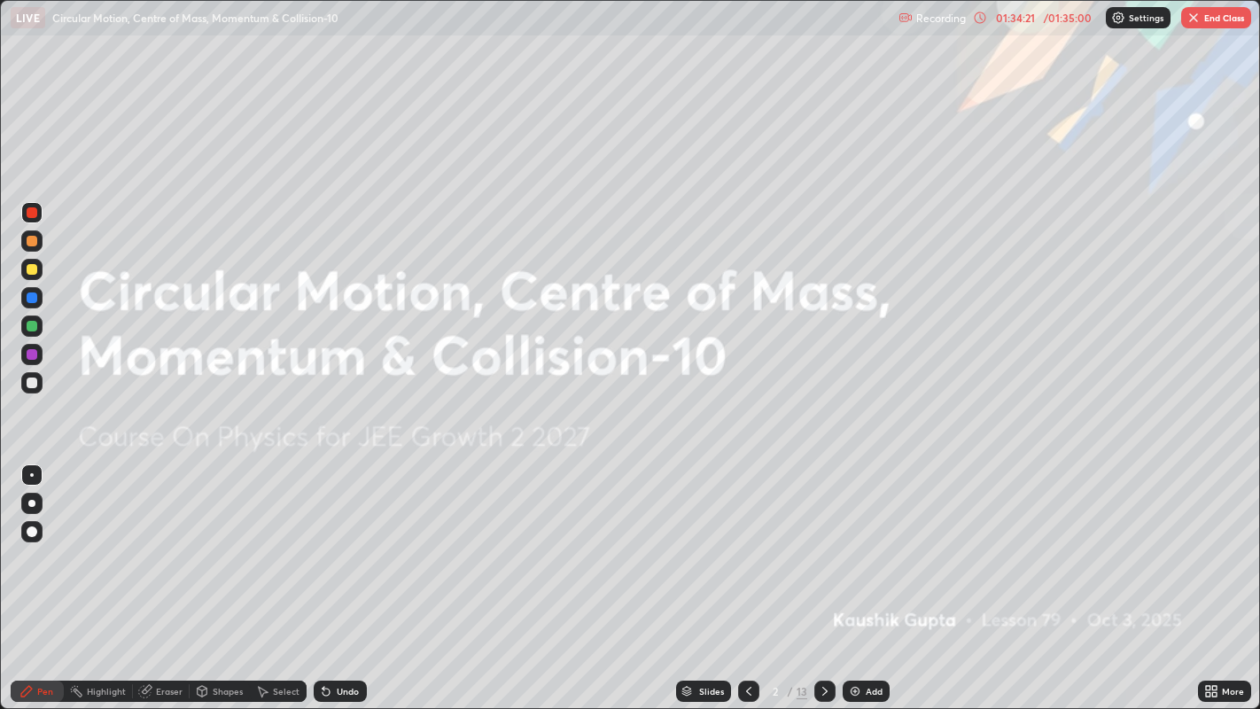
click at [822, 575] on icon at bounding box center [824, 691] width 5 height 9
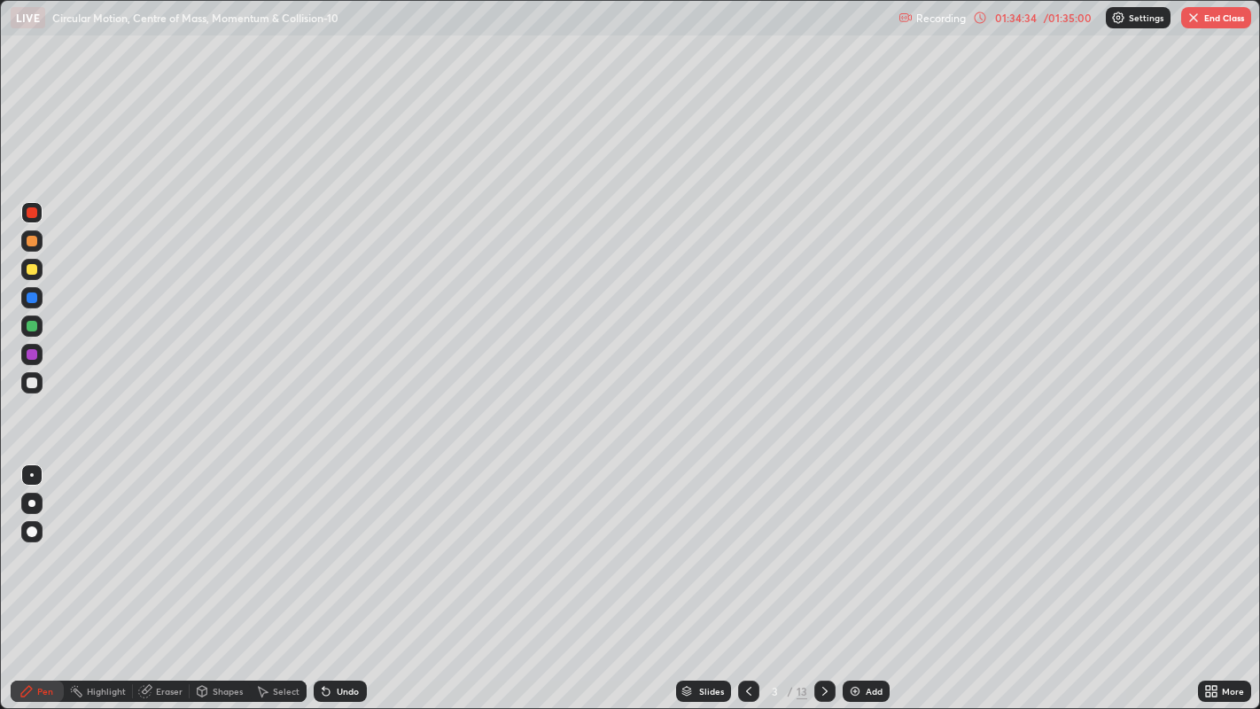
click at [1200, 20] on img "button" at bounding box center [1194, 18] width 14 height 14
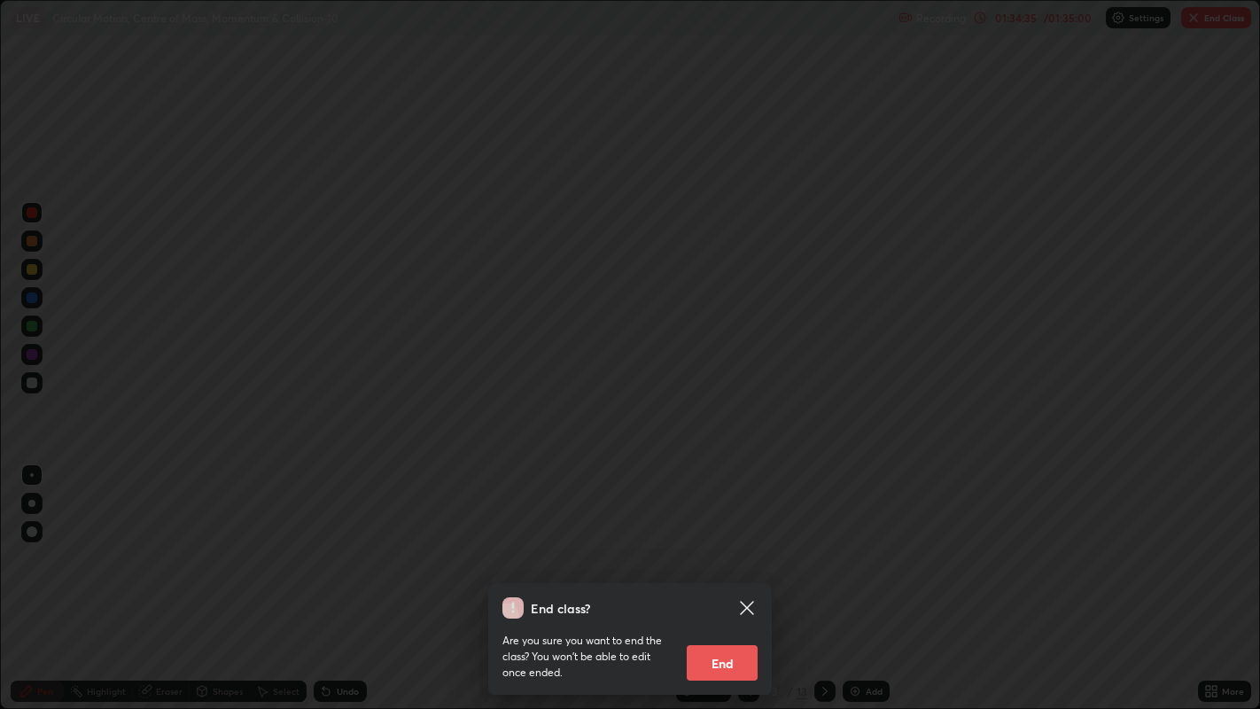
click at [723, 575] on button "End" at bounding box center [722, 662] width 71 height 35
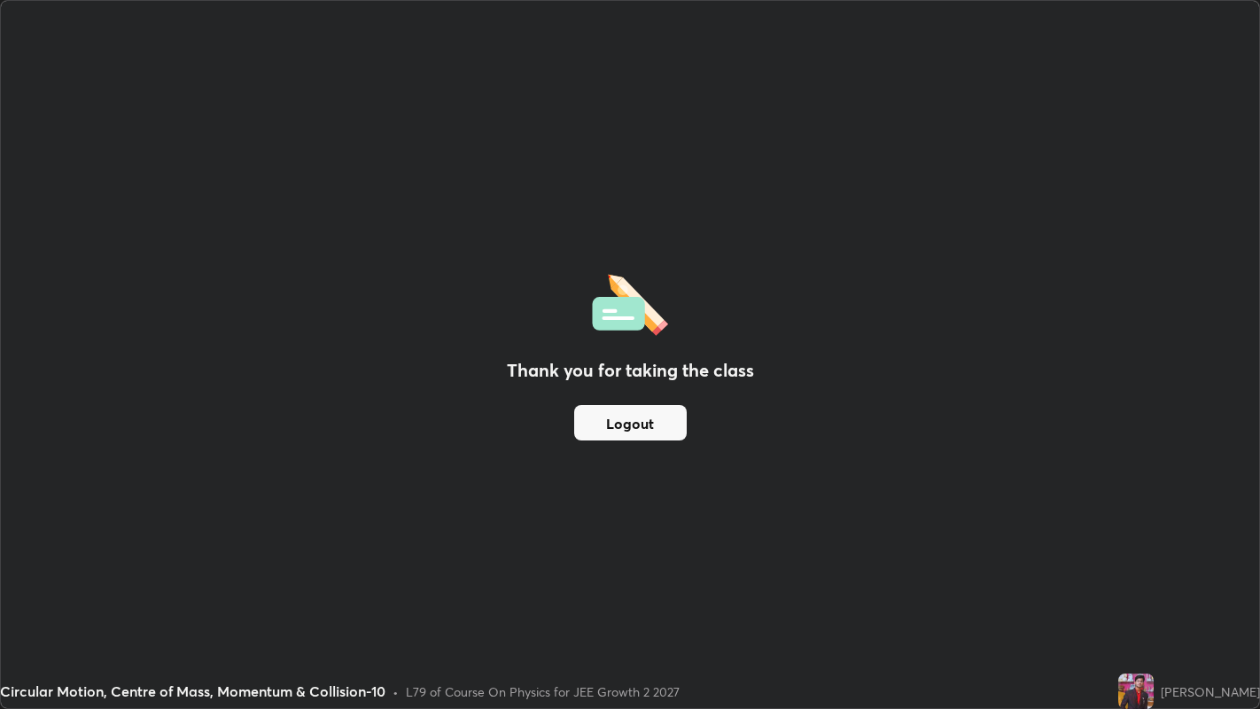
click at [640, 432] on button "Logout" at bounding box center [630, 422] width 113 height 35
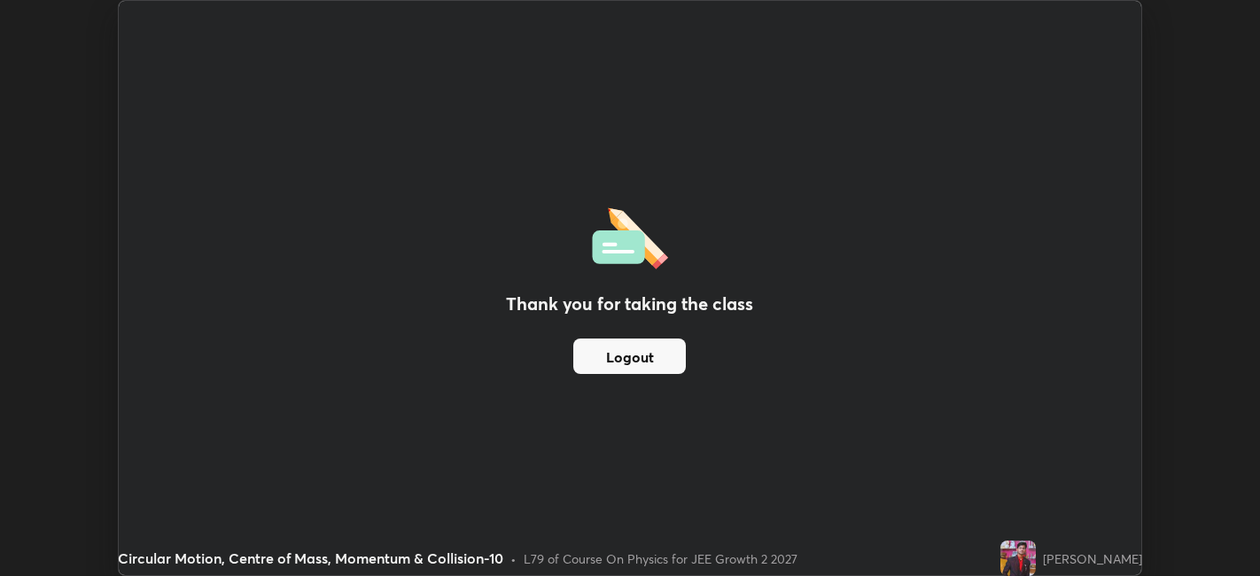
scroll to position [88040, 87355]
click at [1075, 550] on div "[PERSON_NAME]" at bounding box center [1092, 558] width 99 height 19
click at [1081, 556] on div "[PERSON_NAME]" at bounding box center [1092, 558] width 99 height 19
click at [1033, 558] on img at bounding box center [1017, 558] width 35 height 35
click at [1030, 554] on img at bounding box center [1017, 558] width 35 height 35
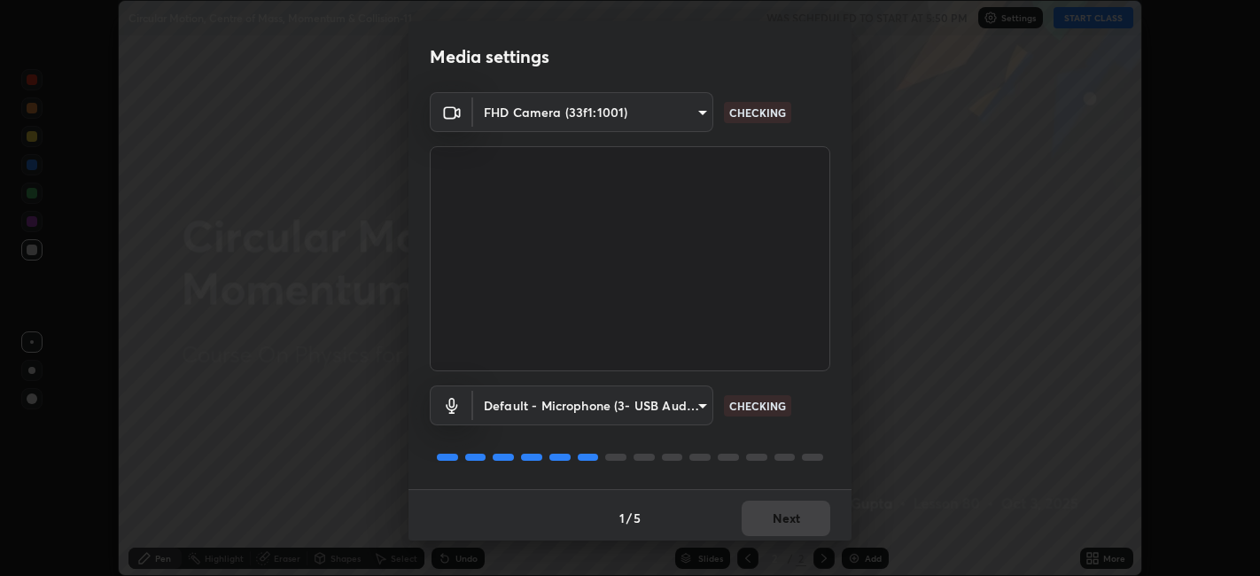
scroll to position [4, 0]
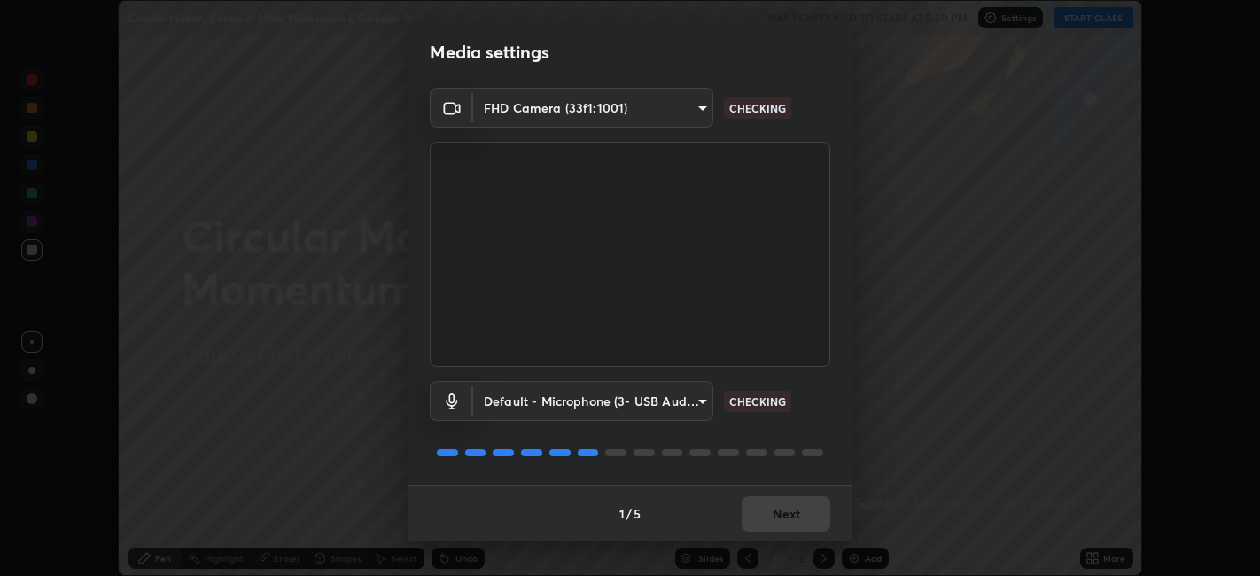
click at [787, 525] on div "1 / 5 Next" at bounding box center [630, 513] width 443 height 57
click at [788, 511] on div "1 / 5 Next" at bounding box center [630, 513] width 443 height 57
click at [789, 507] on div "1 / 5 Next" at bounding box center [630, 513] width 443 height 57
click at [787, 504] on div "1 / 5 Next" at bounding box center [630, 513] width 443 height 57
click at [784, 525] on div "1 / 5 Next" at bounding box center [630, 513] width 443 height 57
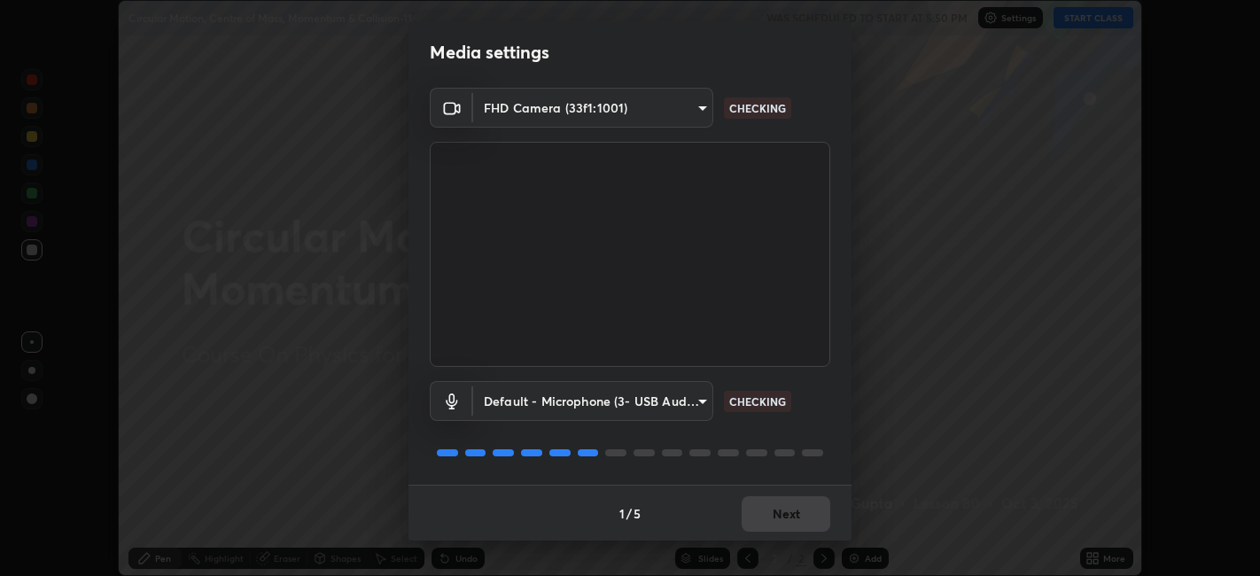
click at [790, 518] on div "1 / 5 Next" at bounding box center [630, 513] width 443 height 57
click at [790, 521] on div "1 / 5 Next" at bounding box center [630, 513] width 443 height 57
click at [792, 517] on div "1 / 5 Next" at bounding box center [630, 513] width 443 height 57
click at [792, 514] on div "1 / 5 Next" at bounding box center [630, 513] width 443 height 57
click at [792, 521] on div "1 / 5 Next" at bounding box center [630, 513] width 443 height 57
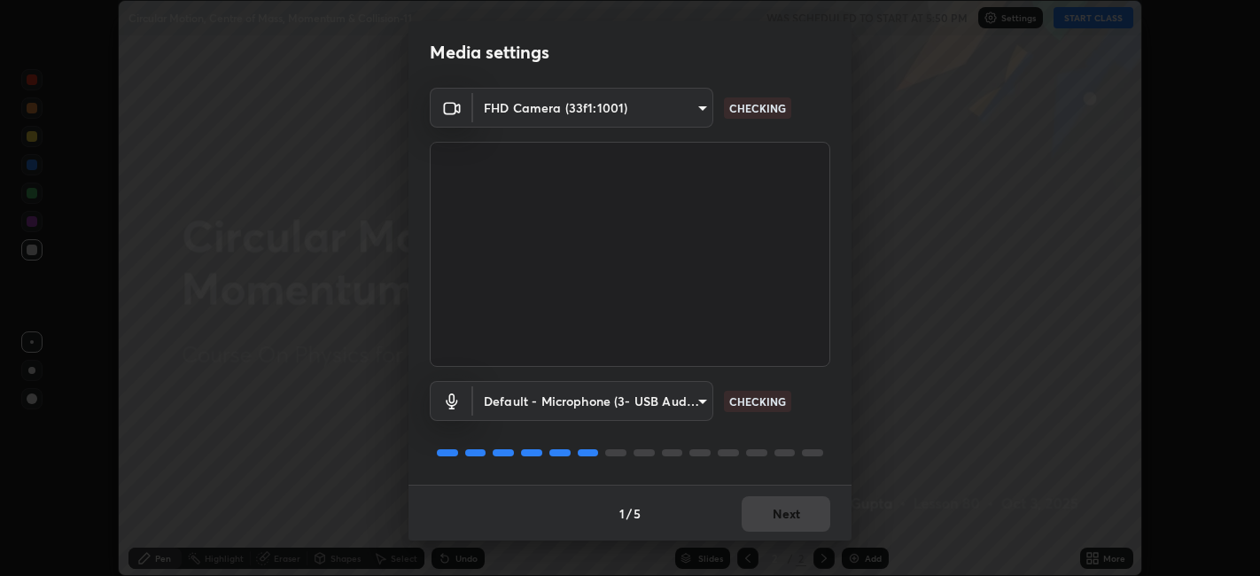
click at [790, 524] on div "1 / 5 Next" at bounding box center [630, 513] width 443 height 57
click at [784, 523] on div "1 / 5 Next" at bounding box center [630, 513] width 443 height 57
click at [787, 524] on button "Next" at bounding box center [786, 513] width 89 height 35
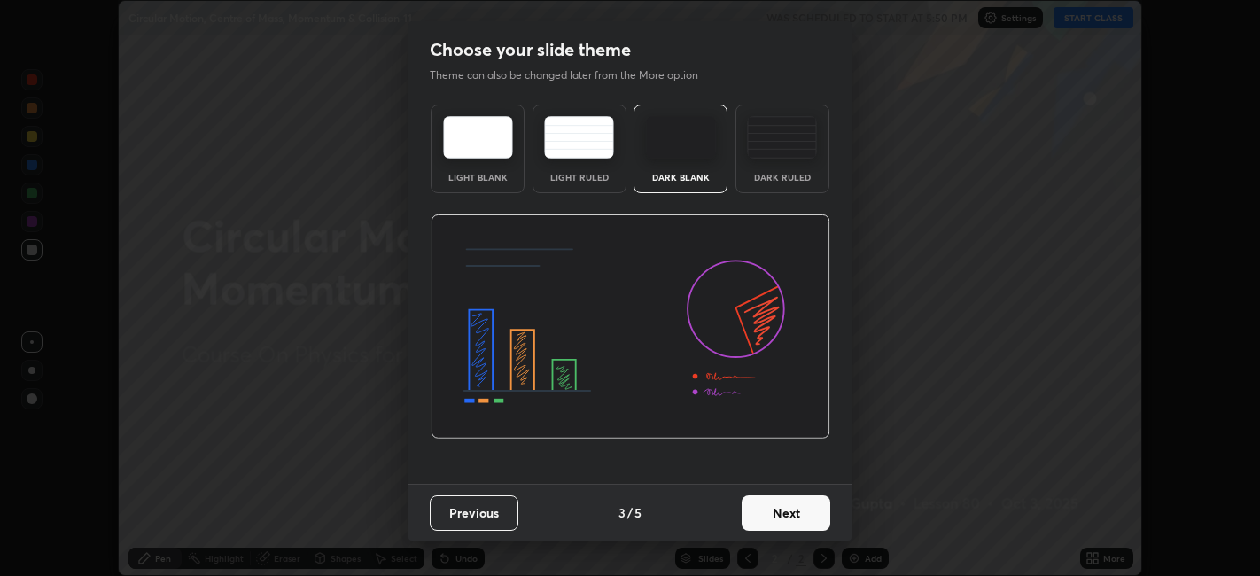
click at [791, 512] on button "Next" at bounding box center [786, 512] width 89 height 35
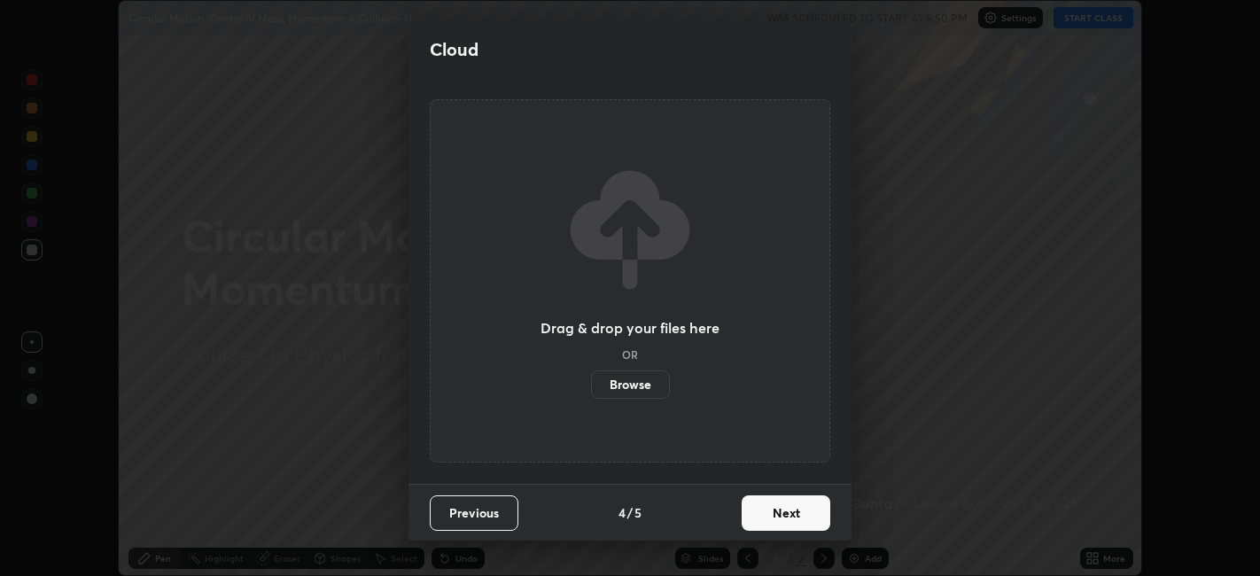
click at [804, 512] on button "Next" at bounding box center [786, 512] width 89 height 35
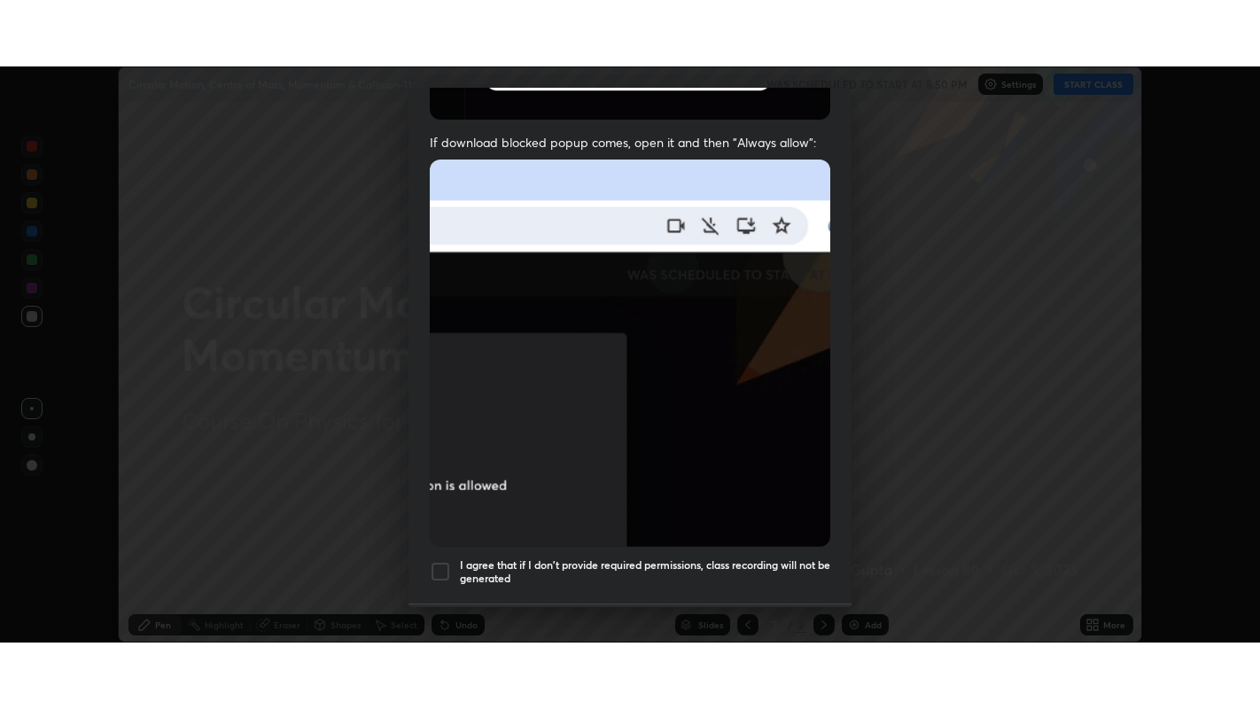
scroll to position [366, 0]
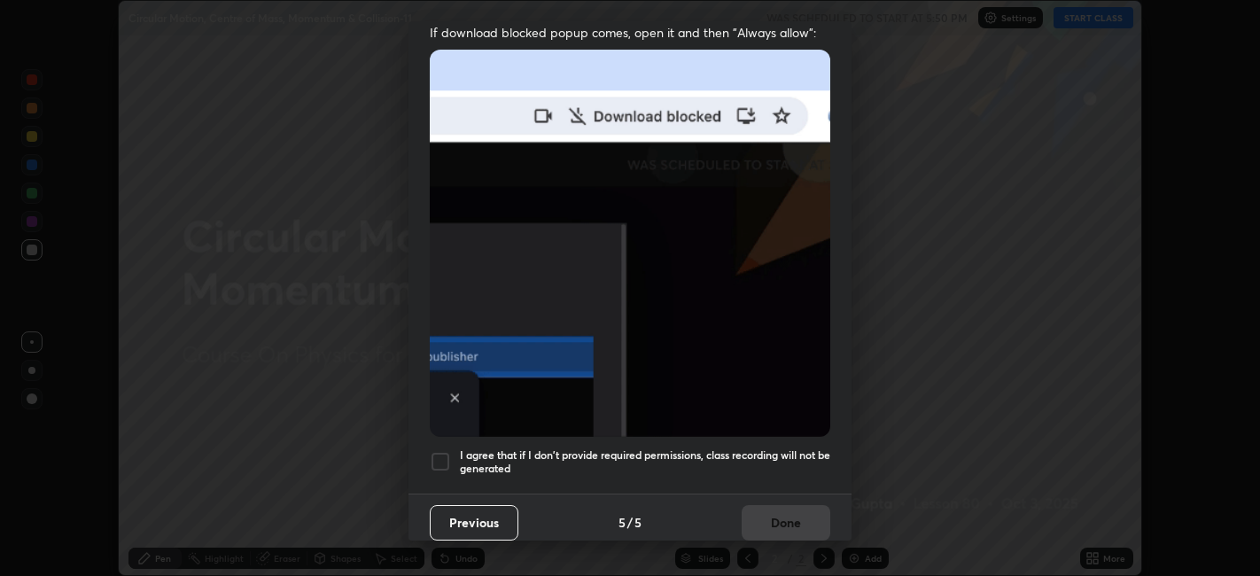
click at [739, 460] on h5 "I agree that if I don't provide required permissions, class recording will not …" at bounding box center [645, 461] width 370 height 27
click at [774, 510] on button "Done" at bounding box center [786, 522] width 89 height 35
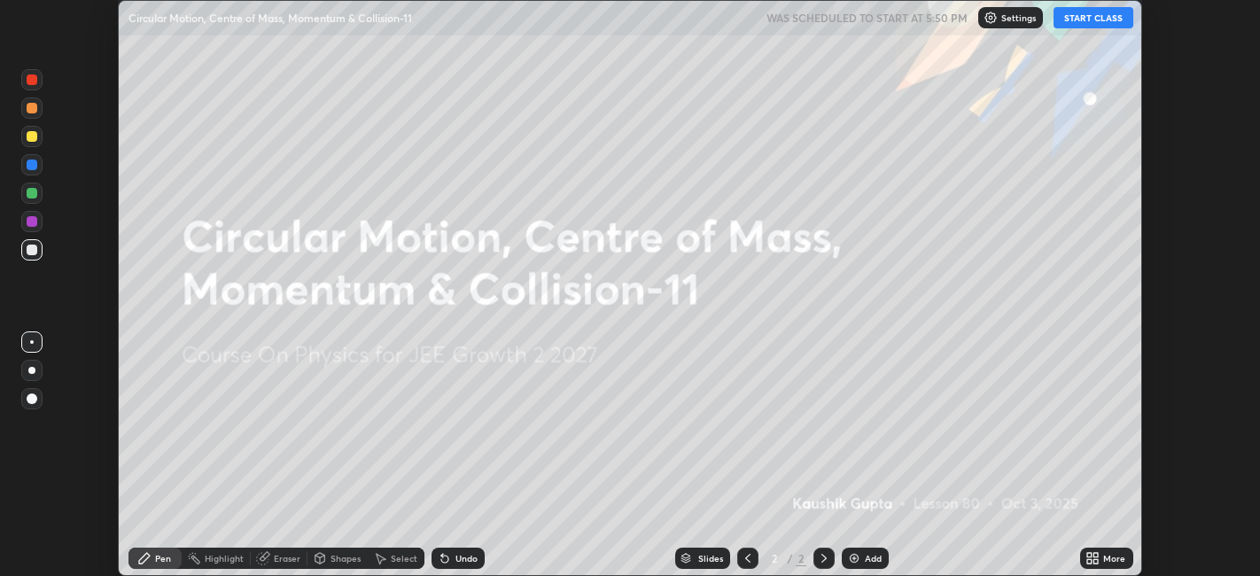
click at [1090, 555] on icon at bounding box center [1089, 555] width 4 height 4
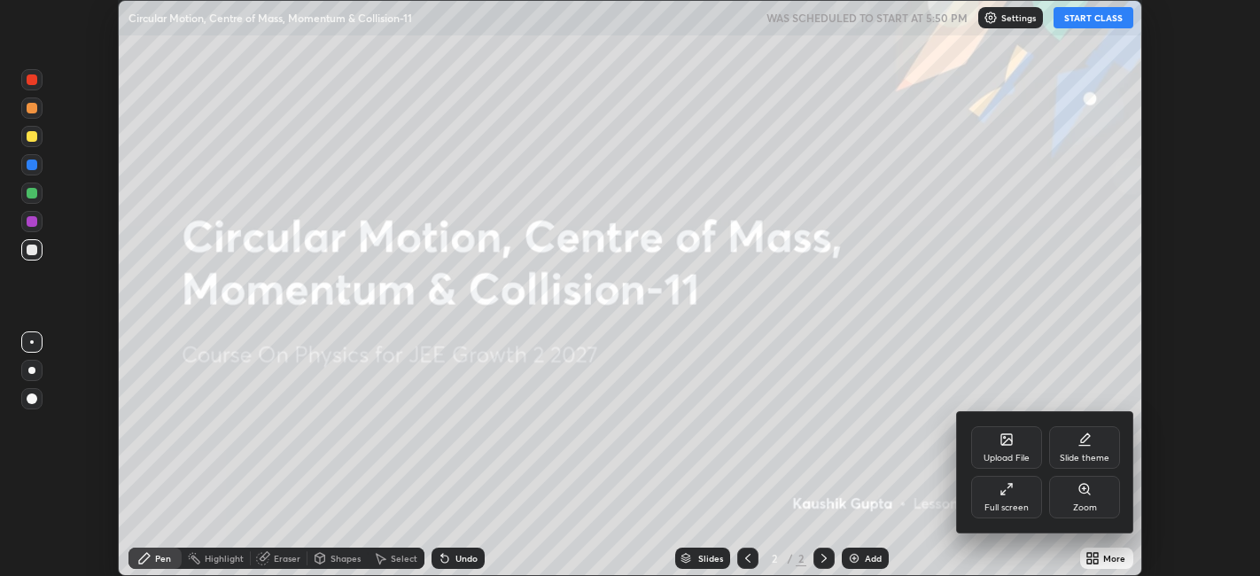
click at [975, 506] on div "Full screen" at bounding box center [1006, 497] width 71 height 43
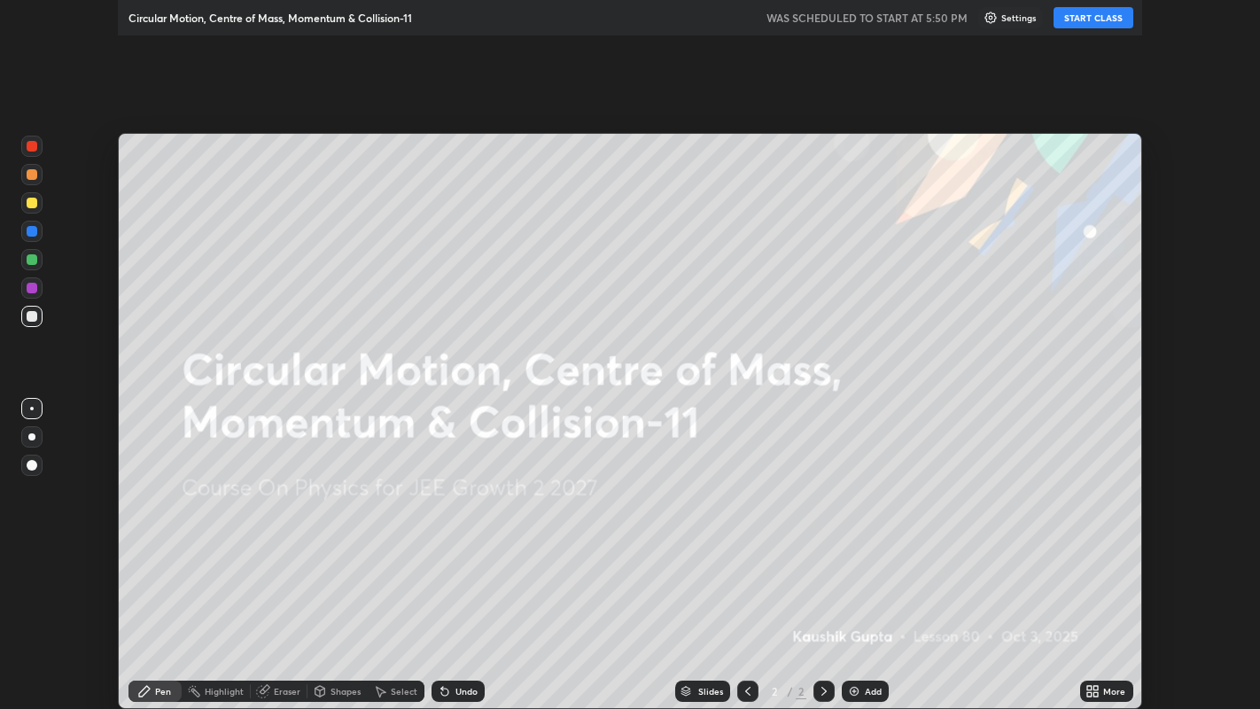
scroll to position [709, 1260]
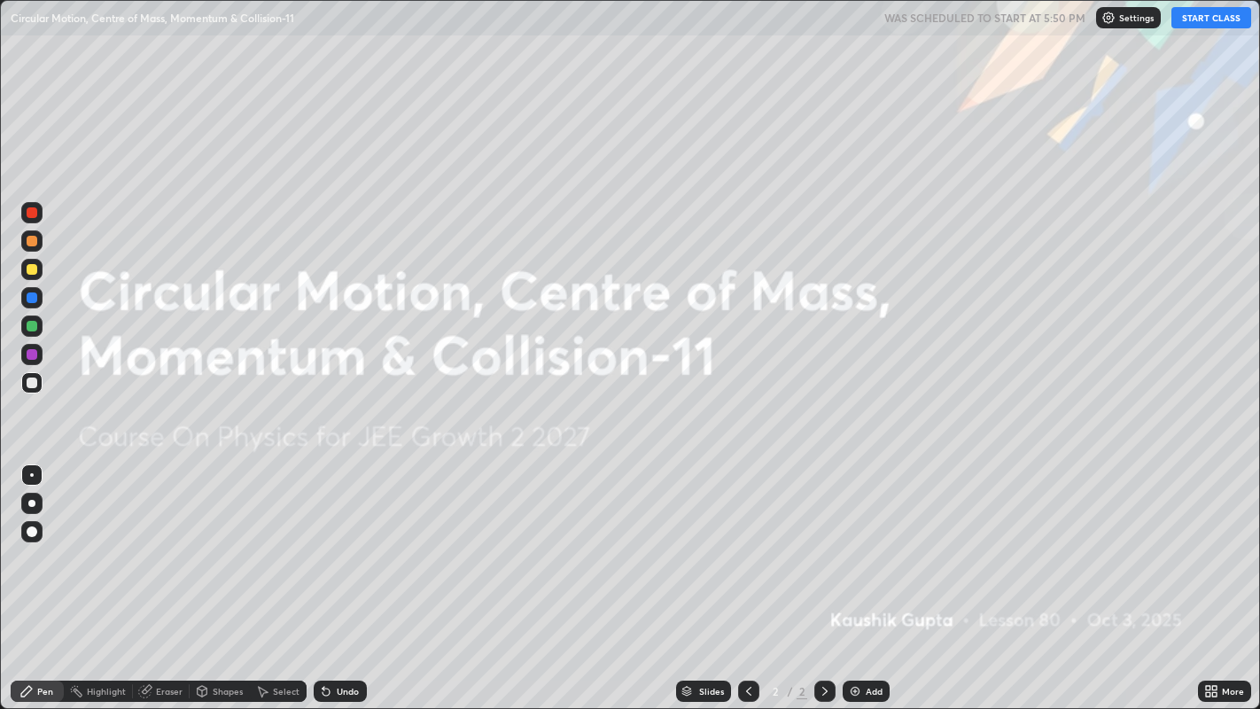
click at [1204, 27] on button "START CLASS" at bounding box center [1212, 17] width 80 height 21
click at [859, 575] on img at bounding box center [855, 691] width 14 height 14
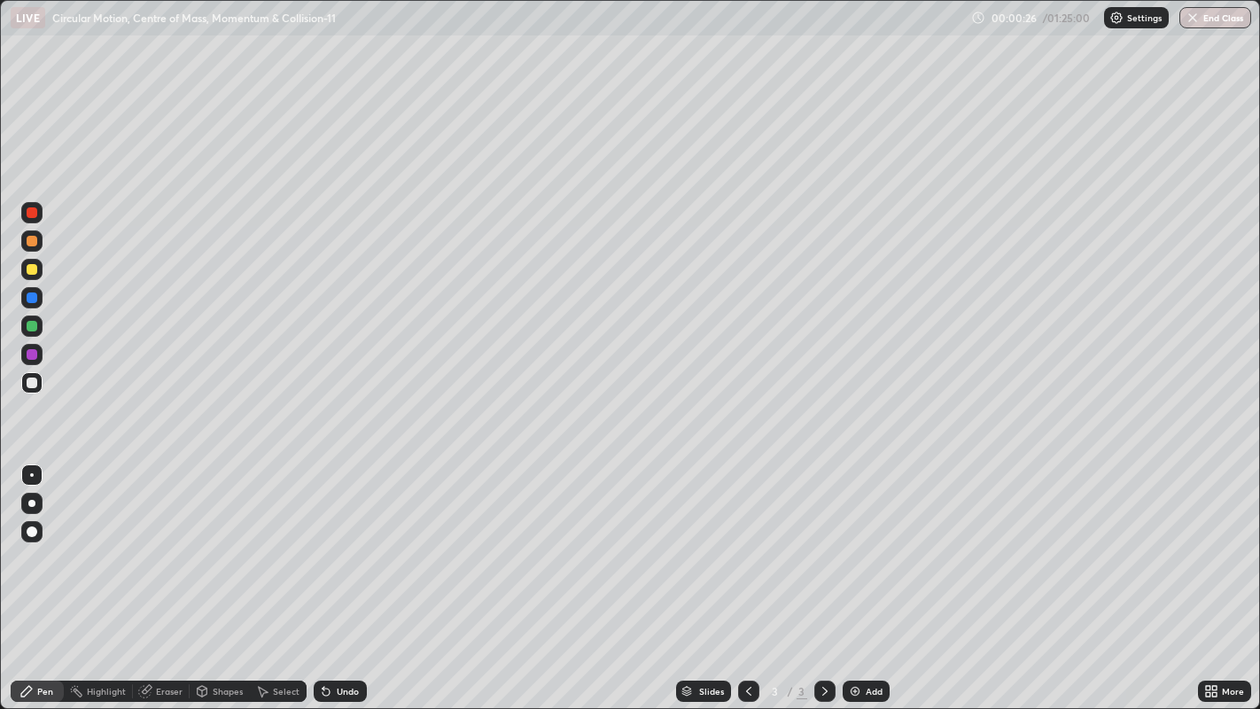
click at [31, 213] on div at bounding box center [32, 212] width 11 height 11
click at [30, 242] on div at bounding box center [32, 241] width 11 height 11
click at [30, 268] on div at bounding box center [32, 269] width 11 height 11
click at [337, 575] on div "Undo" at bounding box center [348, 691] width 22 height 9
click at [337, 575] on div "Undo" at bounding box center [340, 691] width 53 height 21
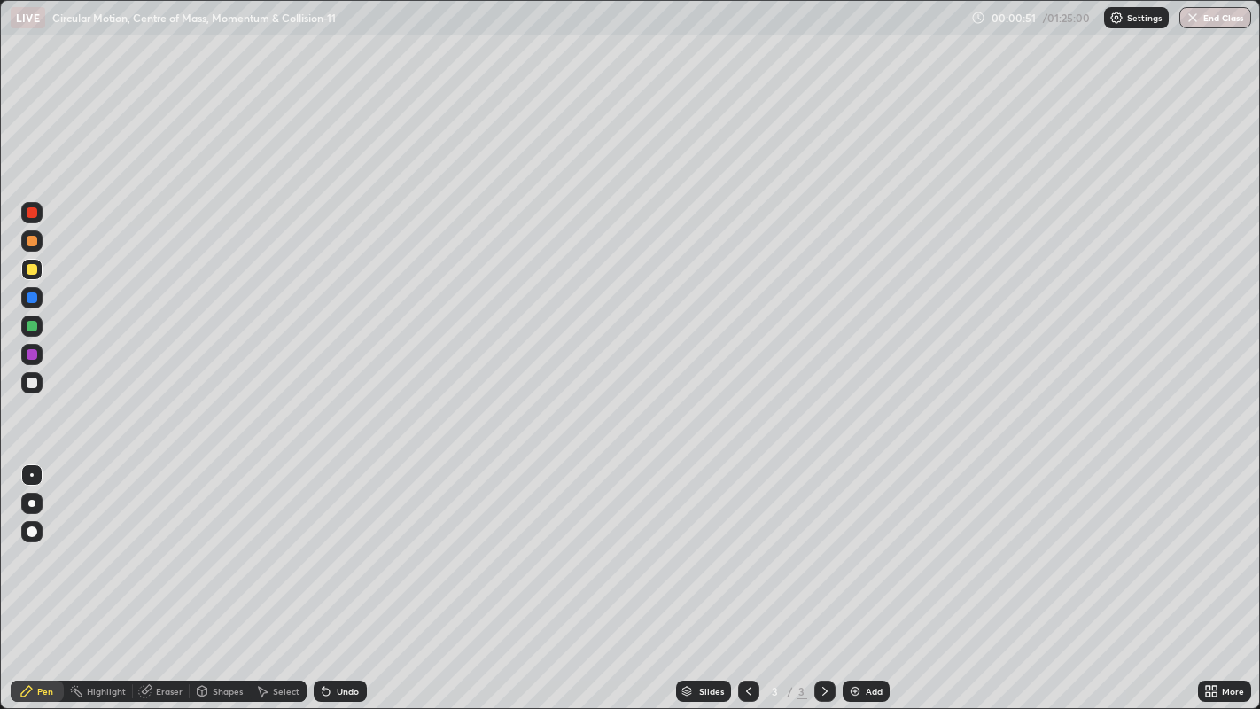
click at [339, 575] on div "Undo" at bounding box center [340, 691] width 53 height 21
click at [337, 575] on div "Undo" at bounding box center [340, 691] width 53 height 21
click at [336, 575] on div "Undo" at bounding box center [340, 691] width 53 height 21
click at [335, 575] on div "Undo" at bounding box center [340, 691] width 53 height 21
click at [339, 575] on div "Undo" at bounding box center [340, 691] width 53 height 21
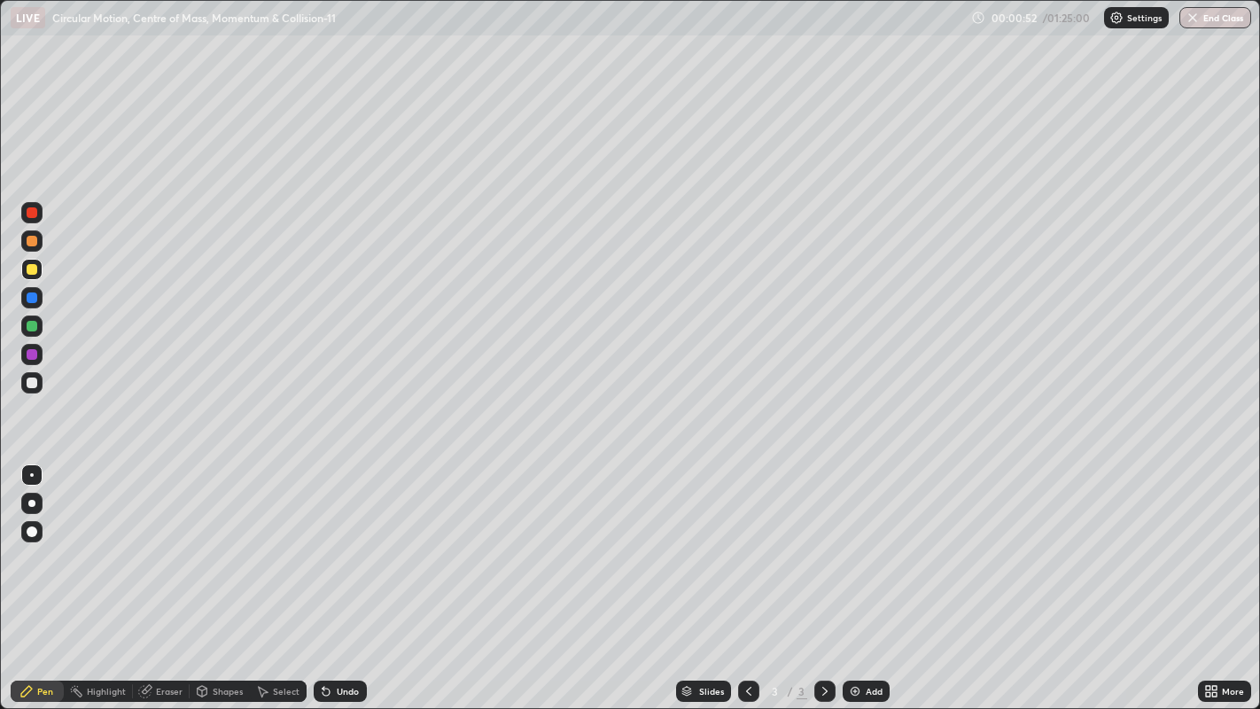
click at [333, 575] on div "Undo" at bounding box center [340, 691] width 53 height 21
click at [332, 575] on div "Undo" at bounding box center [340, 691] width 53 height 21
click at [329, 575] on div "Undo" at bounding box center [340, 691] width 53 height 21
click at [331, 575] on div "Undo" at bounding box center [340, 691] width 53 height 21
click at [332, 575] on div "Undo" at bounding box center [340, 691] width 53 height 21
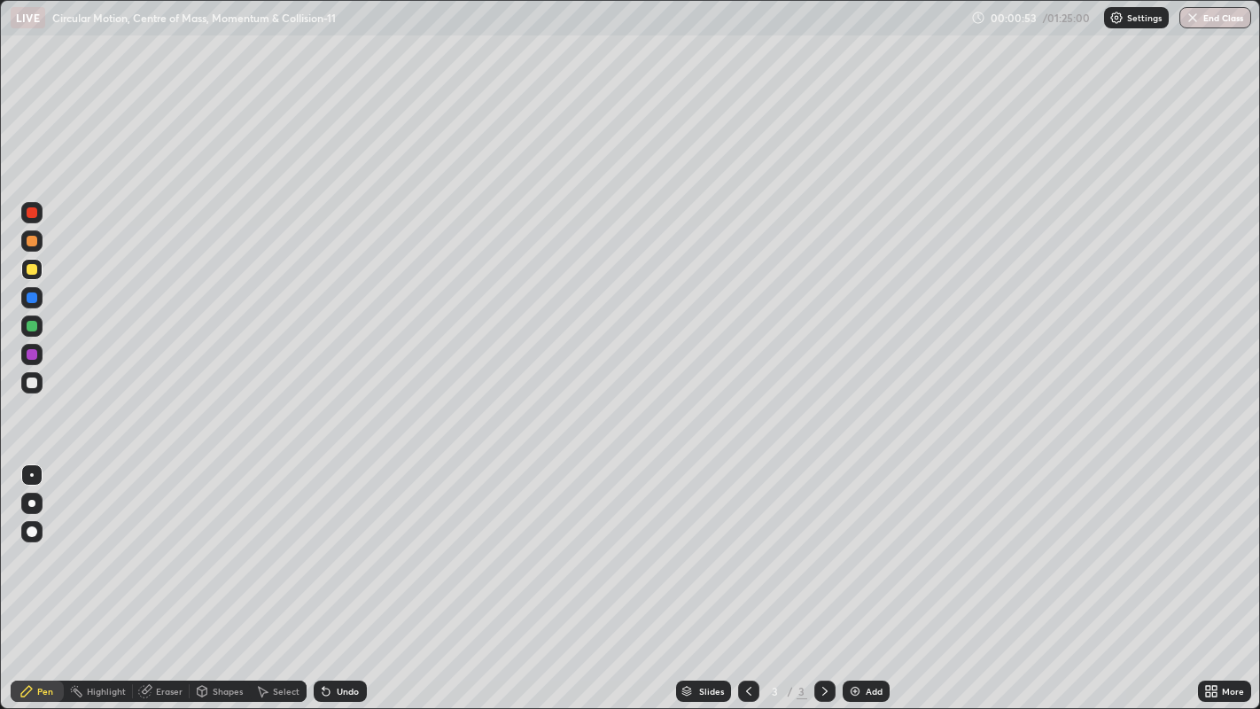
click at [338, 575] on div "Undo" at bounding box center [340, 691] width 53 height 21
click at [276, 575] on div "Select" at bounding box center [286, 691] width 27 height 9
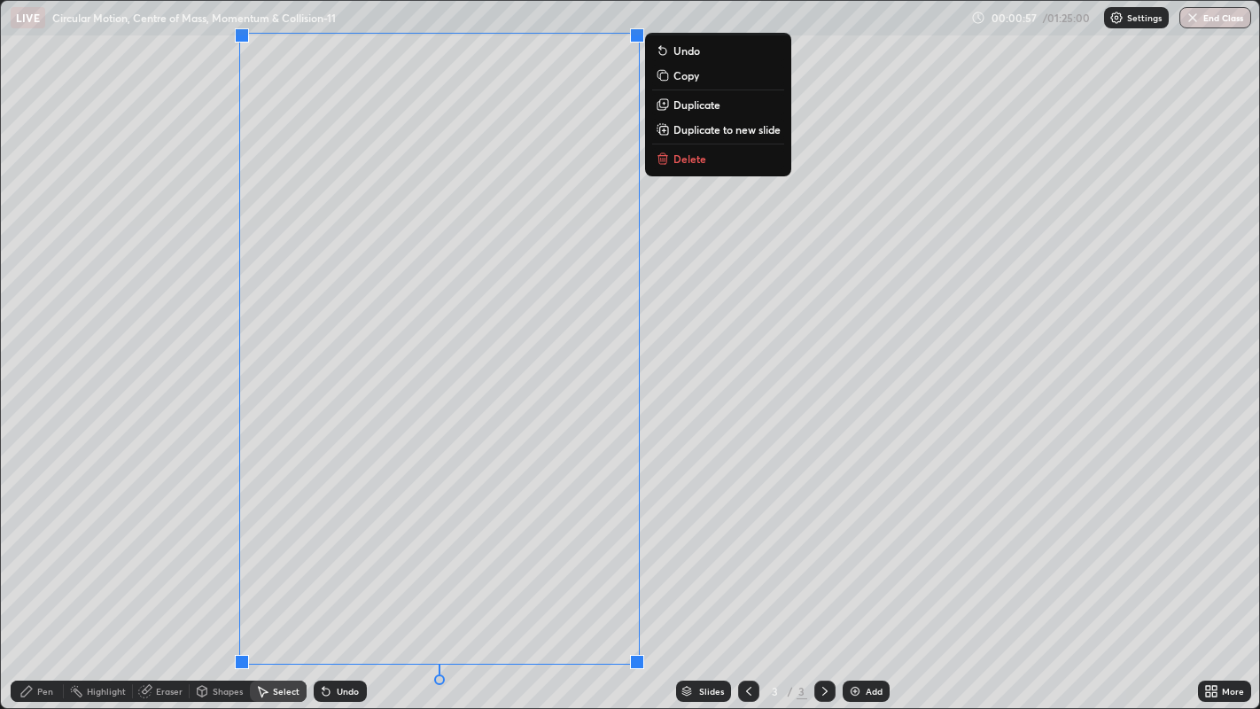
click at [33, 575] on icon at bounding box center [26, 691] width 14 height 14
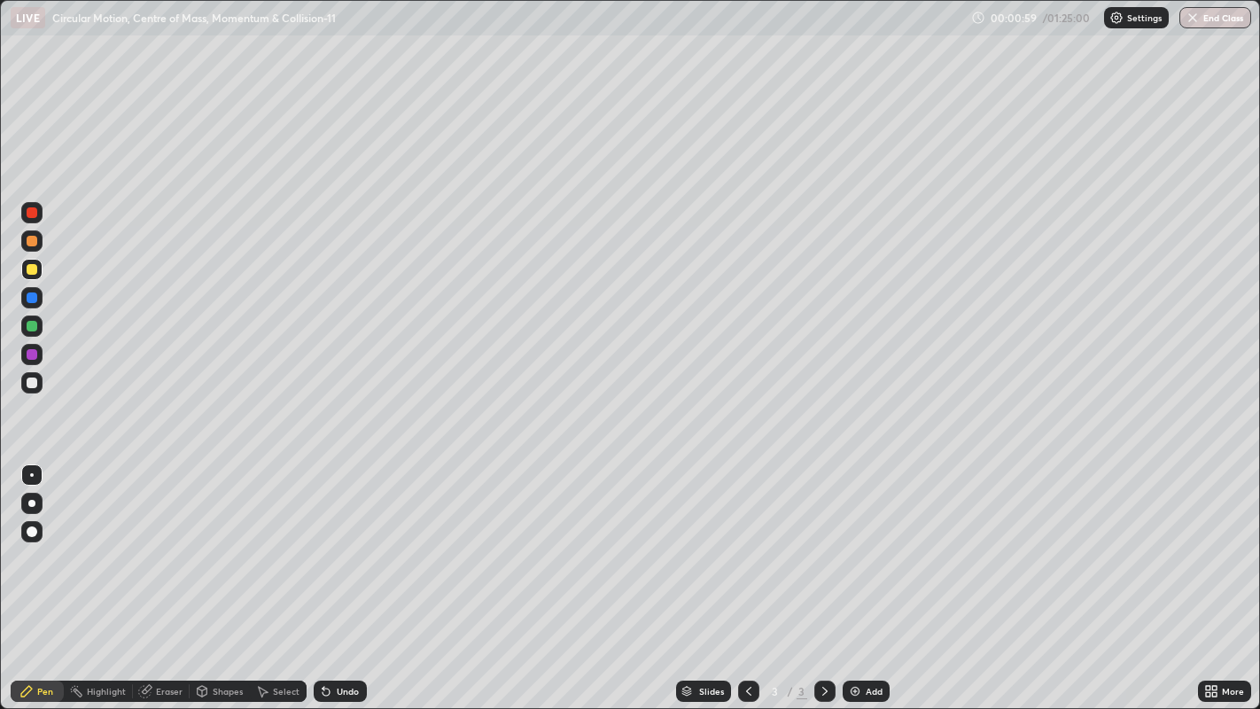
click at [35, 214] on div at bounding box center [32, 212] width 11 height 11
click at [30, 240] on div at bounding box center [32, 241] width 11 height 11
click at [340, 575] on div "Undo" at bounding box center [348, 691] width 22 height 9
click at [30, 211] on div at bounding box center [32, 212] width 11 height 11
click at [323, 575] on icon at bounding box center [326, 692] width 7 height 7
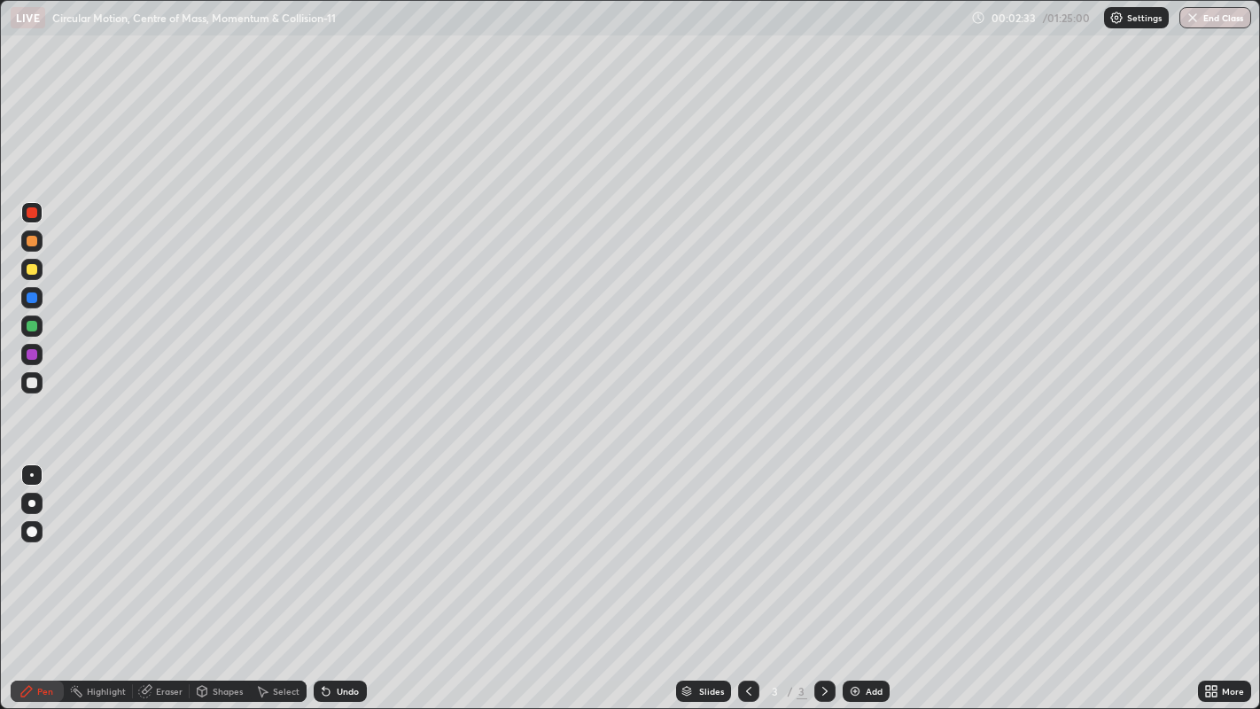
click at [31, 355] on div at bounding box center [32, 354] width 11 height 11
click at [41, 385] on div at bounding box center [31, 382] width 21 height 21
click at [346, 575] on div "Undo" at bounding box center [348, 691] width 22 height 9
